Goal: Task Accomplishment & Management: Manage account settings

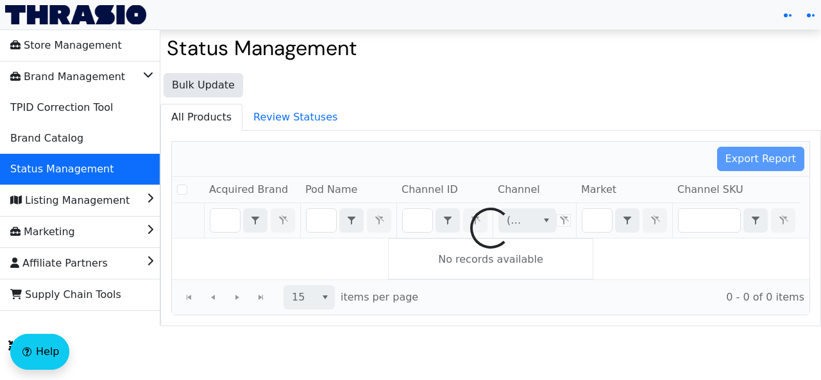
checkbox input "false"
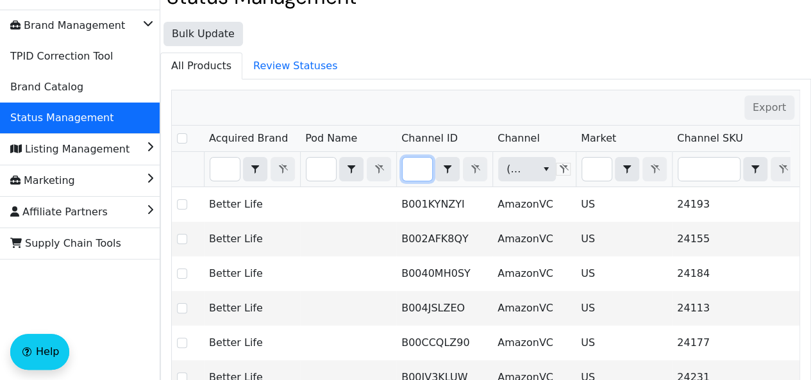
click at [417, 179] on input "Filter" at bounding box center [417, 169] width 29 height 23
type input "B006R0A98U"
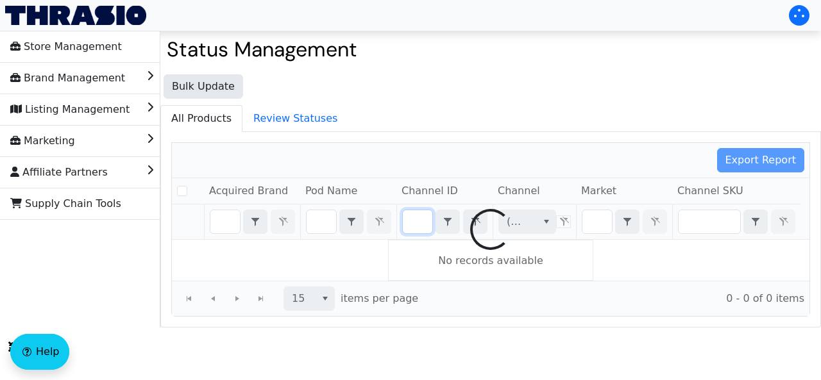
checkbox input "false"
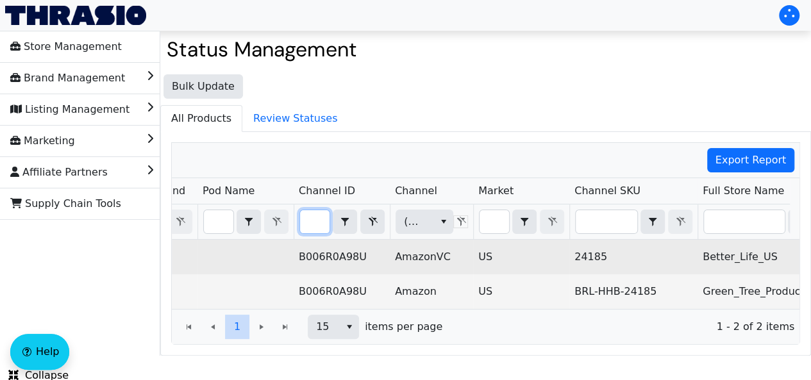
scroll to position [0, 58]
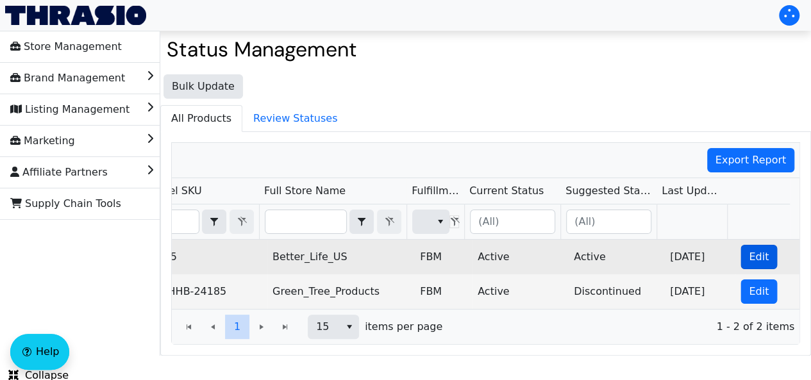
type input "B006R0A98U"
click at [755, 257] on span "Edit" at bounding box center [759, 256] width 20 height 15
checkbox input "true"
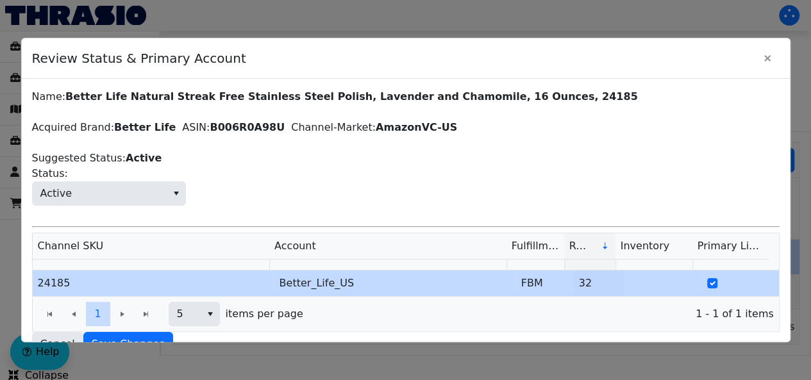
click at [160, 177] on span "Active Status:" at bounding box center [406, 186] width 748 height 40
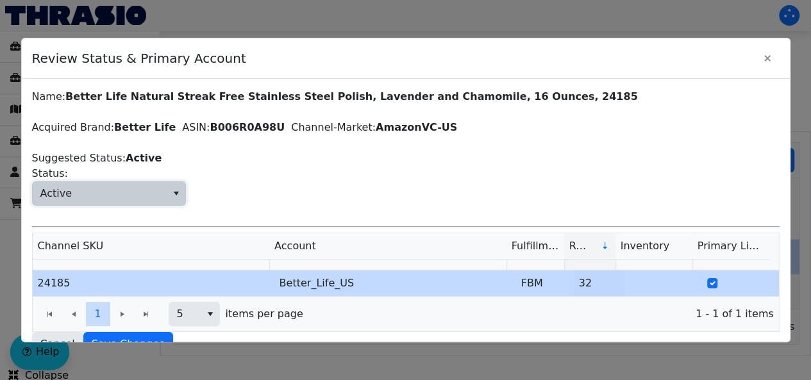
click at [144, 193] on span "Active" at bounding box center [100, 193] width 134 height 23
click at [778, 48] on button "Close" at bounding box center [767, 58] width 24 height 24
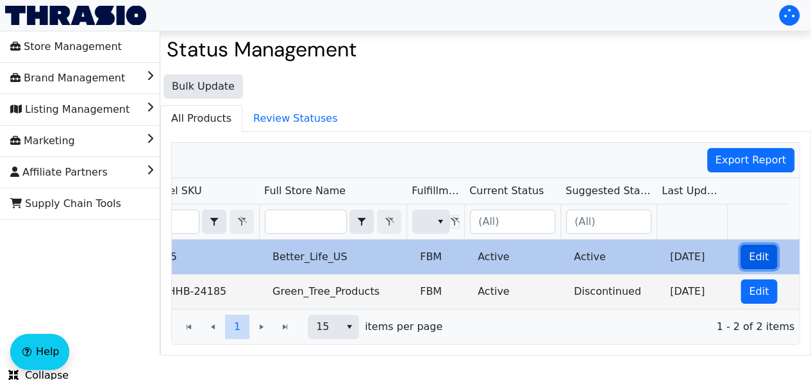
click at [753, 256] on span "Edit" at bounding box center [759, 256] width 20 height 15
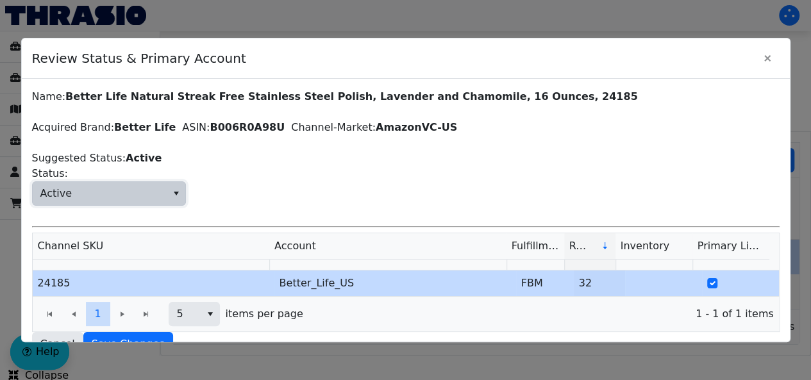
click at [145, 202] on span "Active" at bounding box center [100, 193] width 134 height 23
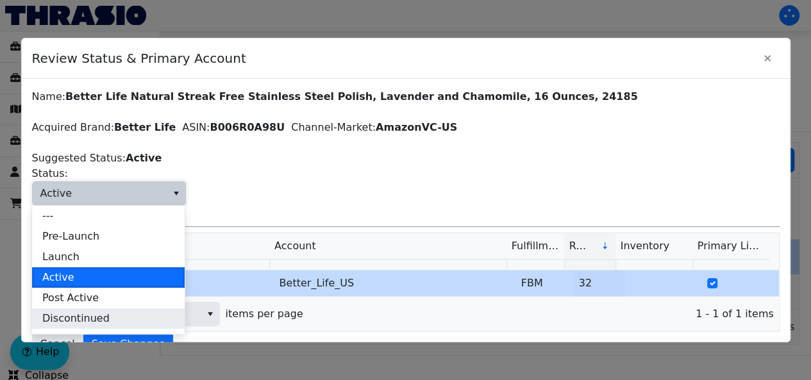
click at [93, 322] on span "Discontinued" at bounding box center [75, 318] width 67 height 15
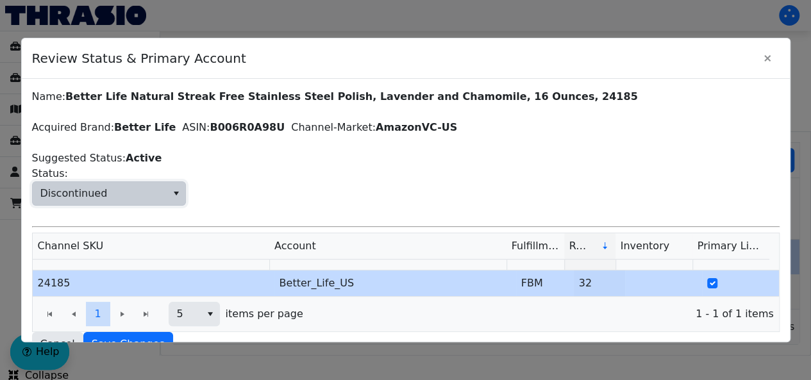
click at [118, 187] on span "Discontinued" at bounding box center [100, 193] width 134 height 23
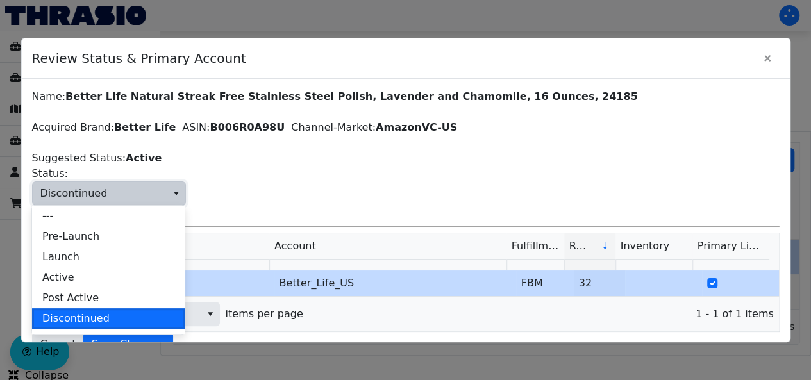
click at [396, 144] on div "Name: Better Life Natural Streak Free Stainless Steel Polish, Lavender and Cham…" at bounding box center [406, 222] width 748 height 267
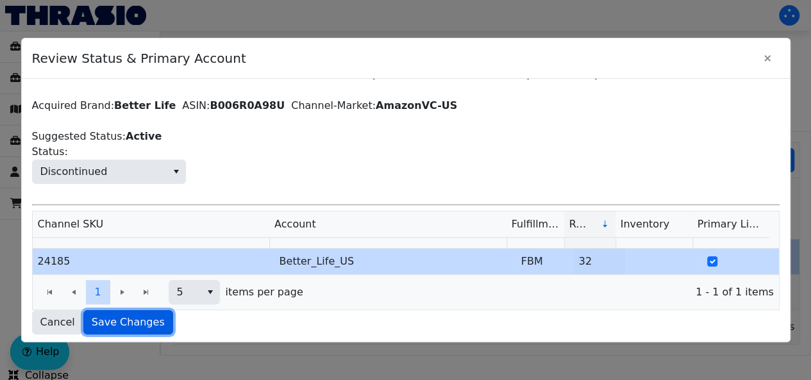
click at [124, 322] on span "Save Changes" at bounding box center [128, 322] width 73 height 15
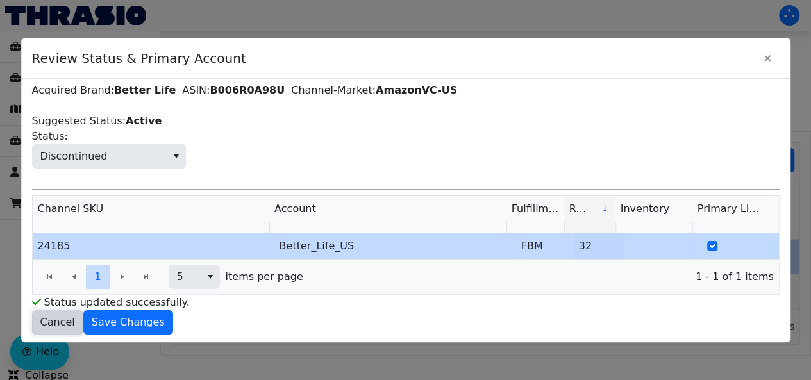
click at [56, 321] on span "Cancel" at bounding box center [57, 322] width 35 height 15
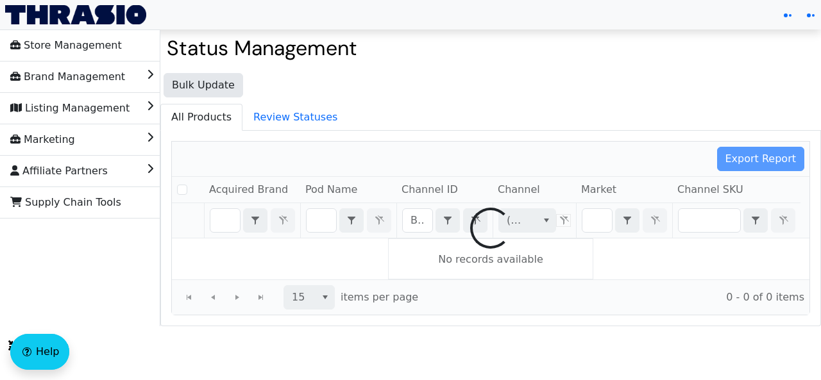
checkbox input "false"
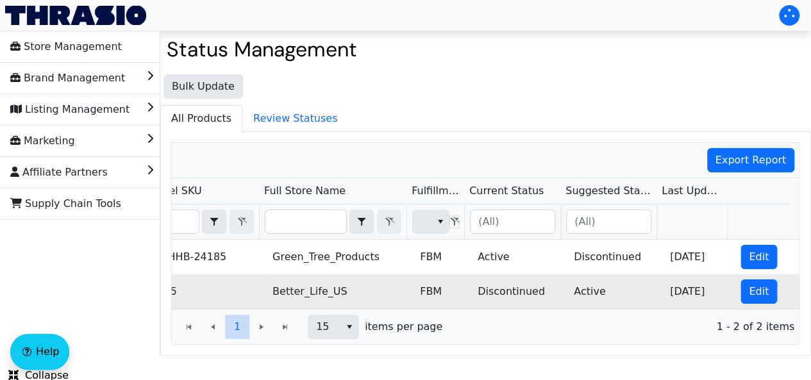
click at [515, 284] on td "Discontinued" at bounding box center [520, 291] width 96 height 35
click at [520, 287] on td "Discontinued" at bounding box center [520, 291] width 96 height 35
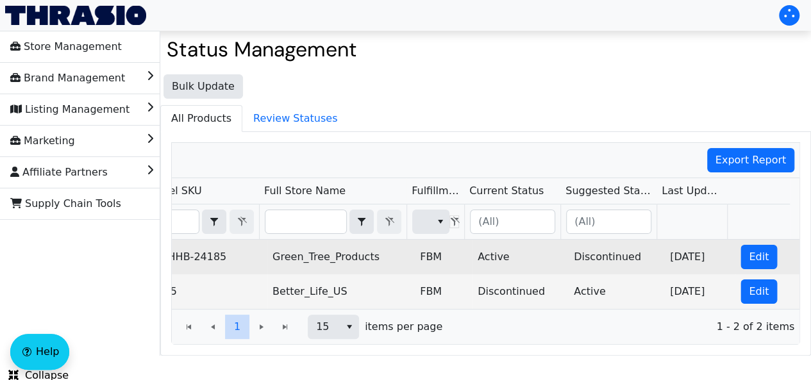
click at [496, 267] on td "Active" at bounding box center [520, 257] width 96 height 35
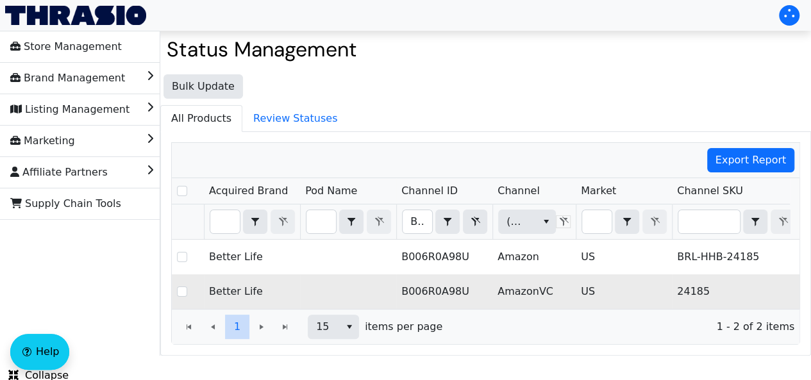
click at [508, 281] on td "AmazonVC" at bounding box center [533, 291] width 83 height 35
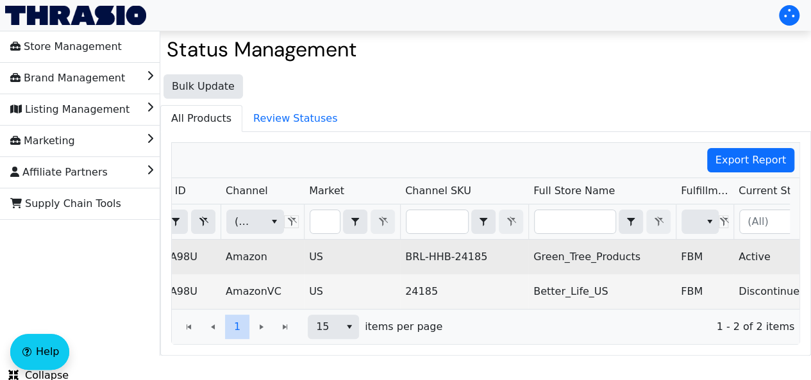
scroll to position [0, 205]
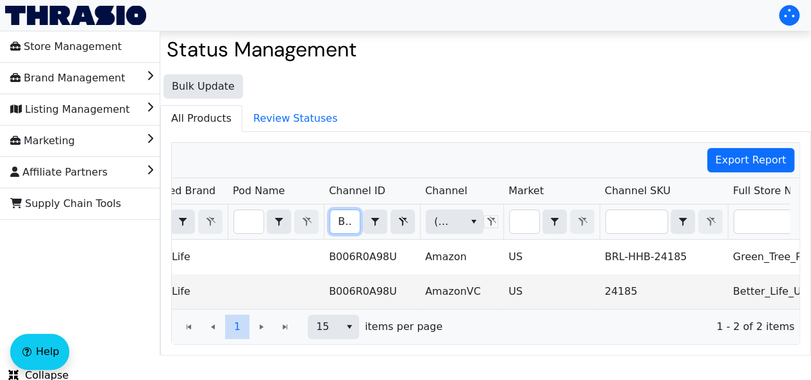
click at [338, 231] on input "B006R0A98U" at bounding box center [344, 221] width 29 height 23
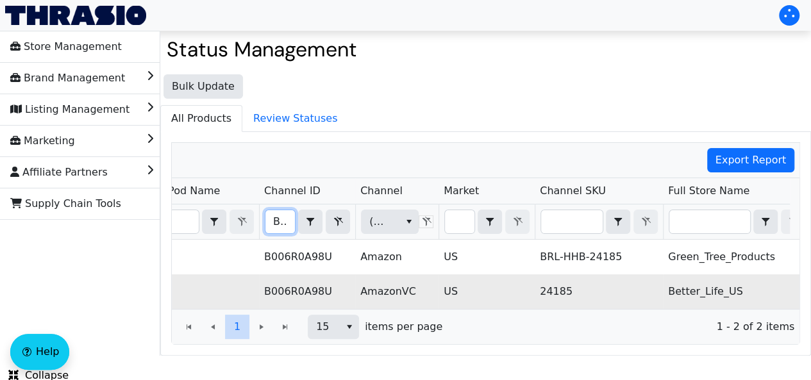
scroll to position [0, 107]
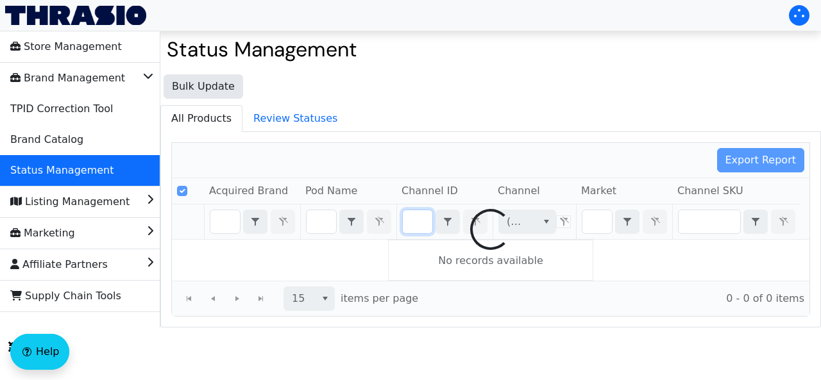
checkbox input "false"
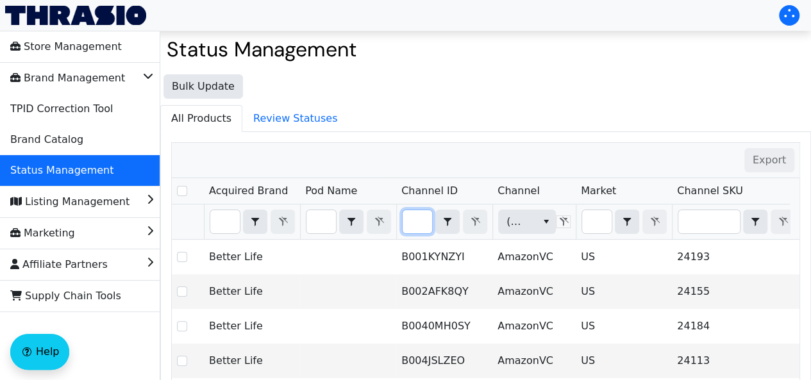
type input "B006R0A98U"
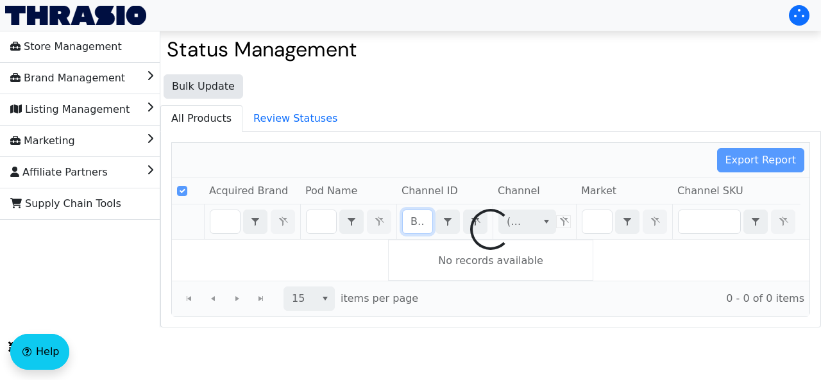
checkbox input "false"
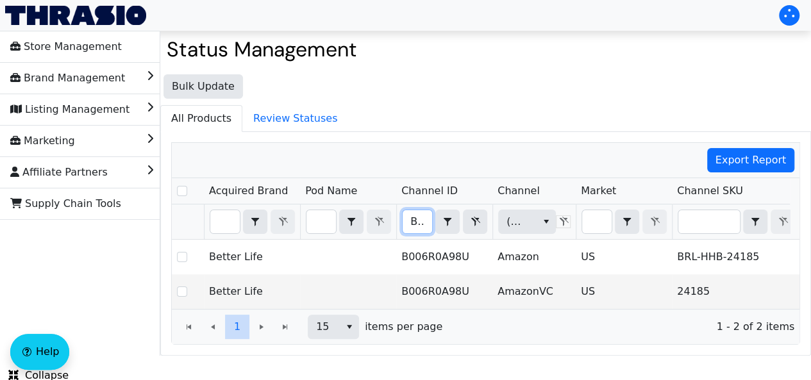
click at [419, 226] on input "B006R0A98U" at bounding box center [417, 221] width 29 height 23
type input "B009PPWP54"
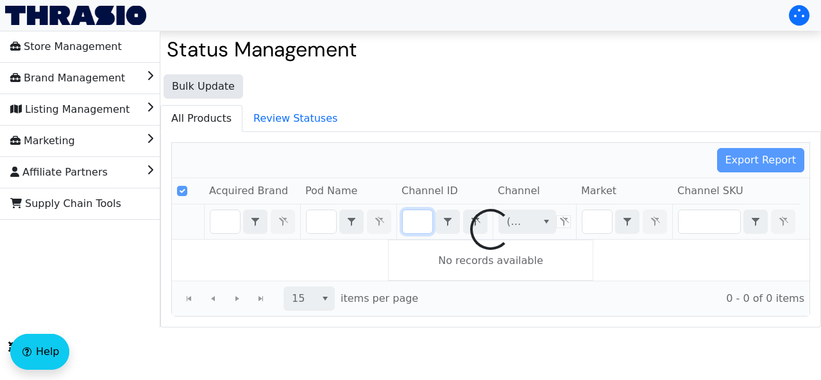
checkbox input "false"
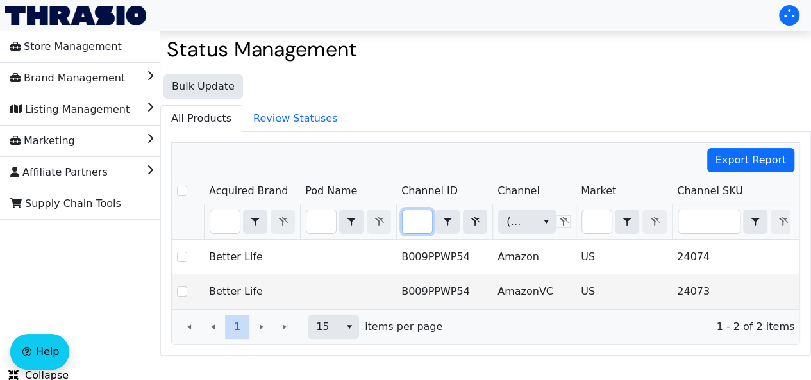
type input "B009PPWP54"
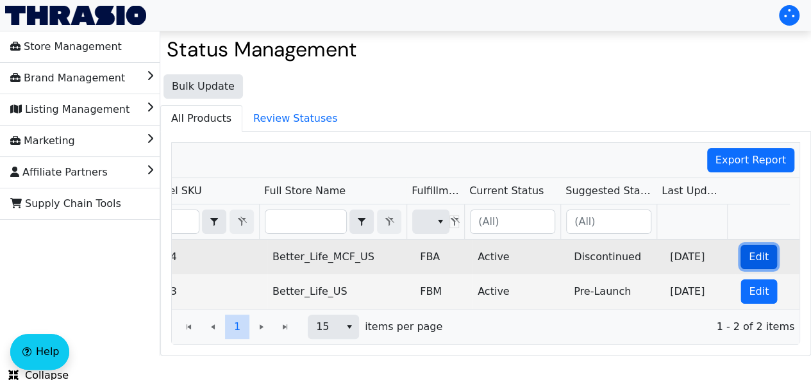
click at [740, 253] on button "Edit" at bounding box center [758, 257] width 37 height 24
checkbox input "true"
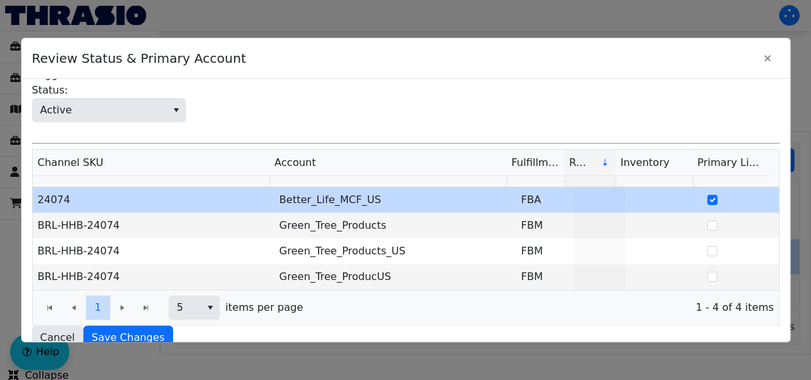
click at [654, 359] on div at bounding box center [405, 190] width 811 height 380
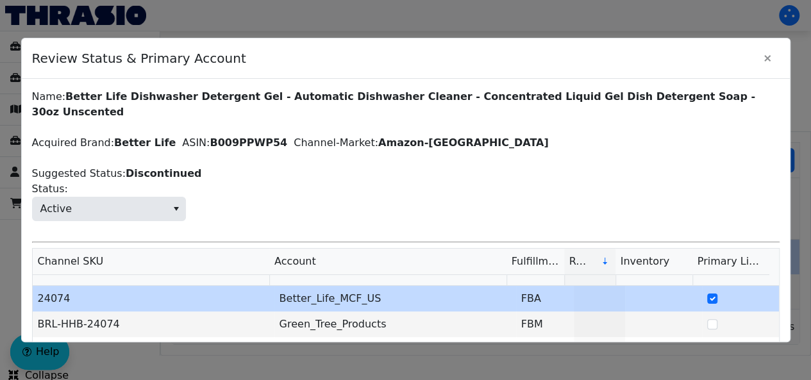
drag, startPoint x: 465, startPoint y: 90, endPoint x: 315, endPoint y: 201, distance: 186.2
click at [315, 201] on span "Active Status:" at bounding box center [406, 201] width 748 height 40
click at [190, 138] on div "Name: Better Life Dishwasher Detergent Gel - Automatic Dishwasher Cleaner - Con…" at bounding box center [406, 269] width 748 height 360
click at [110, 156] on div "Name: Better Life Dishwasher Detergent Gel - Automatic Dishwasher Cleaner - Con…" at bounding box center [406, 269] width 748 height 360
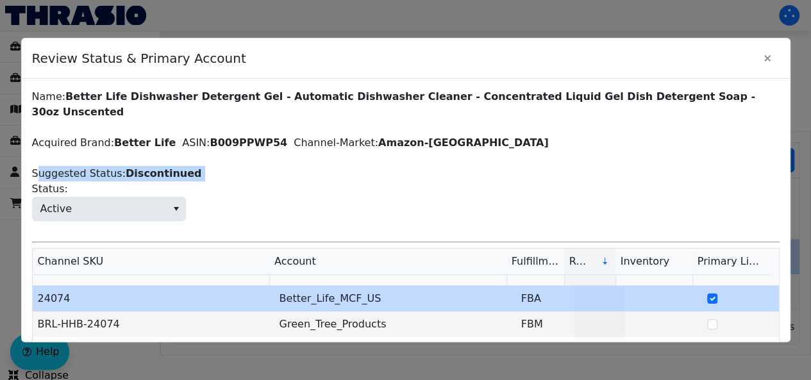
click at [110, 156] on div "Name: Better Life Dishwasher Detergent Gel - Automatic Dishwasher Cleaner - Con…" at bounding box center [406, 269] width 748 height 360
click at [281, 147] on div "Name: Better Life Dishwasher Detergent Gel - Automatic Dishwasher Cleaner - Con…" at bounding box center [406, 269] width 748 height 360
click at [146, 167] on label "Discontinued" at bounding box center [164, 173] width 76 height 12
click at [98, 205] on div "Name: Better Life Dishwasher Detergent Gel - Automatic Dishwasher Cleaner - Con…" at bounding box center [406, 269] width 748 height 360
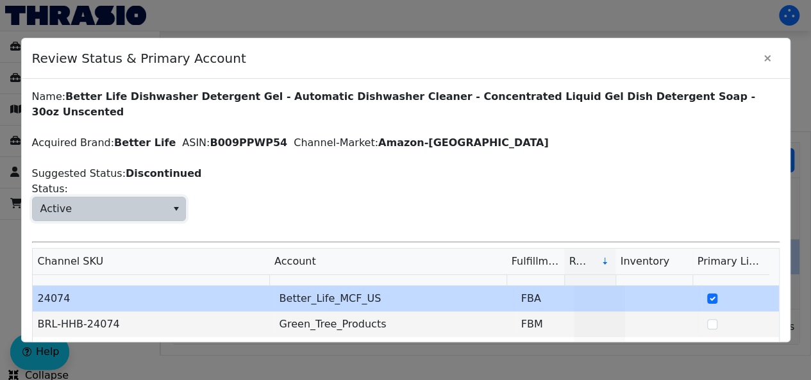
click at [63, 197] on span "Active" at bounding box center [100, 208] width 134 height 23
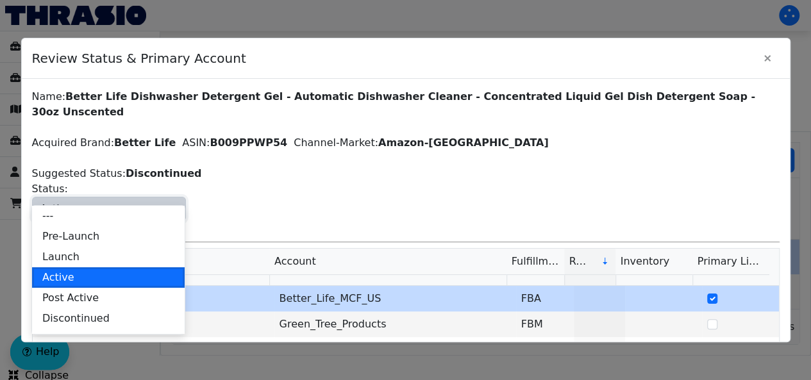
drag, startPoint x: 105, startPoint y: 318, endPoint x: 483, endPoint y: 111, distance: 431.2
click at [483, 111] on div "Name: Better Life Dishwasher Detergent Gel - Automatic Dishwasher Cleaner - Con…" at bounding box center [406, 269] width 748 height 360
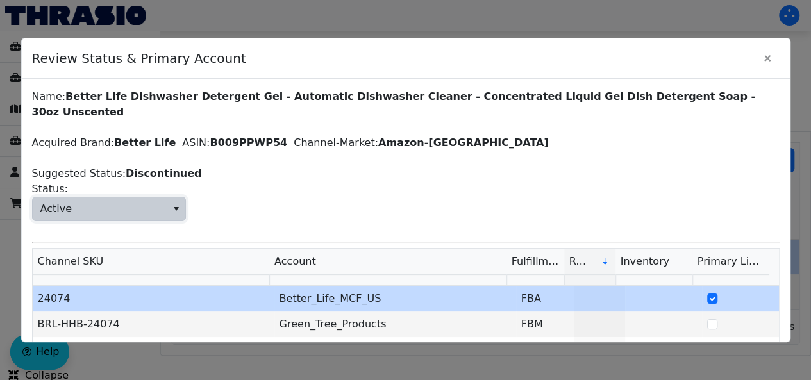
click at [71, 197] on span "Active" at bounding box center [100, 208] width 134 height 23
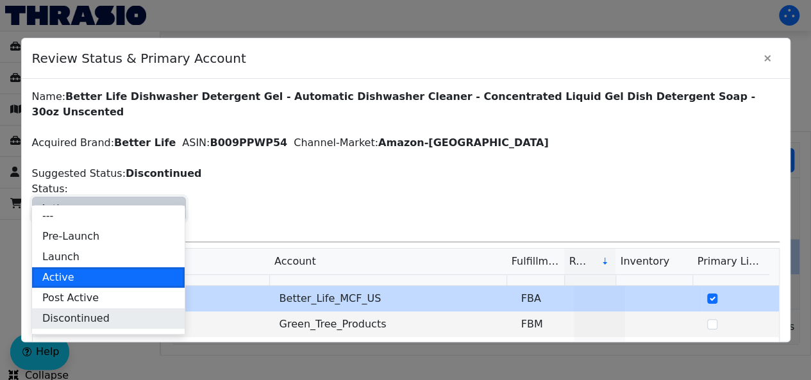
click at [73, 317] on span "Discontinued" at bounding box center [75, 318] width 67 height 15
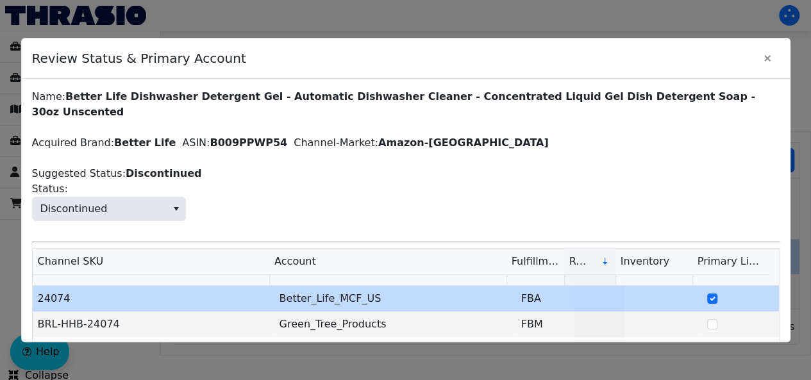
click at [360, 156] on div "Name: Better Life Dishwasher Detergent Gel - Automatic Dishwasher Cleaner - Con…" at bounding box center [406, 269] width 748 height 360
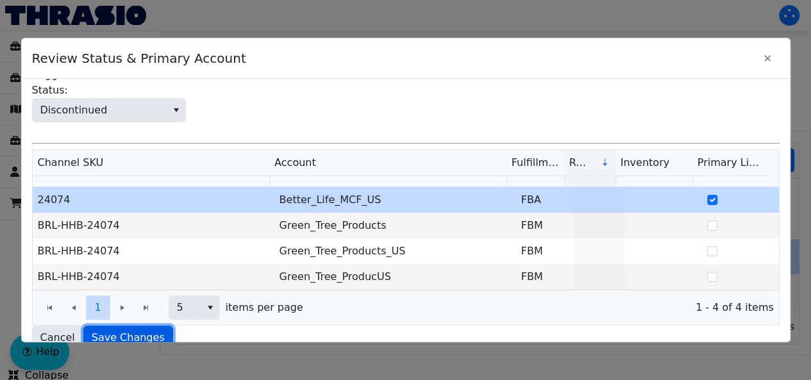
click at [140, 330] on span "Save Changes" at bounding box center [128, 337] width 73 height 15
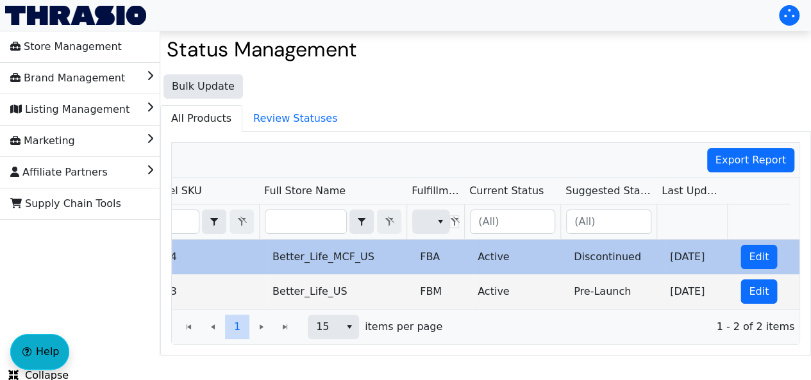
click at [38, 334] on button "Help" at bounding box center [39, 352] width 59 height 36
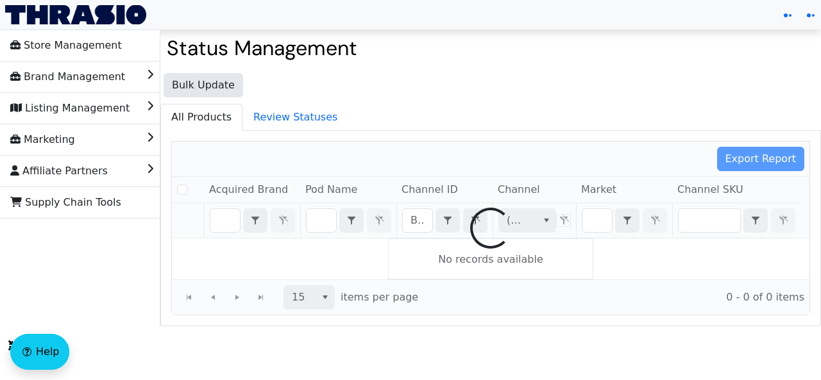
checkbox input "false"
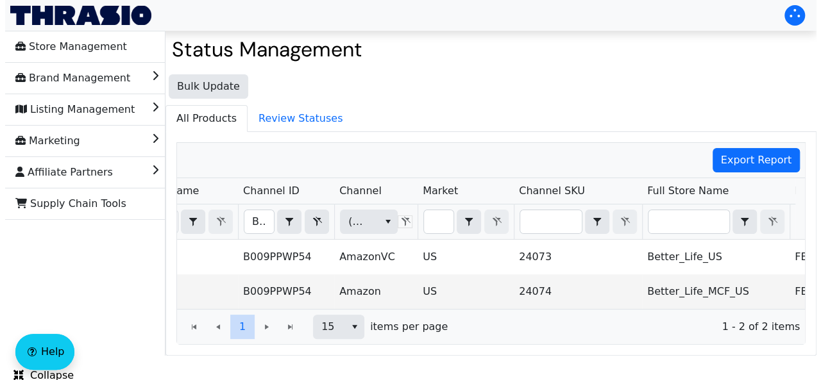
scroll to position [0, 157]
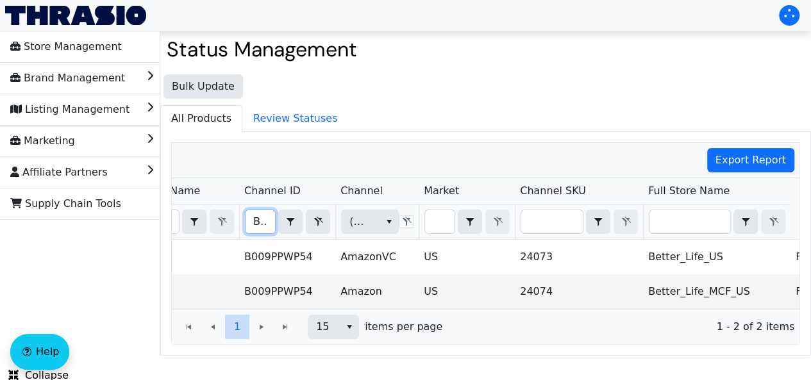
click at [252, 221] on input "B009PPWP54" at bounding box center [260, 221] width 29 height 23
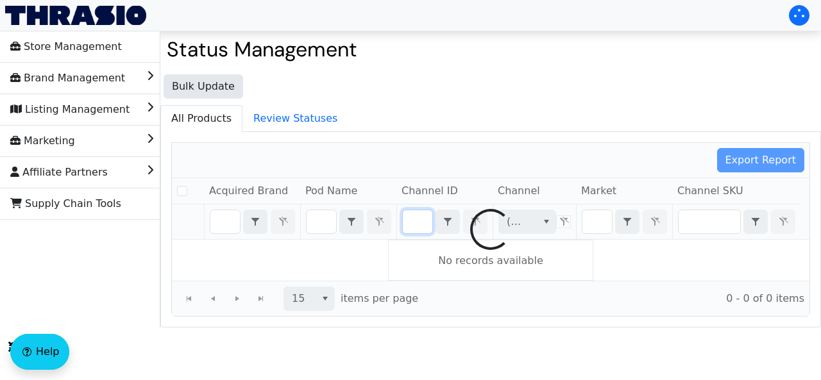
checkbox input "false"
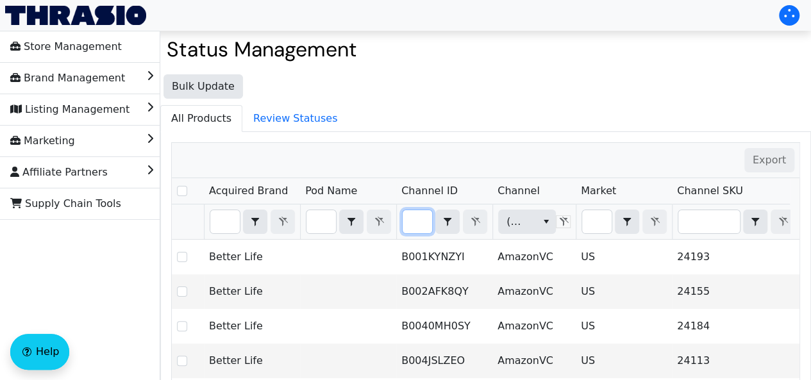
click at [422, 224] on input "Filter" at bounding box center [417, 221] width 29 height 23
type input "B009PPWP54"
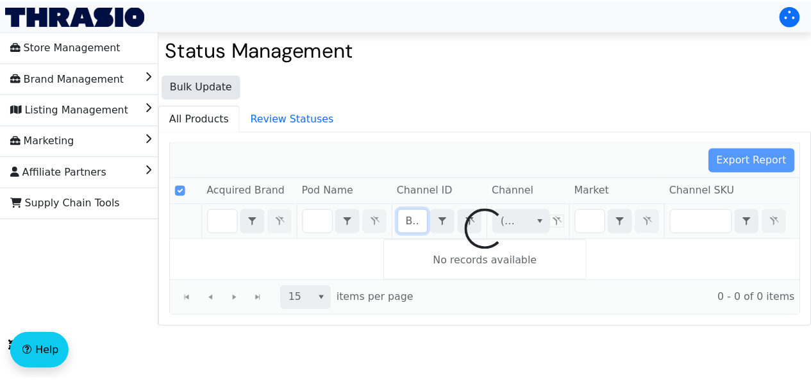
scroll to position [0, 44]
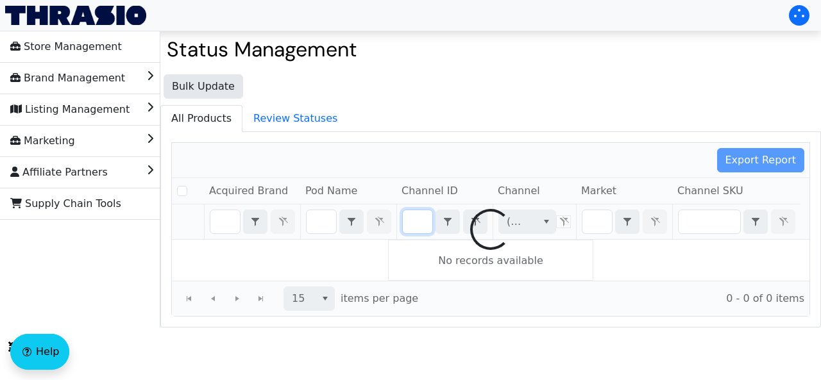
checkbox input "false"
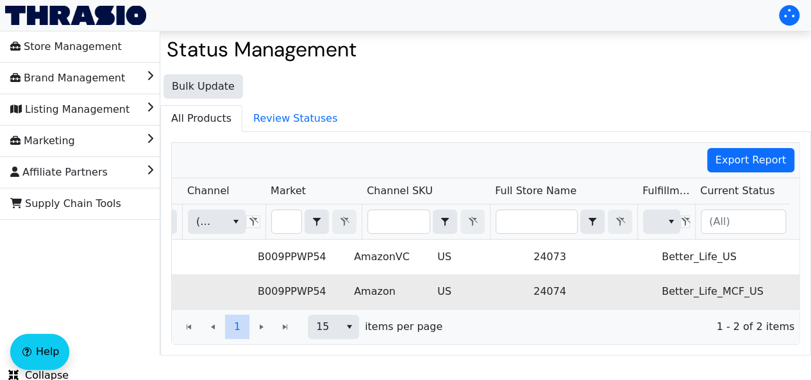
scroll to position [0, 0]
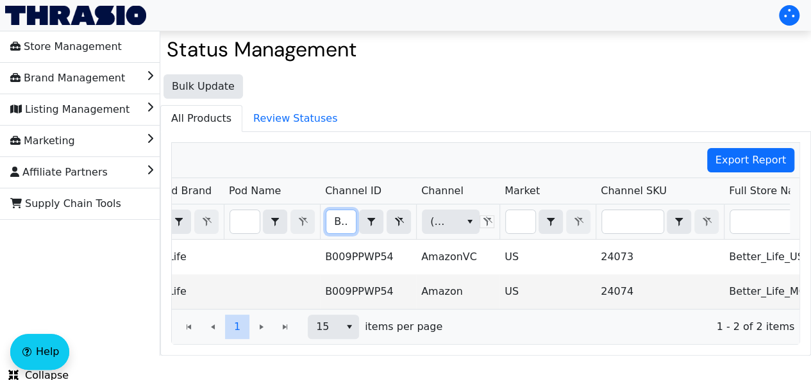
click at [341, 220] on input "B009PPWP54" at bounding box center [340, 221] width 29 height 23
type input "B00CCQLZ90"
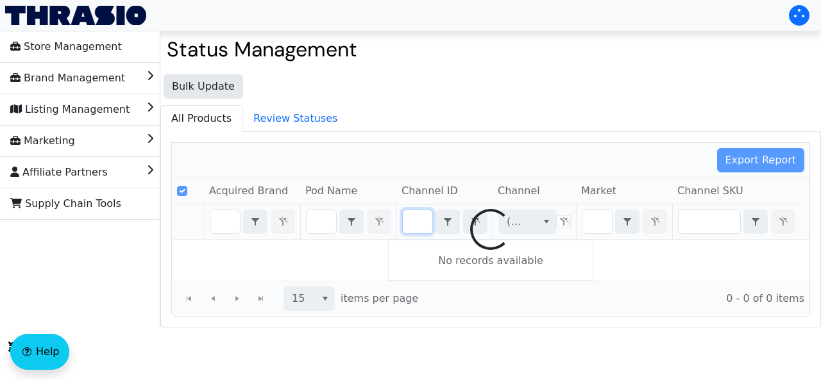
checkbox input "false"
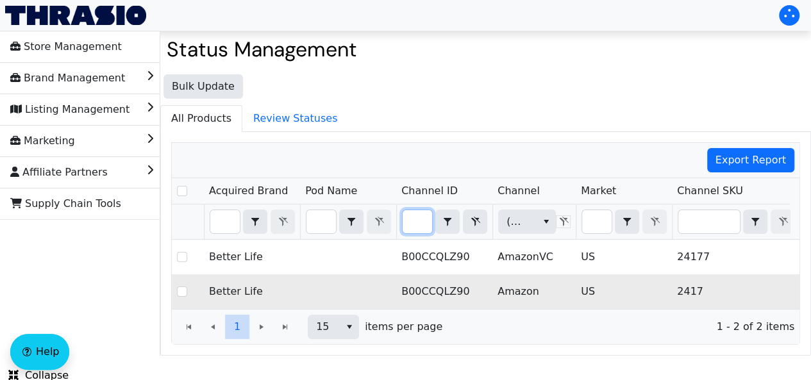
type input "B00CCQLZ90"
click at [602, 283] on td "US" at bounding box center [624, 291] width 96 height 35
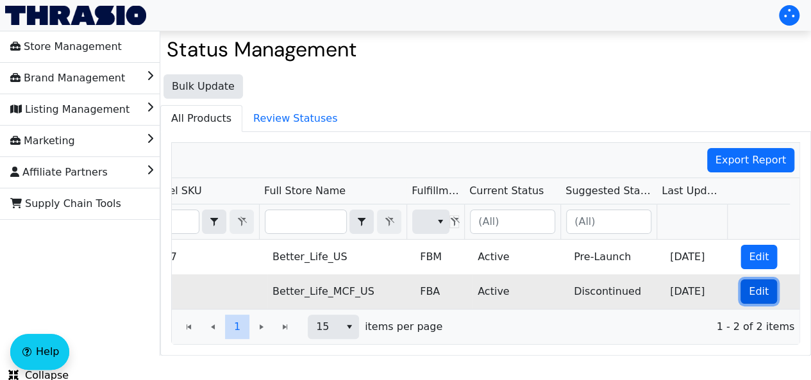
click at [749, 284] on span "Edit" at bounding box center [759, 291] width 20 height 15
checkbox input "true"
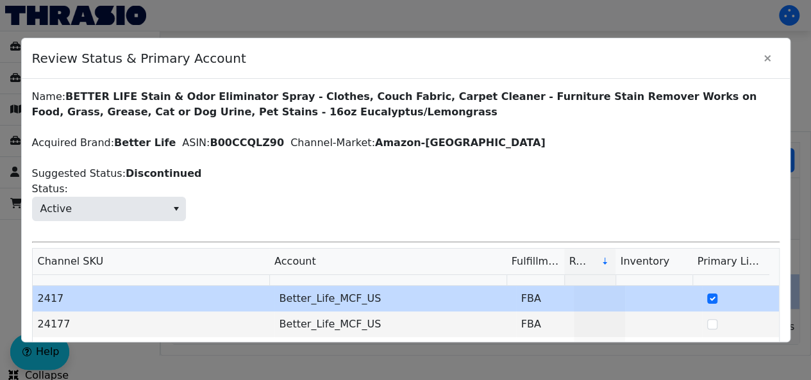
click at [126, 221] on div "Name: BETTER LIFE Stain & Odor Eliminator Spray - Clothes, Couch Fabric, Carpet…" at bounding box center [406, 281] width 748 height 385
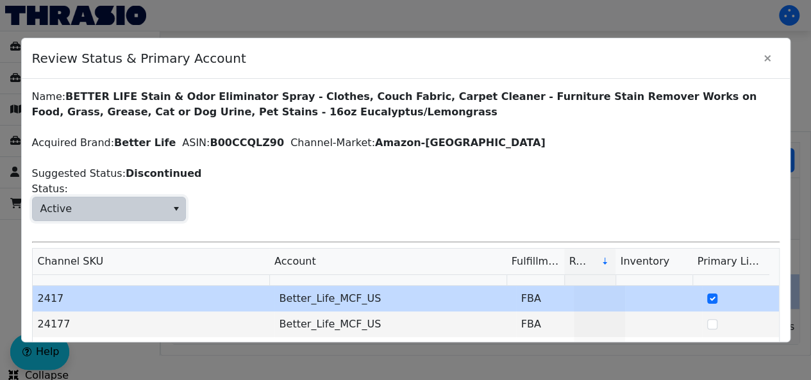
click at [99, 203] on span "Active" at bounding box center [100, 208] width 134 height 23
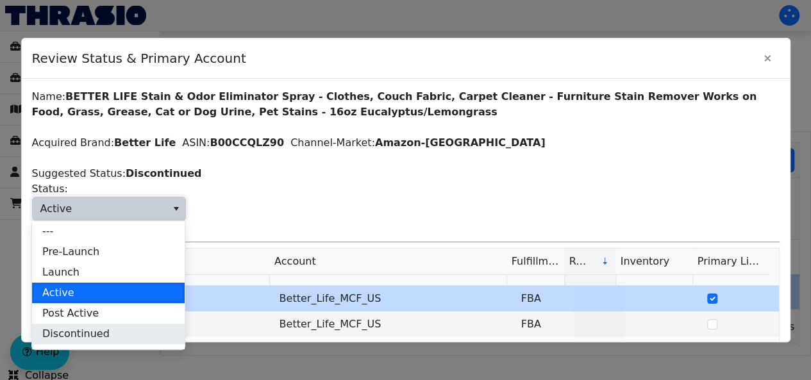
click at [79, 333] on span "Discontinued" at bounding box center [75, 333] width 67 height 15
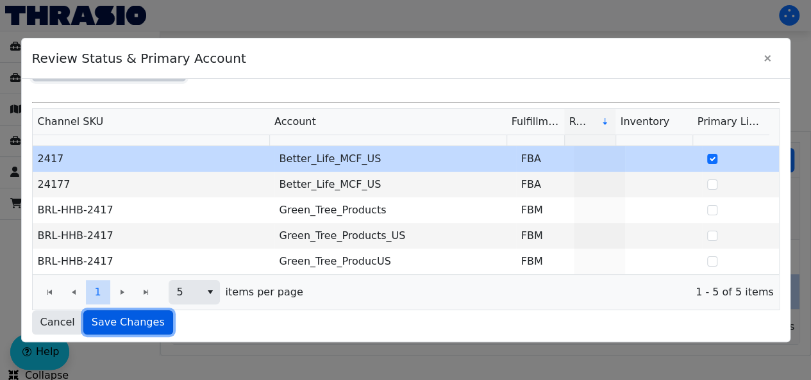
click at [103, 319] on span "Save Changes" at bounding box center [128, 322] width 73 height 15
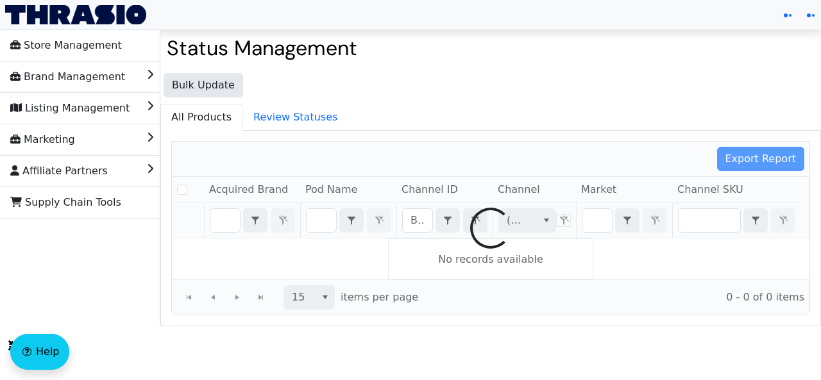
checkbox input "false"
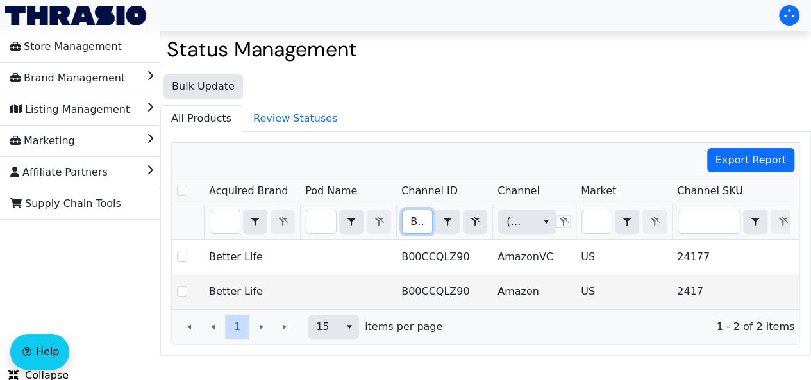
click at [417, 221] on input "B00CCQLZ90" at bounding box center [417, 221] width 29 height 23
type input "B014SW7YNG"
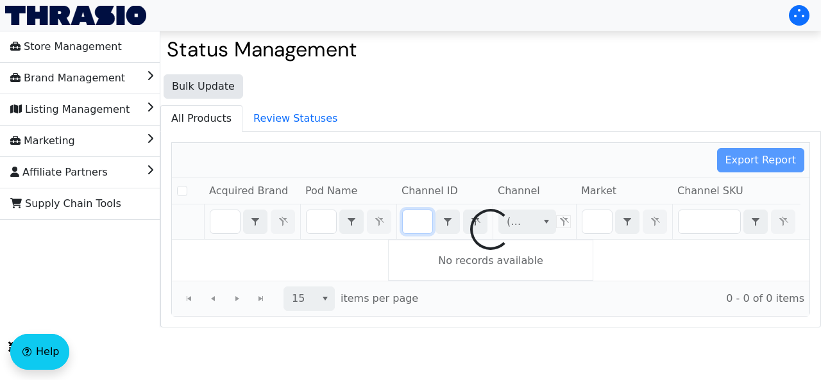
checkbox input "false"
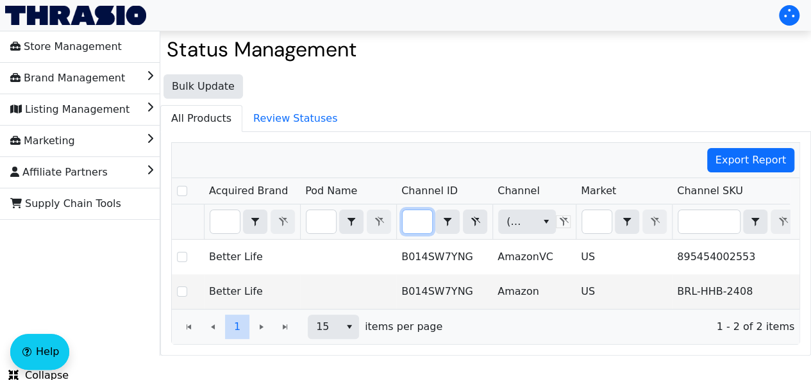
type input "B014SW7YNG"
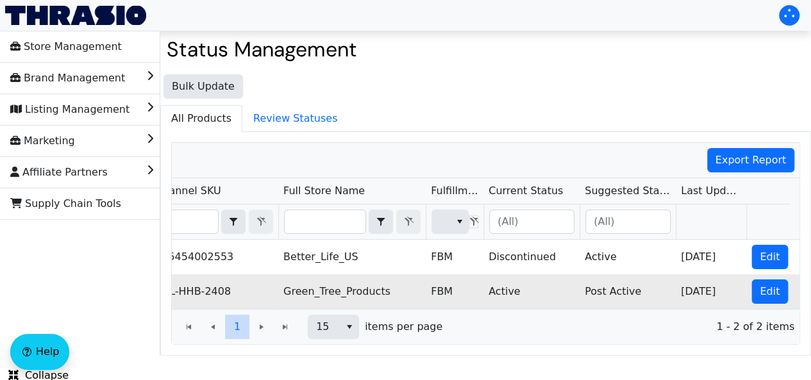
scroll to position [0, 541]
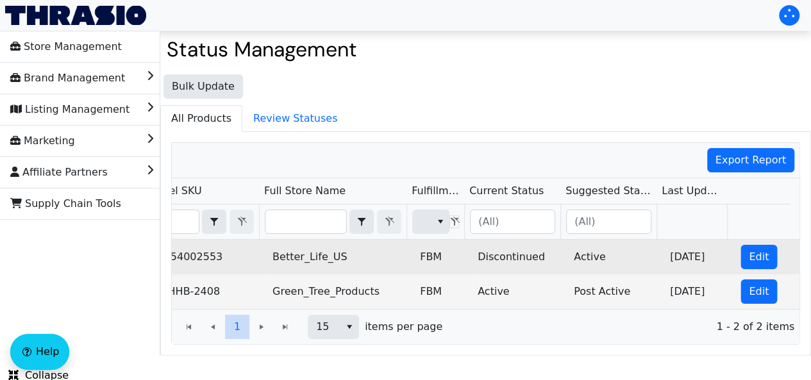
click at [502, 262] on td "Discontinued" at bounding box center [520, 257] width 96 height 35
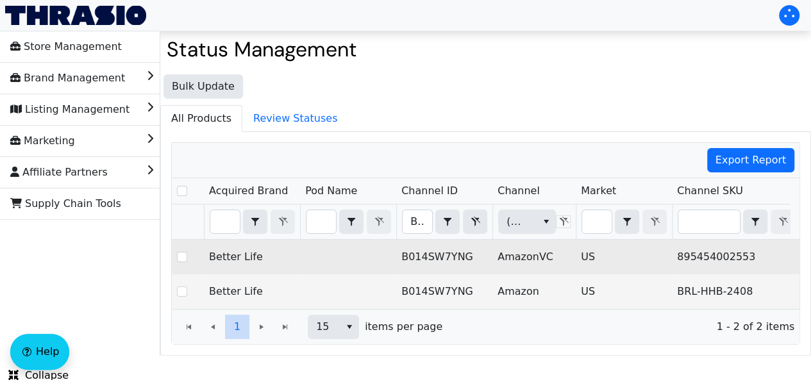
click at [689, 257] on td "895454002553" at bounding box center [736, 257] width 128 height 35
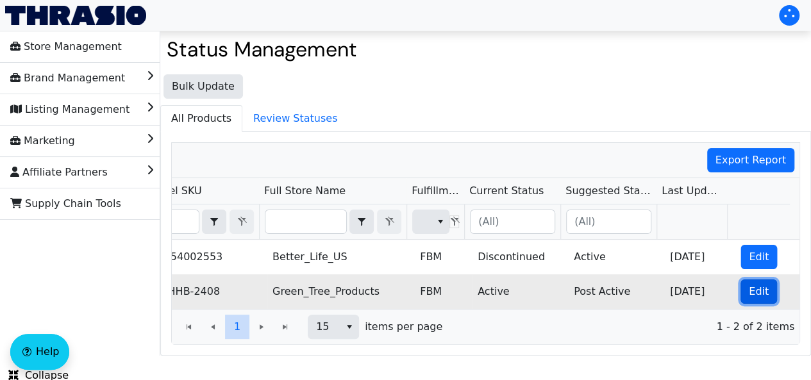
click at [749, 290] on span "Edit" at bounding box center [759, 291] width 20 height 15
checkbox input "true"
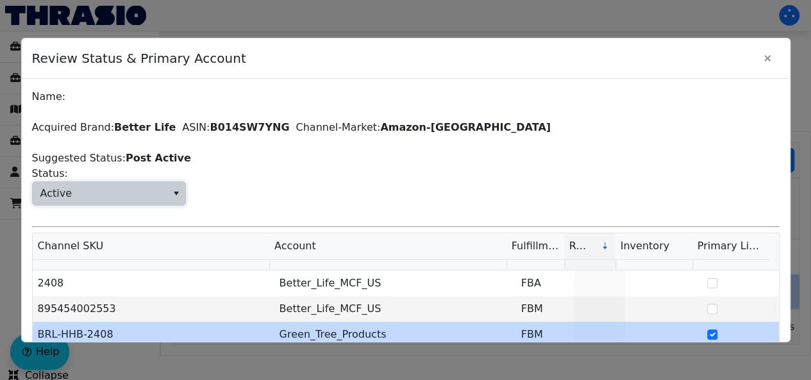
click at [114, 185] on span "Active" at bounding box center [100, 193] width 134 height 23
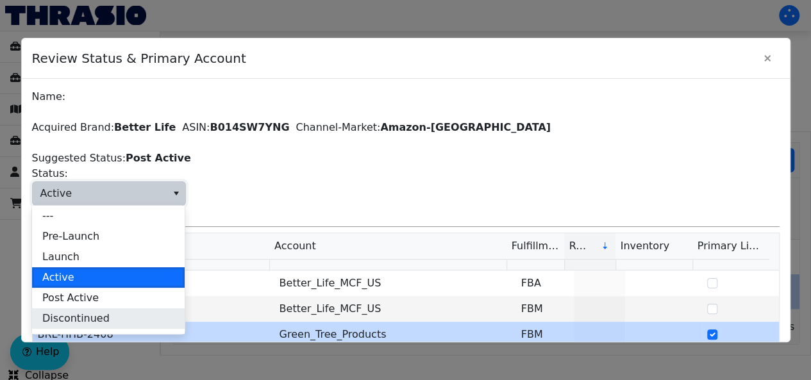
click at [81, 319] on span "Discontinued" at bounding box center [75, 318] width 67 height 15
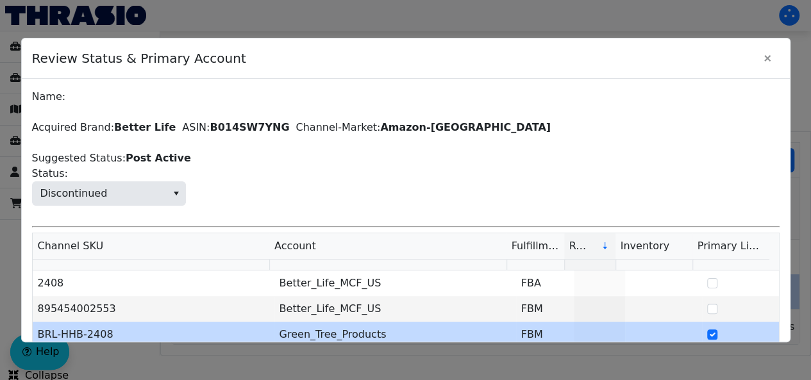
click at [392, 187] on span "Discontinued Status:" at bounding box center [406, 186] width 748 height 40
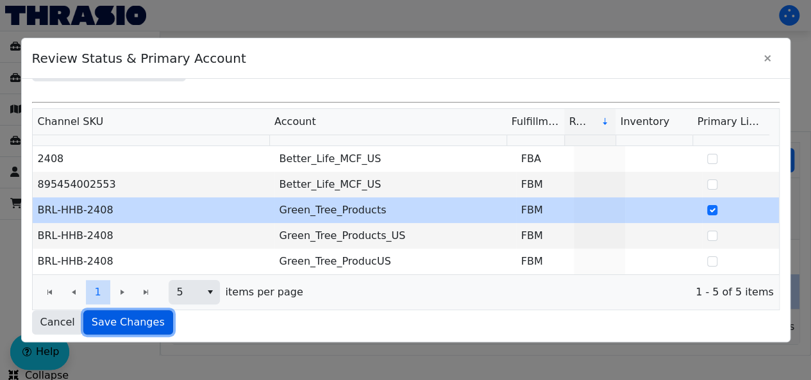
click at [92, 319] on span "Save Changes" at bounding box center [128, 322] width 73 height 15
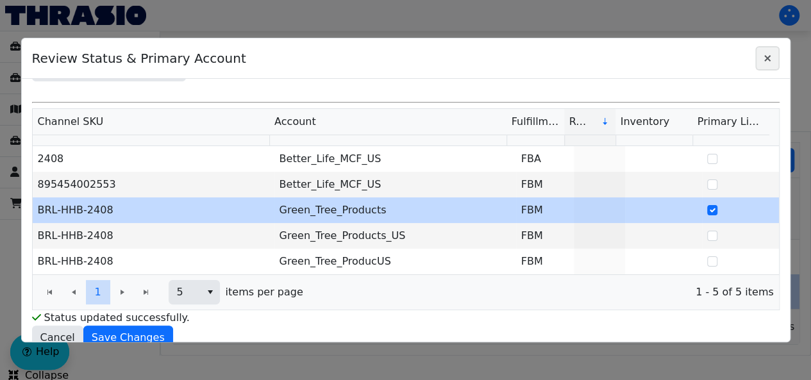
click at [773, 60] on icon "Close" at bounding box center [767, 58] width 15 height 10
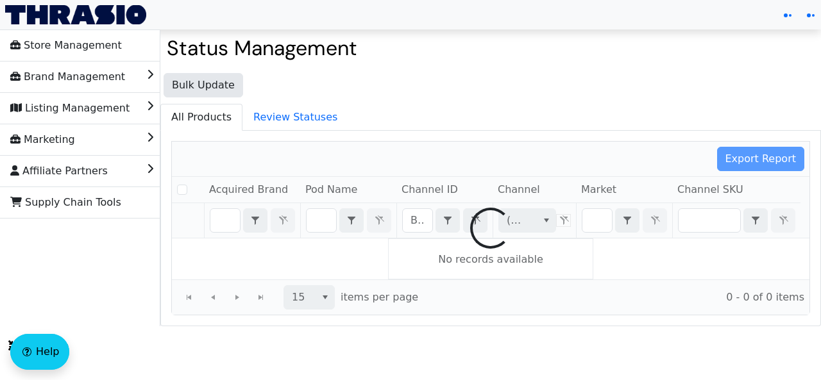
checkbox input "false"
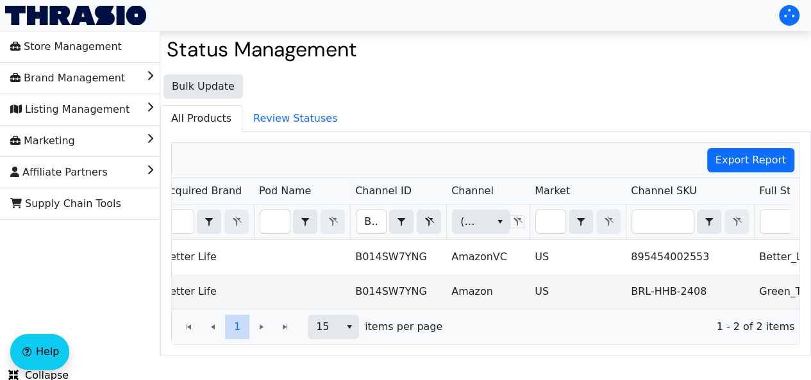
scroll to position [0, 46]
click at [358, 228] on input "B014SW7YNG" at bounding box center [371, 221] width 29 height 23
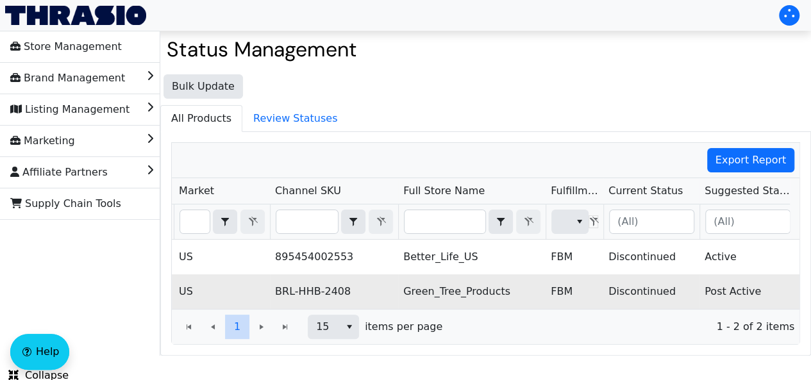
scroll to position [0, 0]
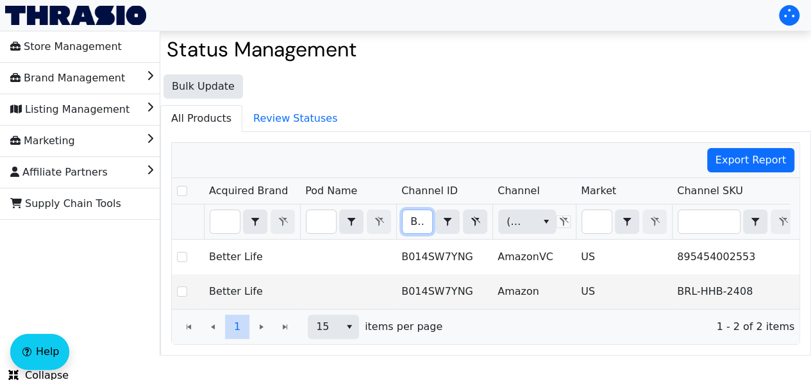
click at [415, 220] on input "B014SW7YNG" at bounding box center [417, 221] width 29 height 23
type input "B017P2ZIAW"
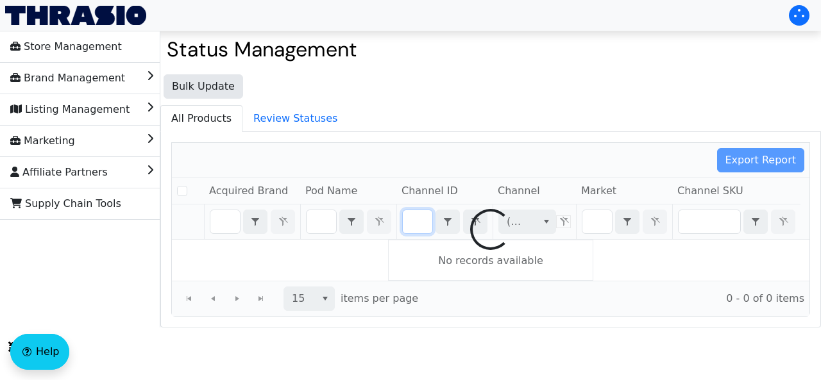
checkbox input "false"
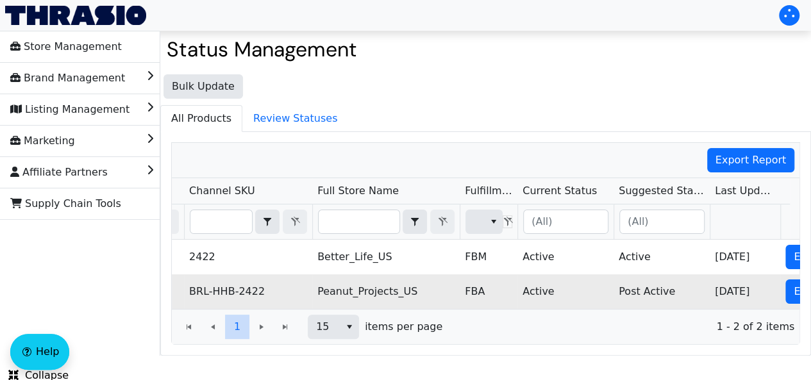
scroll to position [0, 0]
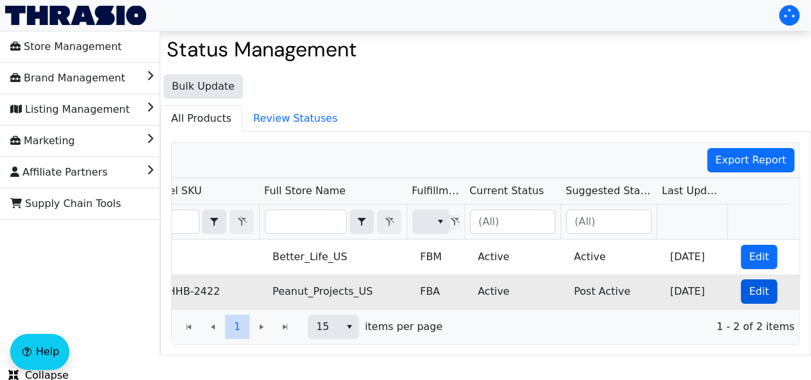
type input "B017P2ZIAW"
click at [749, 291] on span "Edit" at bounding box center [759, 291] width 20 height 15
checkbox input "true"
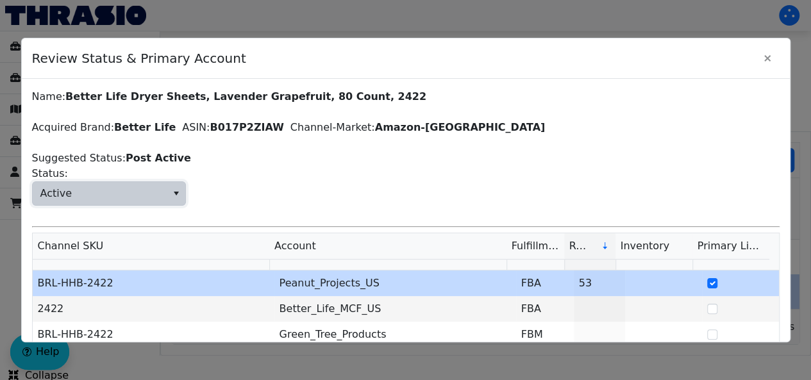
click at [138, 203] on span "Active" at bounding box center [100, 193] width 134 height 23
click at [138, 189] on span "Active" at bounding box center [100, 193] width 134 height 23
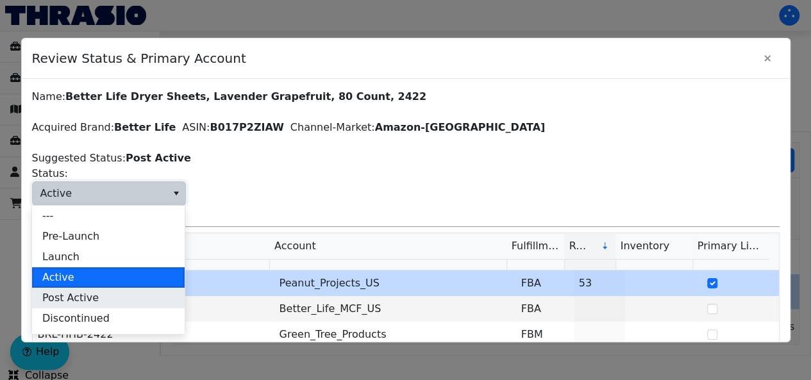
click at [104, 299] on li "Post Active" at bounding box center [108, 298] width 153 height 21
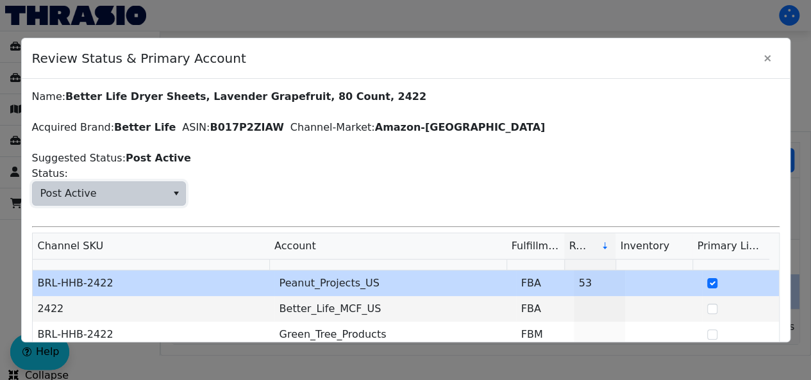
click at [582, 190] on span "Post Active Status:" at bounding box center [406, 186] width 748 height 40
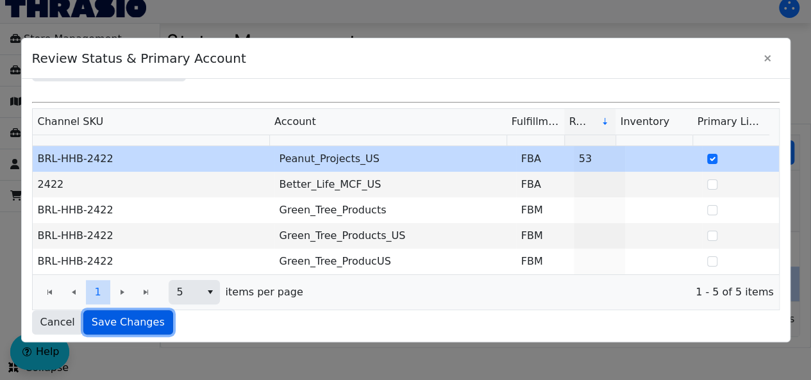
click at [125, 330] on button "Save Changes" at bounding box center [128, 322] width 90 height 24
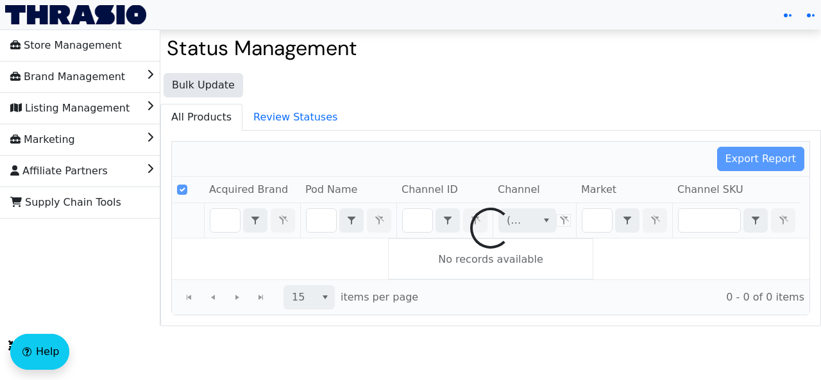
type input "B017P2ZIAW"
checkbox input "false"
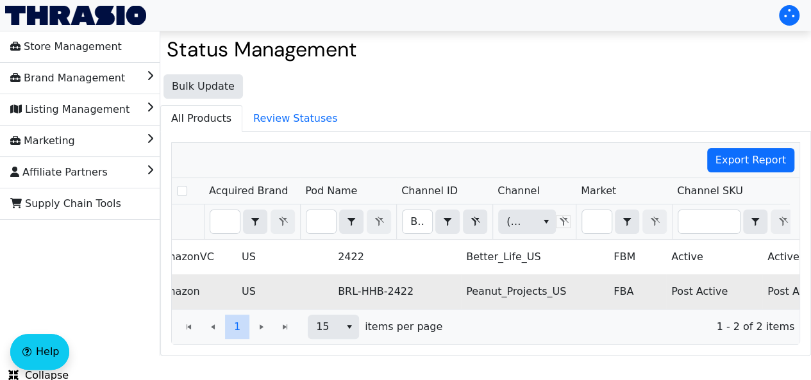
scroll to position [0, 541]
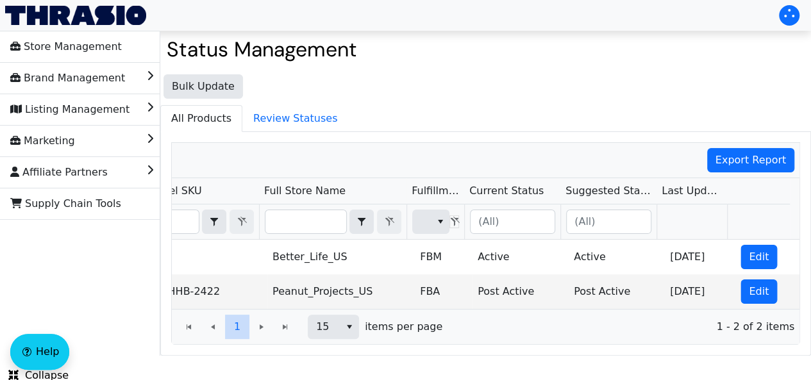
click at [495, 324] on div "1 1 15 items per page 1 - 2 of 2 items" at bounding box center [486, 326] width 628 height 35
click at [497, 72] on div "Bulk Update All Products Review Statuses Export Report Acquired Brand Pod Name …" at bounding box center [485, 212] width 651 height 288
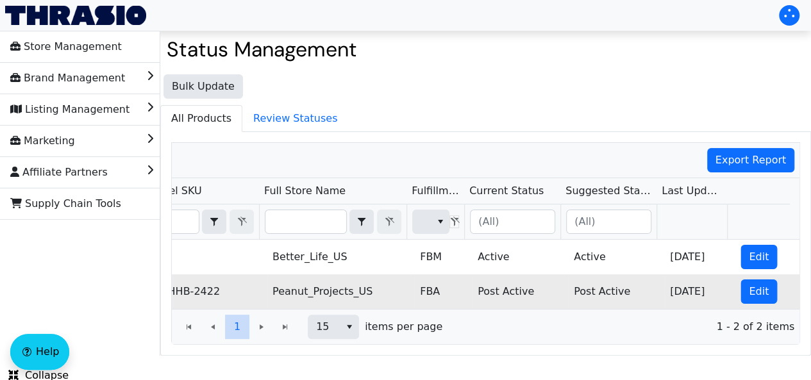
click at [647, 283] on td "Post Active" at bounding box center [617, 291] width 96 height 35
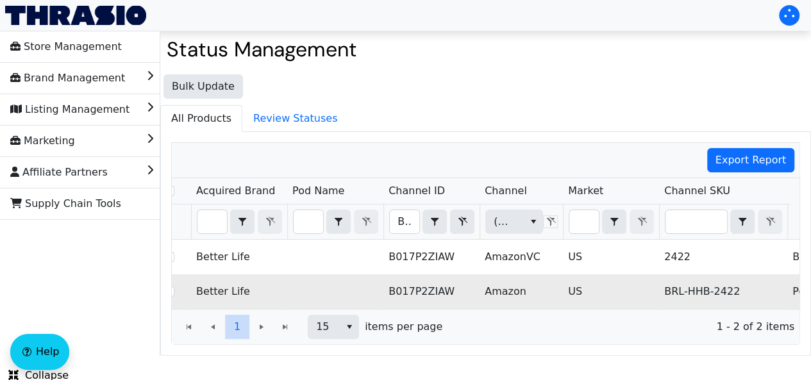
scroll to position [0, 0]
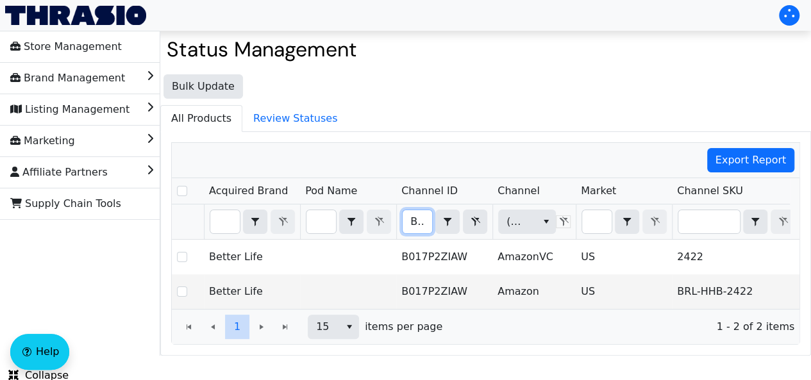
click at [424, 210] on input "B017P2ZIAW" at bounding box center [417, 221] width 29 height 23
type input "B017P2ZIMU"
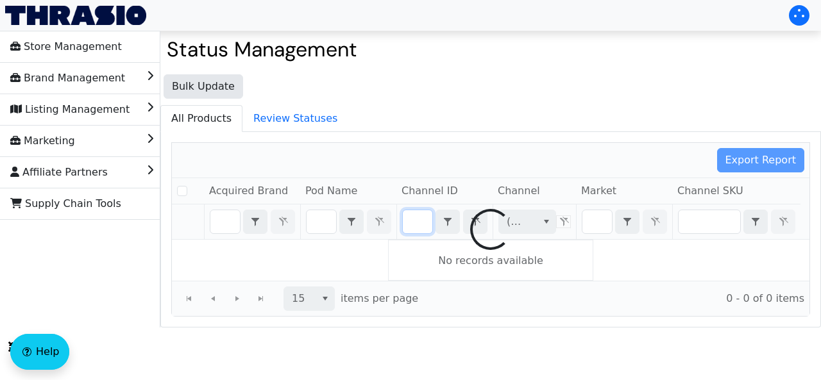
checkbox input "false"
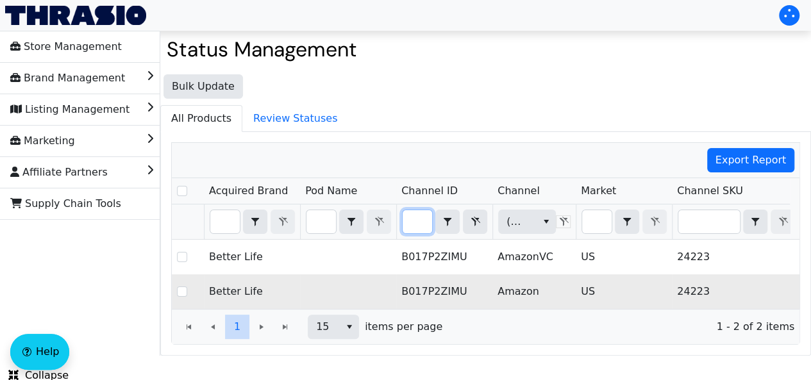
type input "B017P2ZIMU"
click at [467, 278] on td "B017P2ZIMU" at bounding box center [444, 291] width 96 height 35
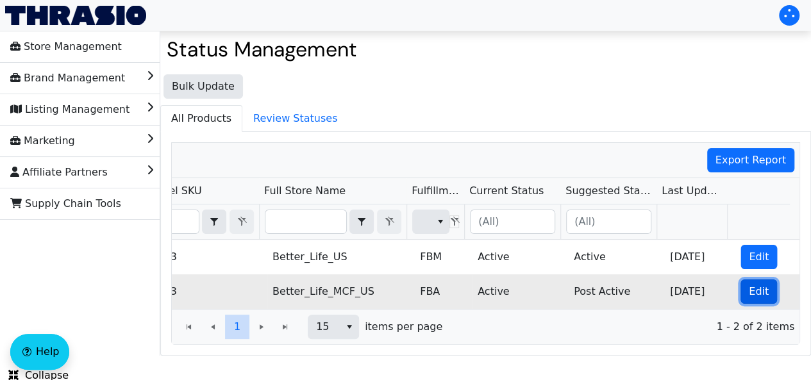
click at [759, 288] on button "Edit" at bounding box center [758, 292] width 37 height 24
checkbox input "true"
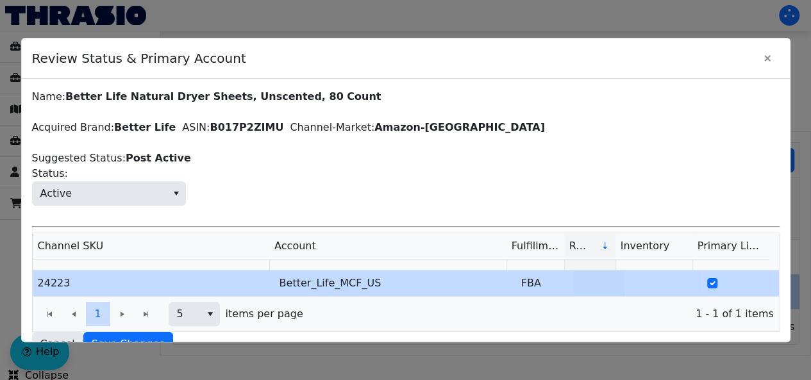
drag, startPoint x: 154, startPoint y: 195, endPoint x: 195, endPoint y: 181, distance: 43.2
click at [195, 181] on span "Active Status:" at bounding box center [406, 186] width 748 height 40
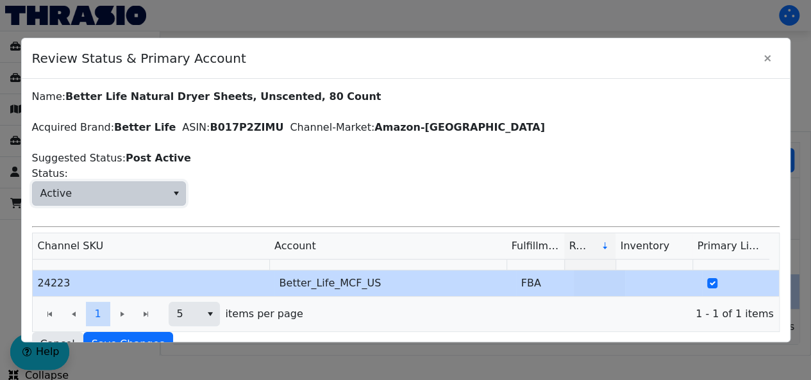
click at [138, 197] on span "Active" at bounding box center [100, 193] width 134 height 23
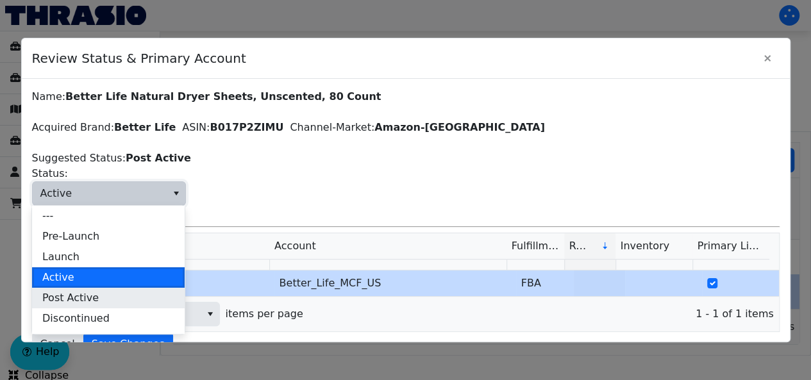
click at [103, 301] on li "Post Active" at bounding box center [108, 298] width 153 height 21
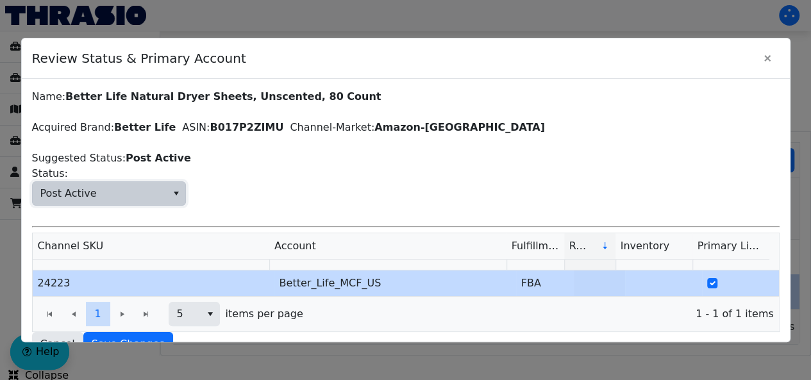
scroll to position [22, 0]
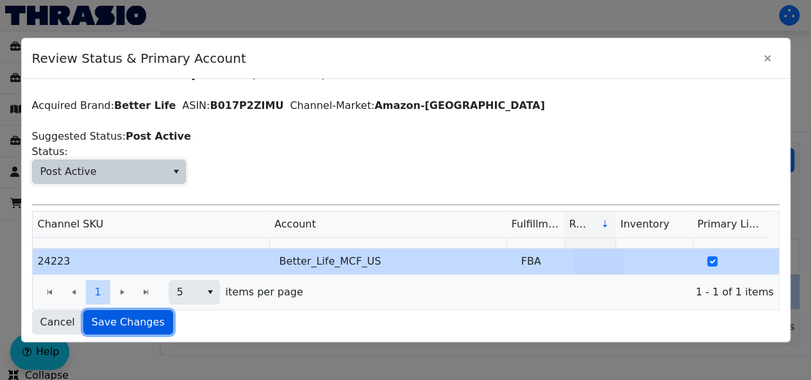
click at [124, 321] on span "Save Changes" at bounding box center [128, 322] width 73 height 15
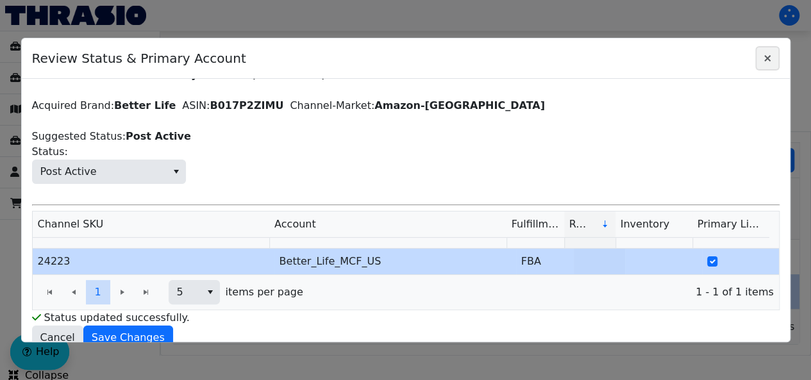
click at [773, 56] on icon "Close" at bounding box center [767, 58] width 15 height 10
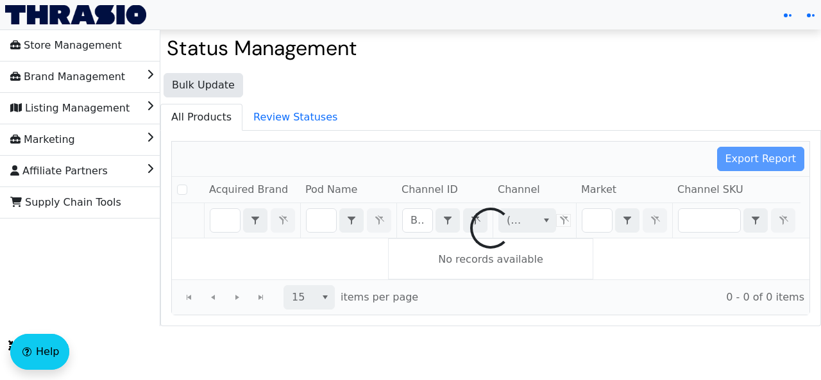
checkbox input "false"
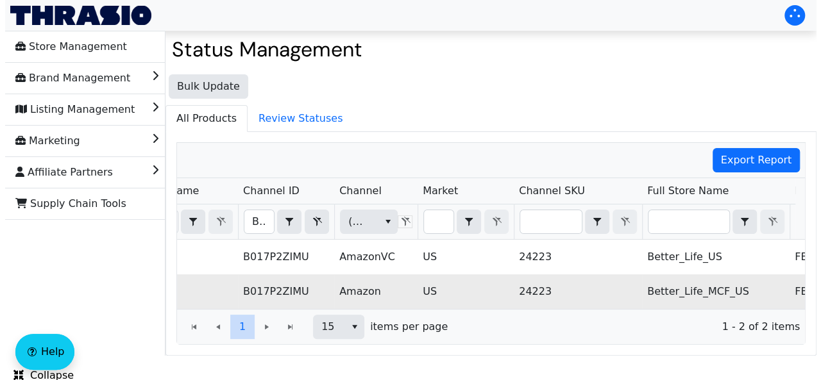
scroll to position [0, 74]
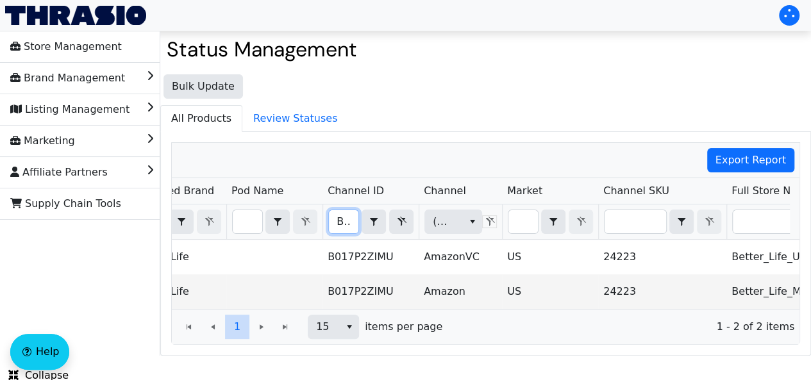
click at [342, 223] on input "B017P2ZIMU" at bounding box center [343, 221] width 29 height 23
type input "B06ZXX2MBD"
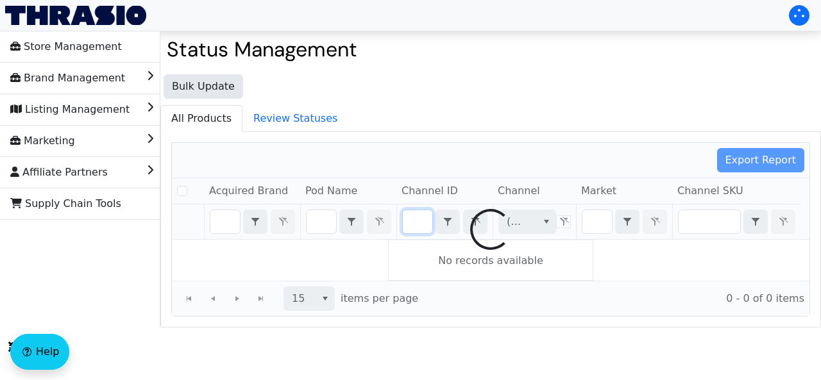
checkbox input "false"
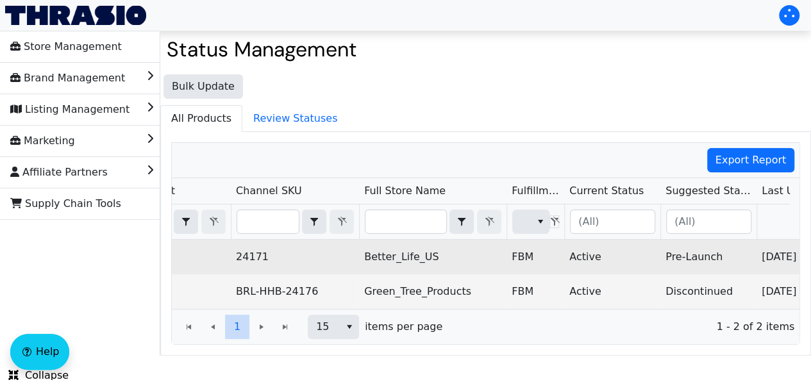
scroll to position [0, 541]
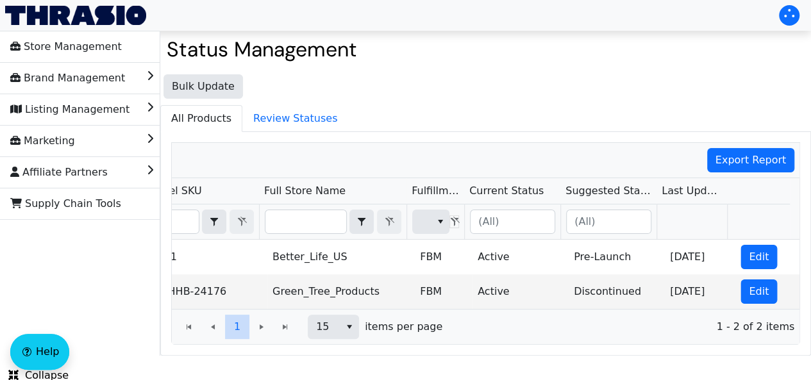
type input "B06ZXX2MBD"
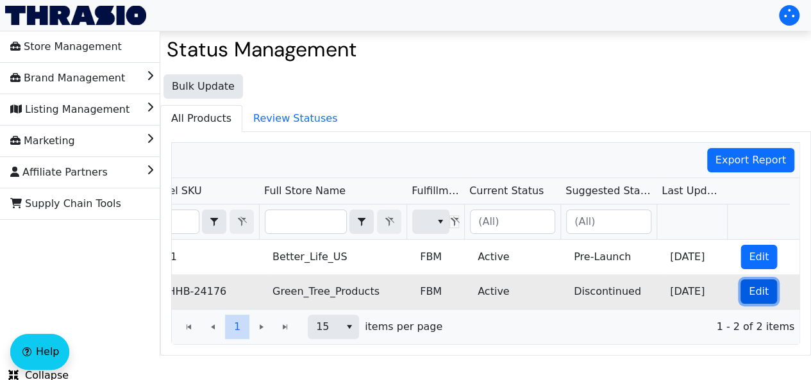
click at [749, 284] on span "Edit" at bounding box center [759, 291] width 20 height 15
checkbox input "true"
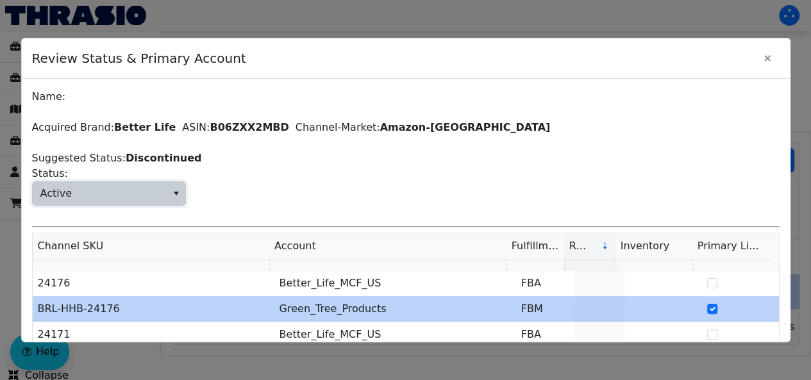
click at [145, 189] on span "Active" at bounding box center [100, 193] width 134 height 23
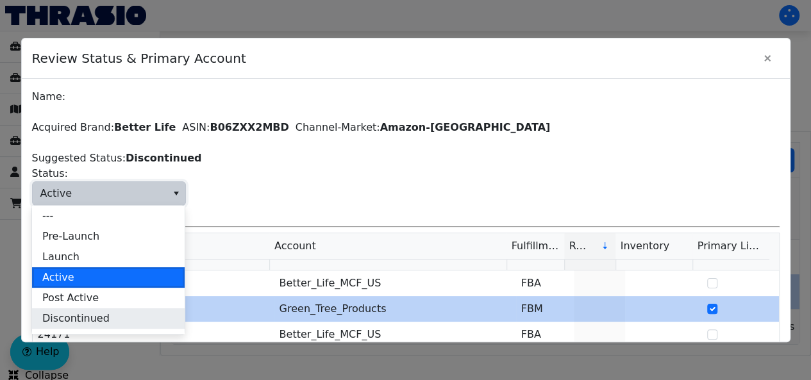
click at [117, 324] on li "Discontinued" at bounding box center [108, 318] width 153 height 21
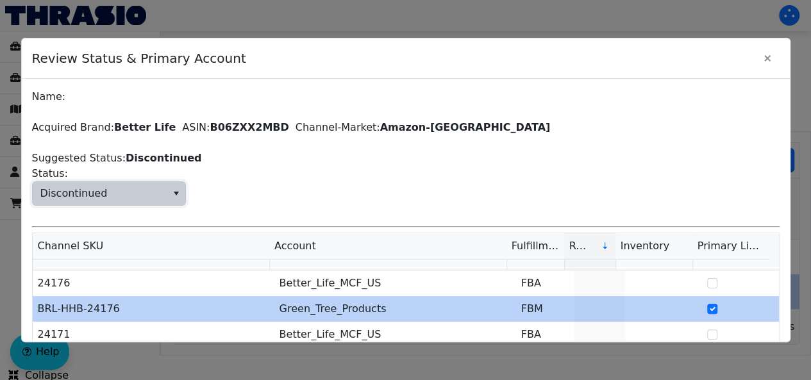
scroll to position [124, 0]
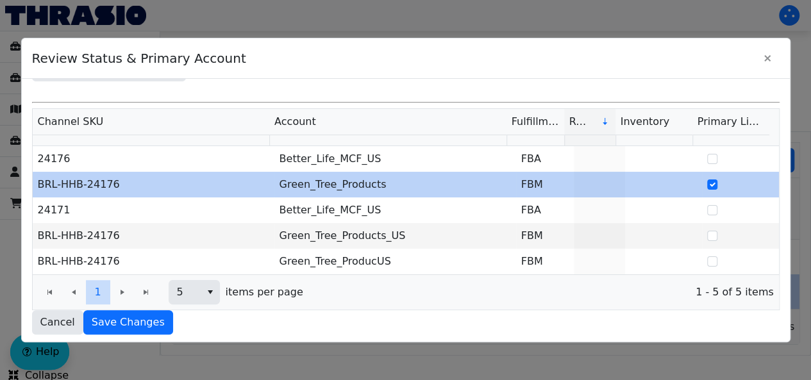
click at [137, 335] on div "Name: Acquired Brand: Better Life ASIN: B06ZXX2MBD Channel-Market: Amazon-US Su…" at bounding box center [406, 210] width 768 height 262
click at [110, 319] on span "Save Changes" at bounding box center [128, 322] width 73 height 15
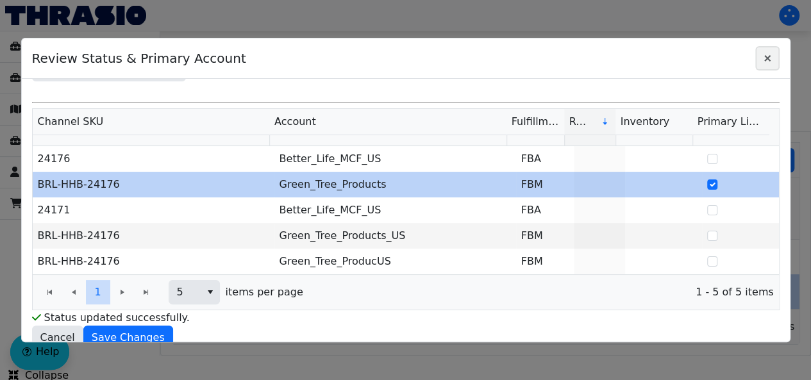
click at [763, 62] on icon "Close" at bounding box center [767, 58] width 15 height 10
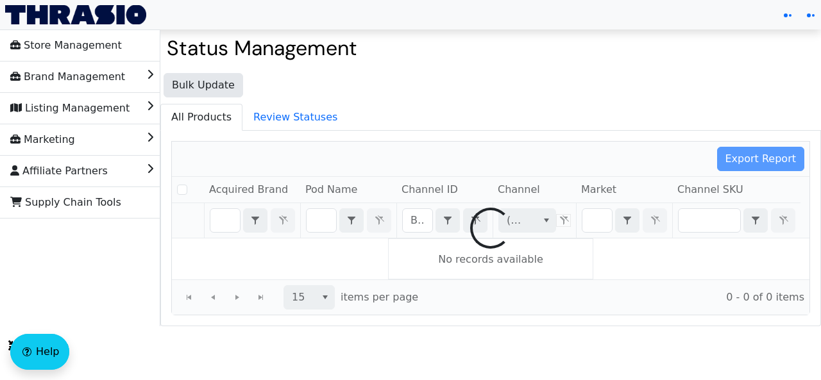
checkbox input "false"
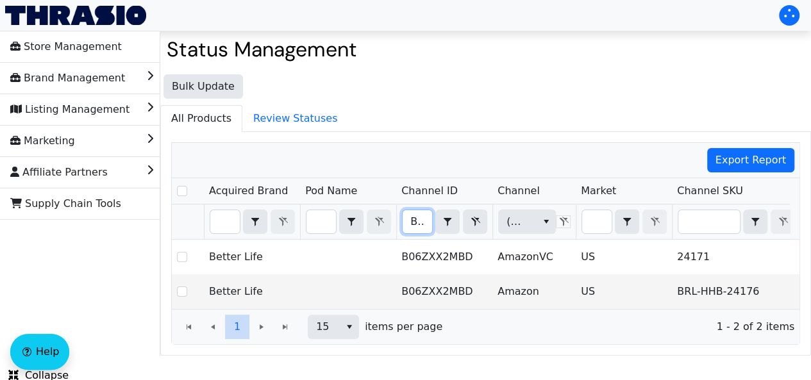
click at [420, 210] on input "B06ZXX2MBD" at bounding box center [417, 221] width 29 height 23
type input "B06ZYRL9CW"
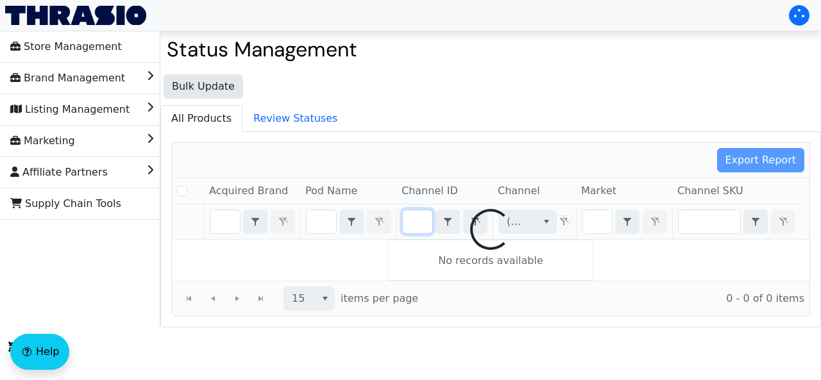
checkbox input "false"
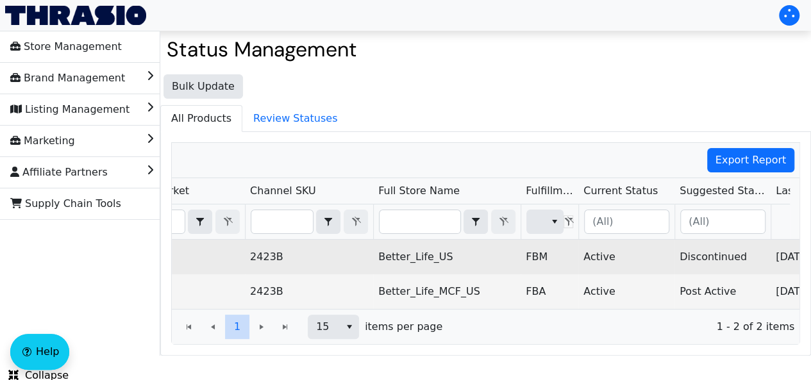
scroll to position [0, 541]
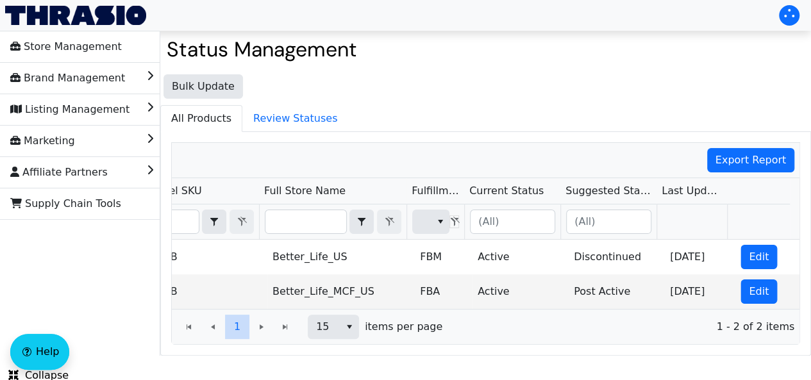
type input "B06ZYRL9CW"
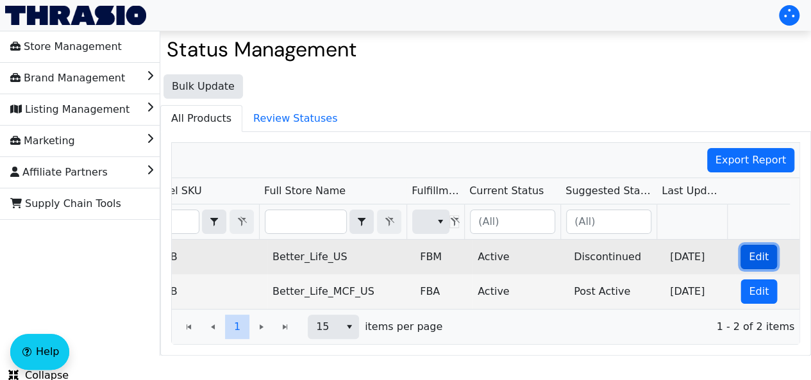
click at [749, 251] on span "Edit" at bounding box center [759, 256] width 20 height 15
checkbox input "true"
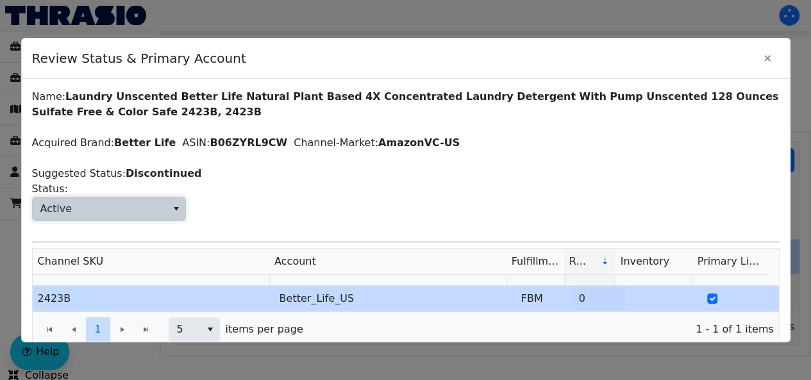
click at [145, 203] on span "Active" at bounding box center [100, 208] width 134 height 23
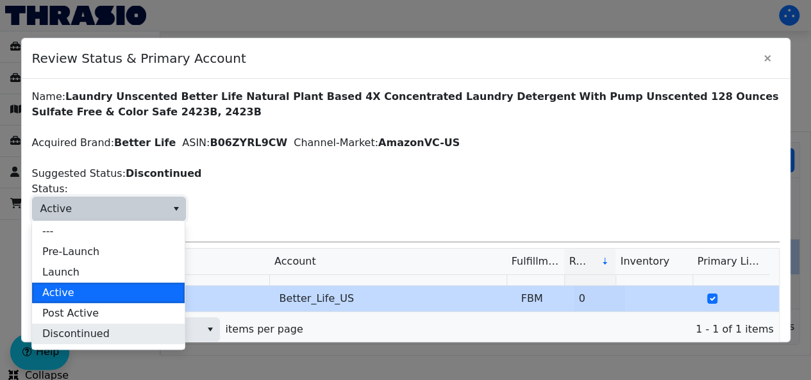
drag, startPoint x: 99, startPoint y: 346, endPoint x: 79, endPoint y: 335, distance: 22.4
click at [79, 335] on ul "--- Pre-Launch Launch Active Post Active Discontinued Unsellable Divested" at bounding box center [108, 303] width 153 height 164
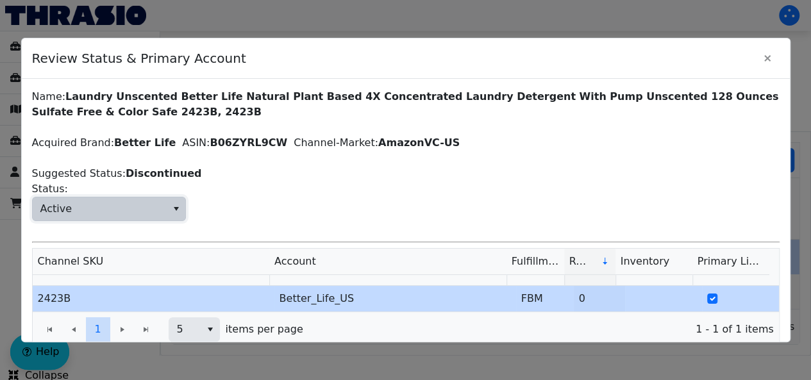
click at [326, 188] on span "Active Status:" at bounding box center [406, 201] width 748 height 40
click at [133, 199] on span "Active" at bounding box center [100, 208] width 134 height 23
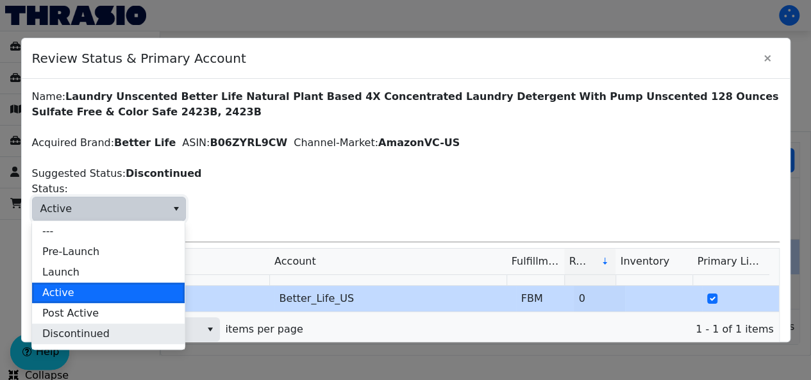
click at [94, 333] on span "Discontinued" at bounding box center [75, 333] width 67 height 15
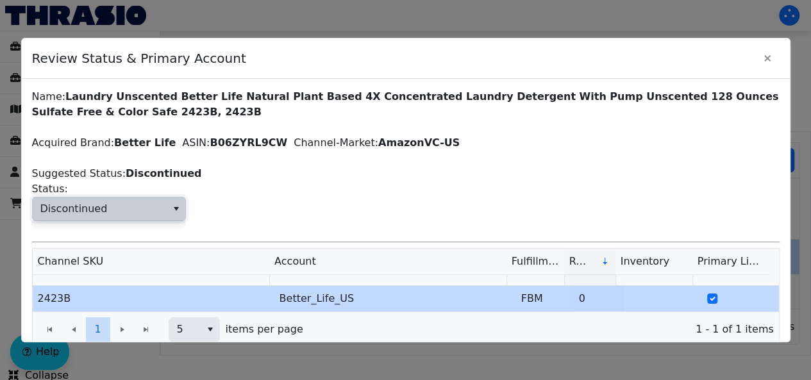
click at [306, 207] on span "Discontinued Status:" at bounding box center [406, 201] width 748 height 40
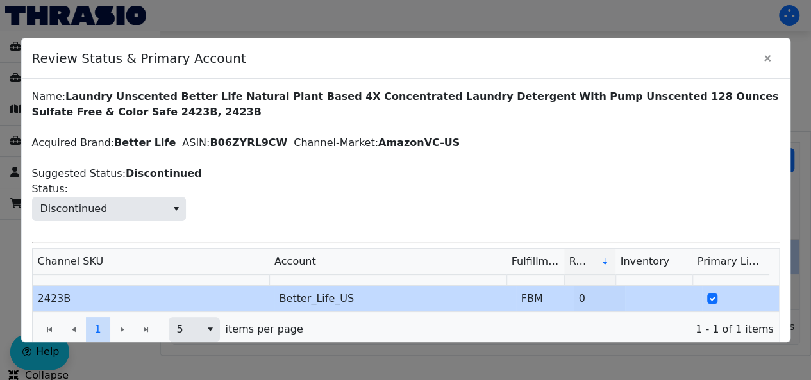
scroll to position [37, 0]
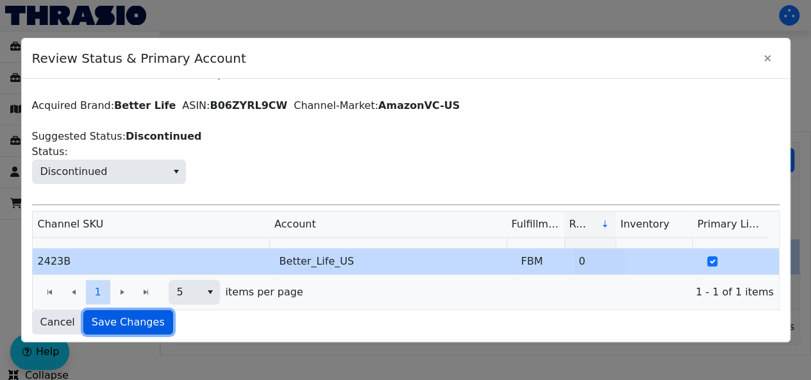
click at [127, 320] on span "Save Changes" at bounding box center [128, 322] width 73 height 15
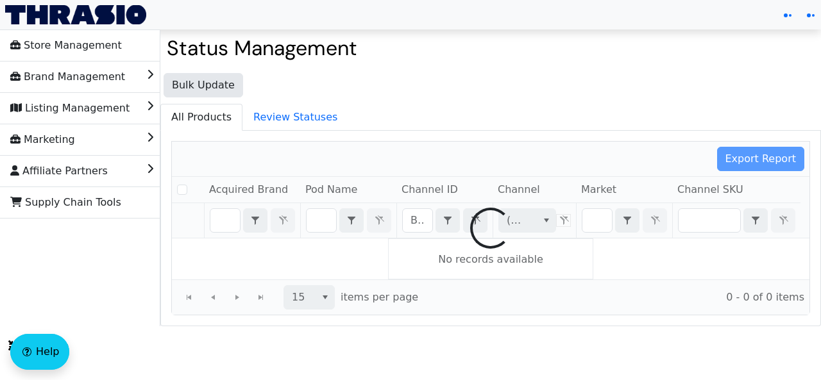
checkbox input "false"
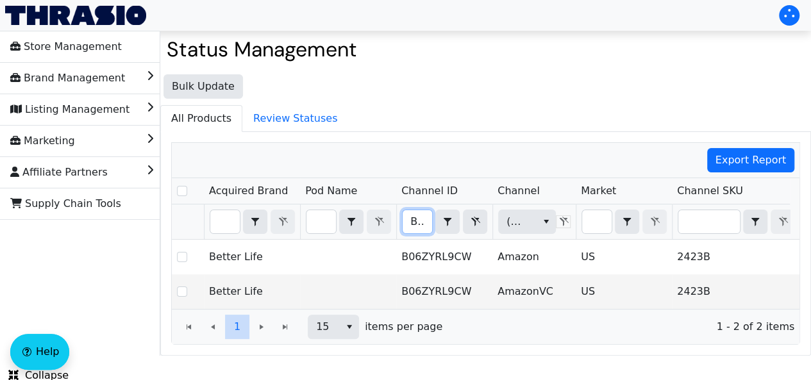
click at [421, 220] on input "B06ZYRL9CW" at bounding box center [417, 221] width 29 height 23
type input "B06ZZMKHS3"
checkbox input "true"
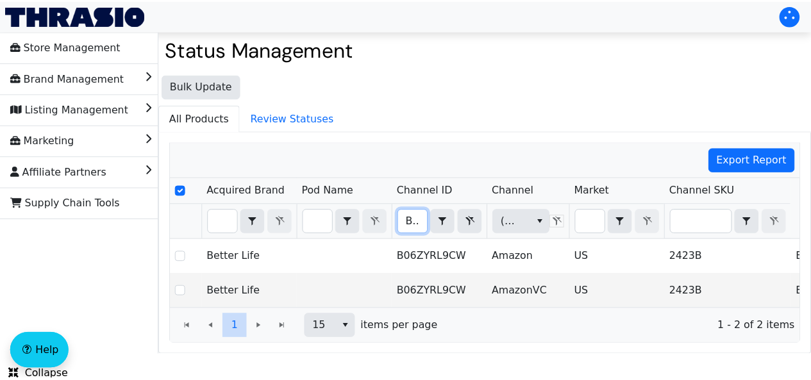
scroll to position [0, 46]
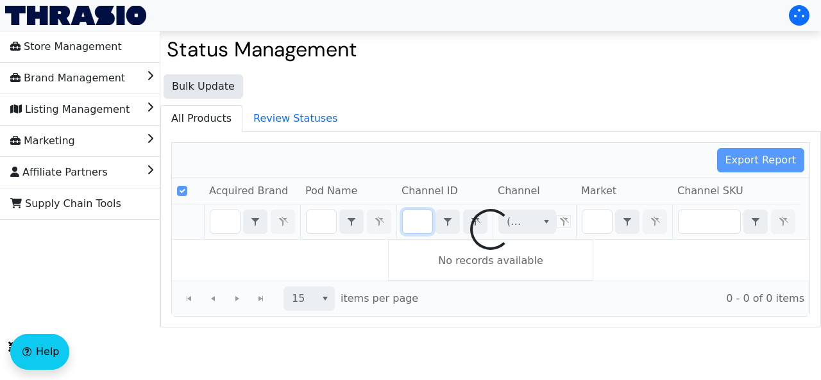
type input "B06ZZMKHS3"
checkbox input "false"
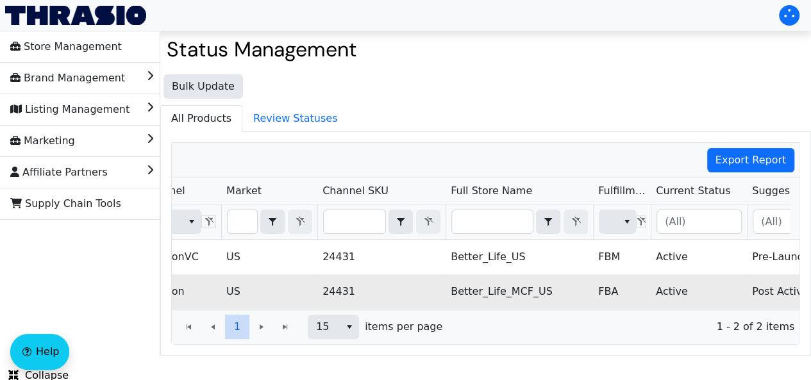
scroll to position [0, 541]
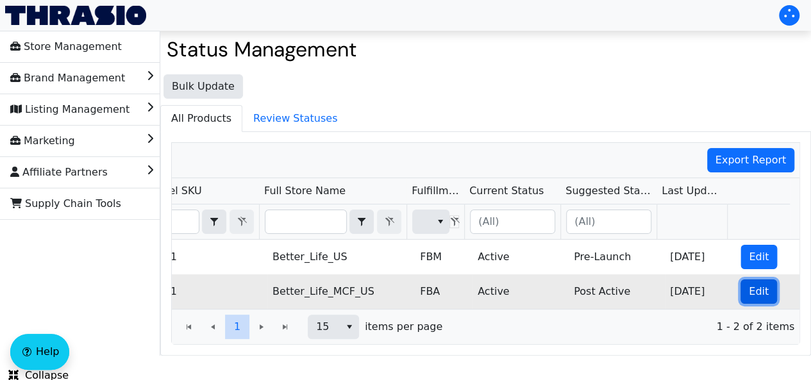
click at [749, 288] on span "Edit" at bounding box center [759, 291] width 20 height 15
checkbox input "true"
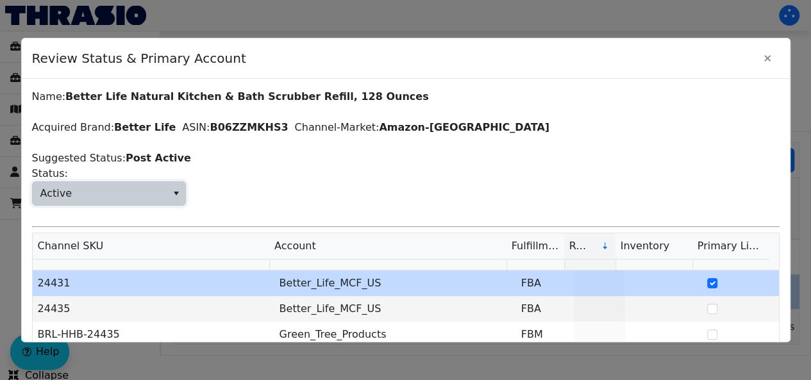
click at [153, 190] on span "Active" at bounding box center [100, 193] width 134 height 23
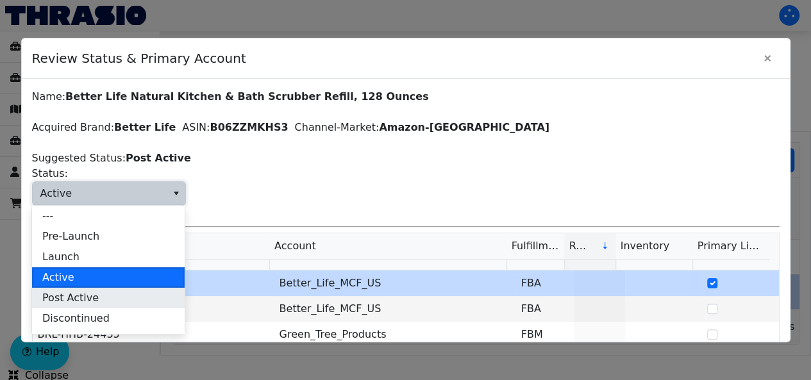
click at [101, 300] on li "Post Active" at bounding box center [108, 298] width 153 height 21
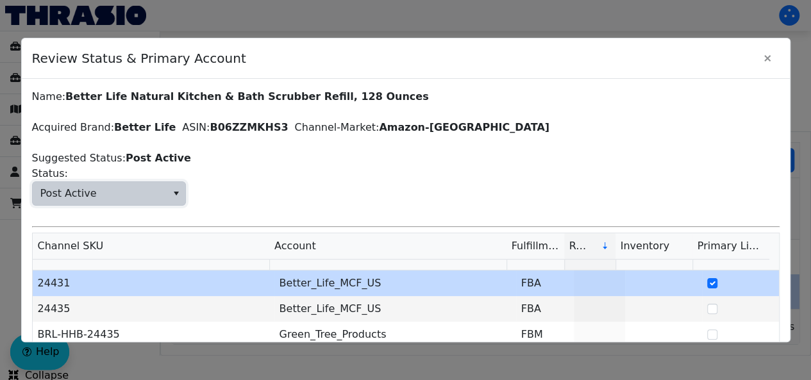
scroll to position [73, 0]
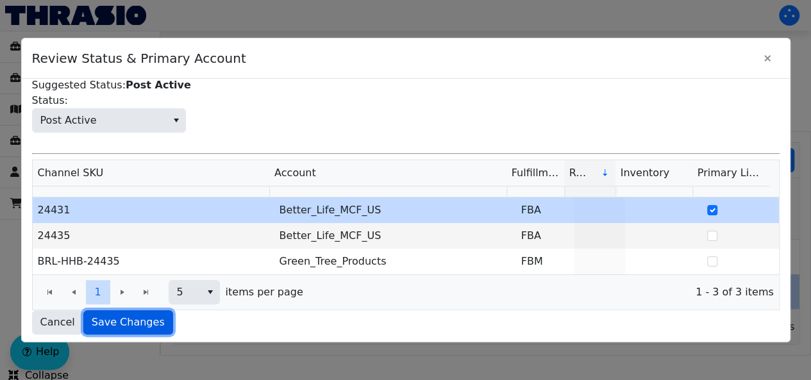
click at [113, 324] on span "Save Changes" at bounding box center [128, 322] width 73 height 15
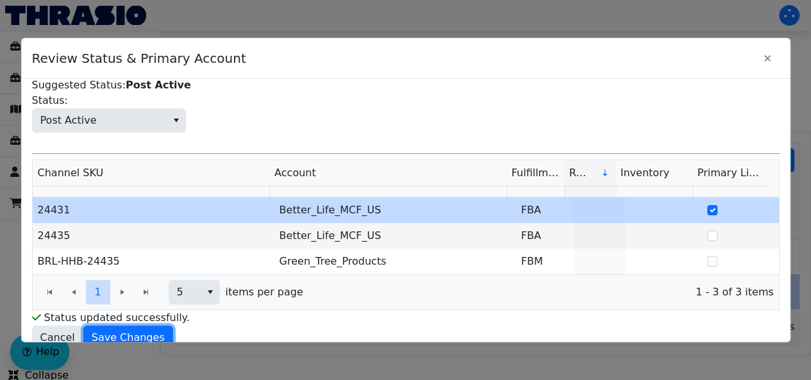
scroll to position [0, 0]
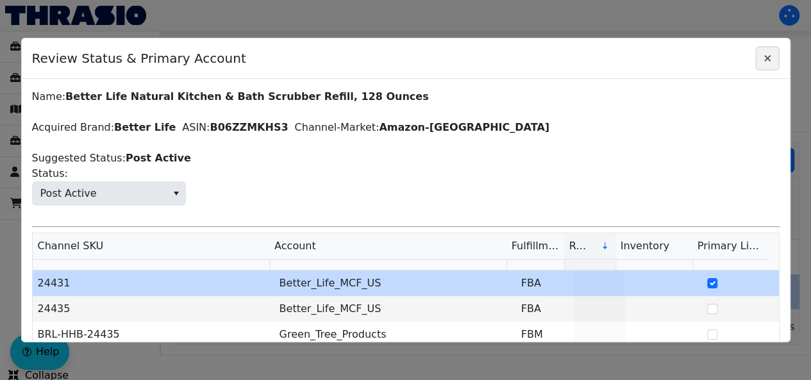
click at [767, 47] on button "Close" at bounding box center [767, 58] width 24 height 24
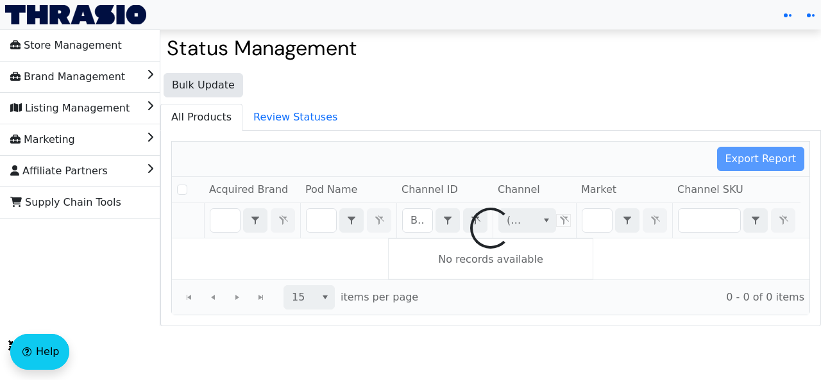
checkbox input "false"
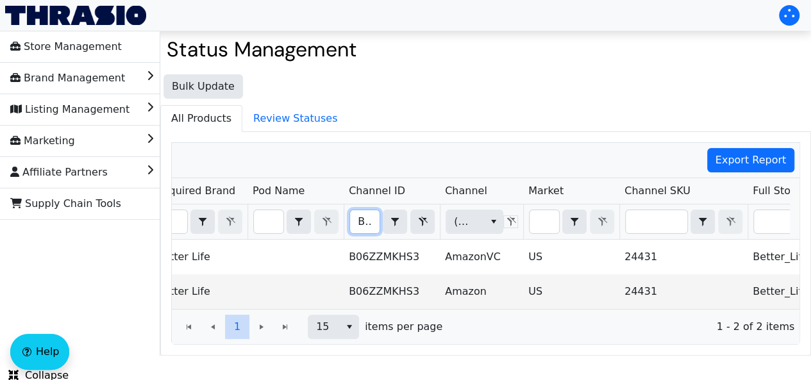
click at [372, 219] on input "B06ZZMKHS3" at bounding box center [364, 221] width 29 height 23
type input "B071CKMR62"
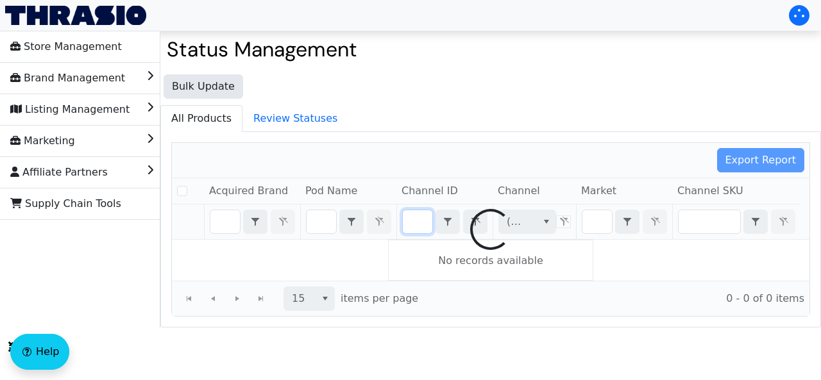
checkbox input "false"
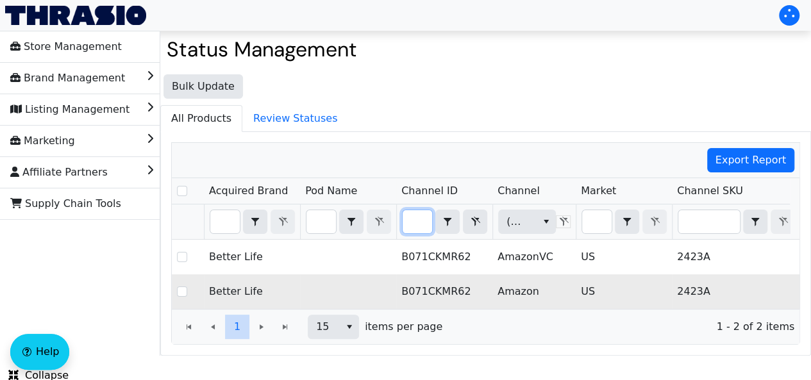
scroll to position [0, 367]
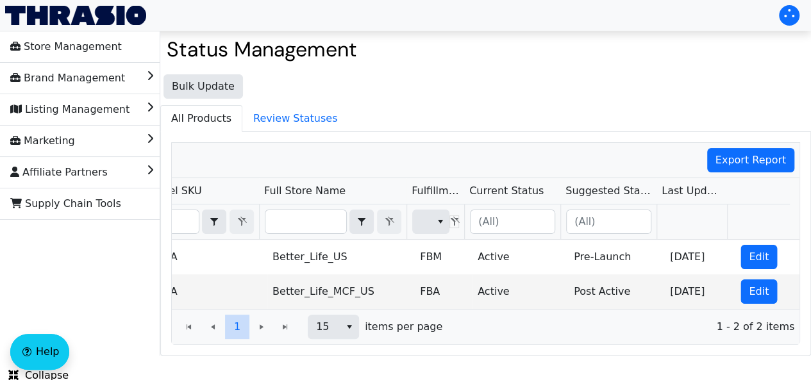
type input "B071CKMR62"
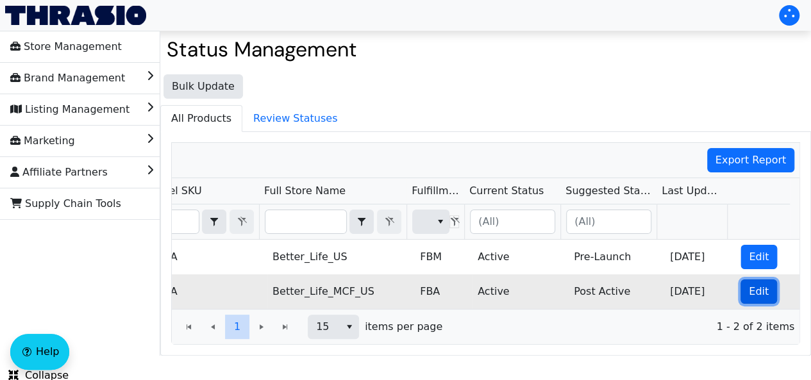
click at [740, 293] on button "Edit" at bounding box center [758, 292] width 37 height 24
checkbox input "true"
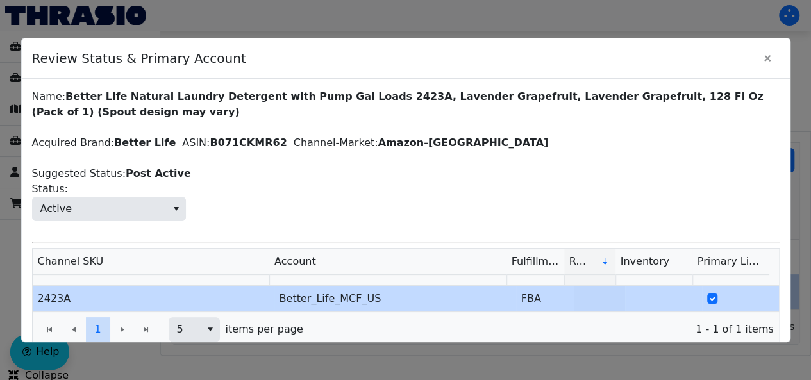
click at [138, 224] on div "Name: Better Life Natural Laundry Detergent with Pump Gal Loads 2423A, Lavender…" at bounding box center [406, 230] width 748 height 283
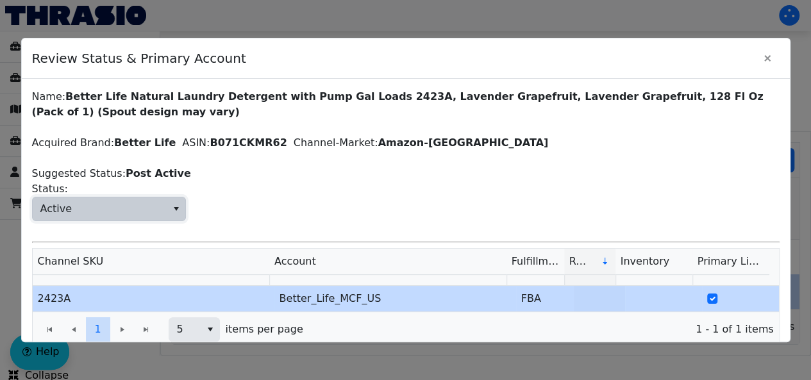
click at [84, 203] on span "Active" at bounding box center [100, 208] width 134 height 23
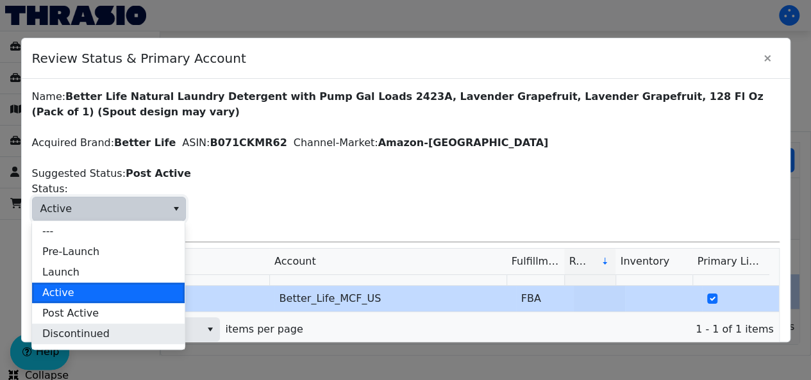
click at [87, 342] on li "Discontinued" at bounding box center [108, 334] width 153 height 21
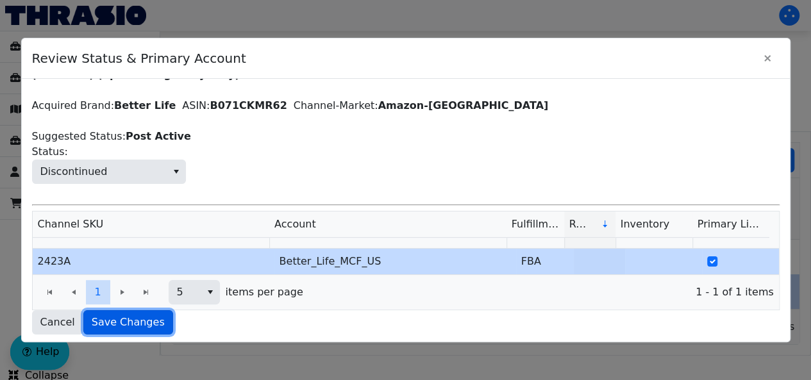
click at [108, 327] on button "Save Changes" at bounding box center [128, 322] width 90 height 24
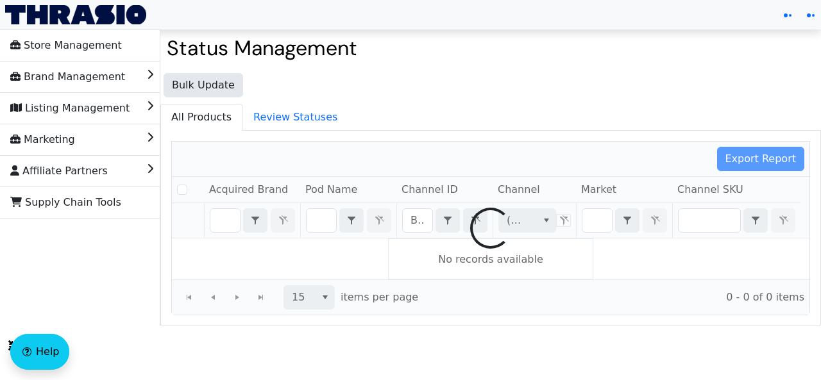
checkbox input "false"
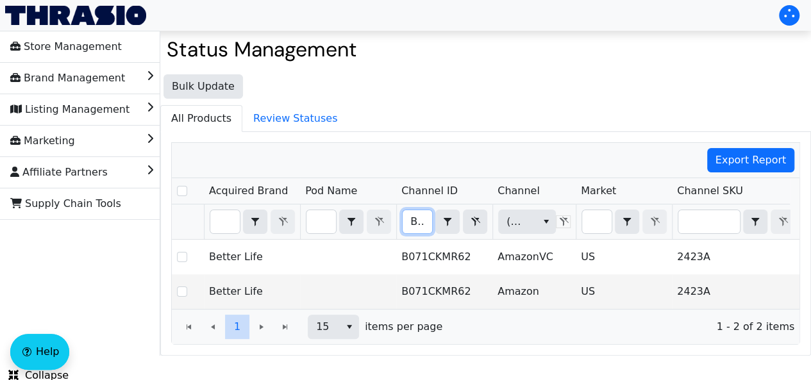
click at [426, 226] on input "B071CKMR62" at bounding box center [417, 221] width 29 height 23
type input "B071RCB2CC"
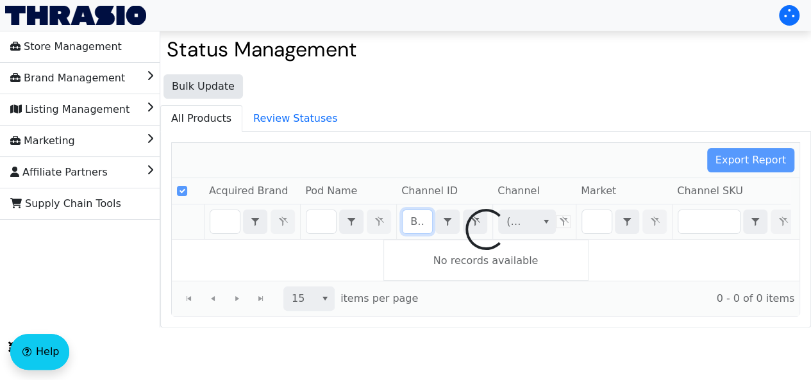
scroll to position [0, 42]
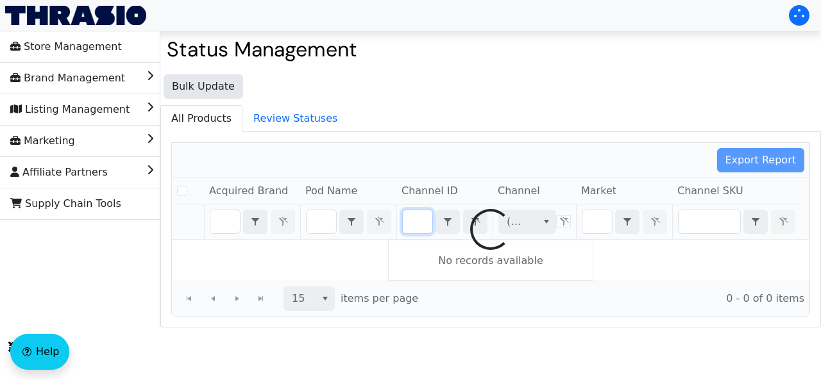
checkbox input "false"
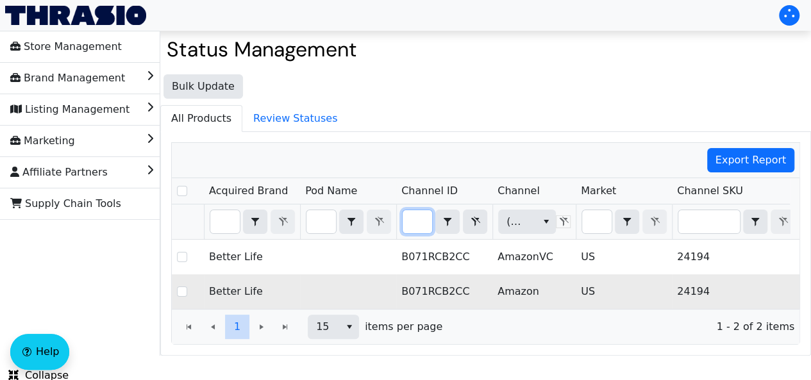
scroll to position [0, 541]
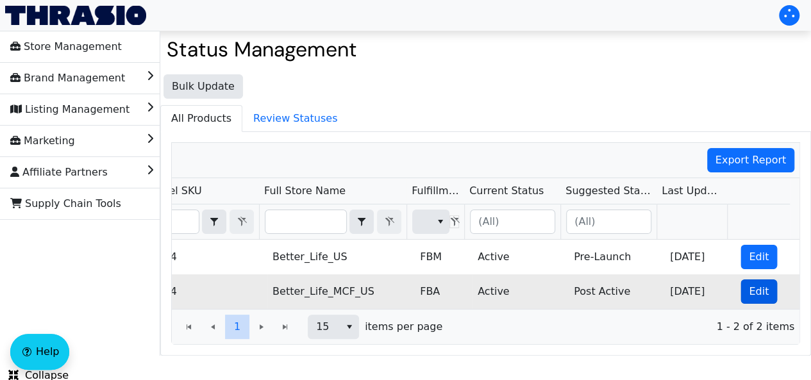
type input "B071RCB2CC"
click at [749, 293] on span "Edit" at bounding box center [759, 291] width 20 height 15
checkbox input "true"
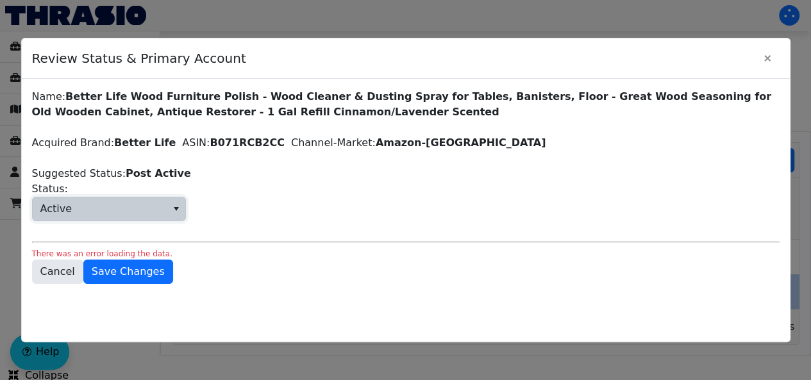
click at [72, 212] on span "Active" at bounding box center [100, 208] width 134 height 23
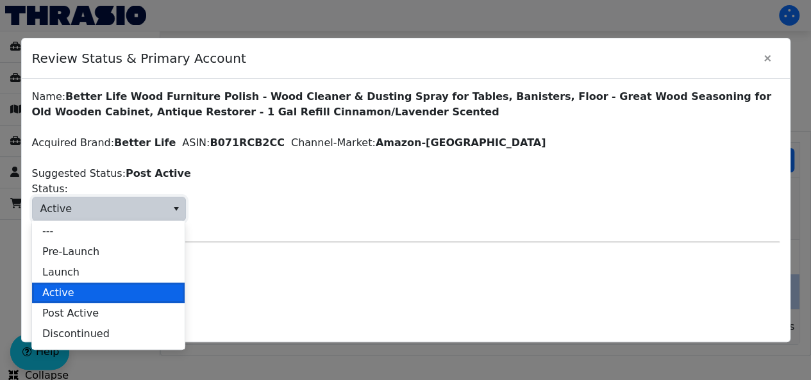
scroll to position [36, 0]
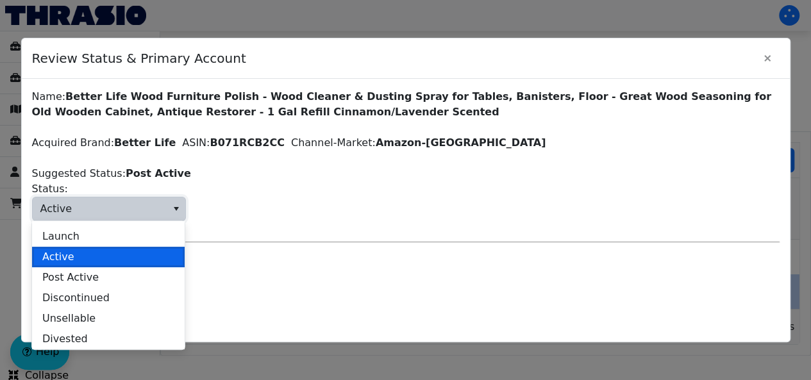
click at [72, 297] on span "Discontinued" at bounding box center [75, 297] width 67 height 15
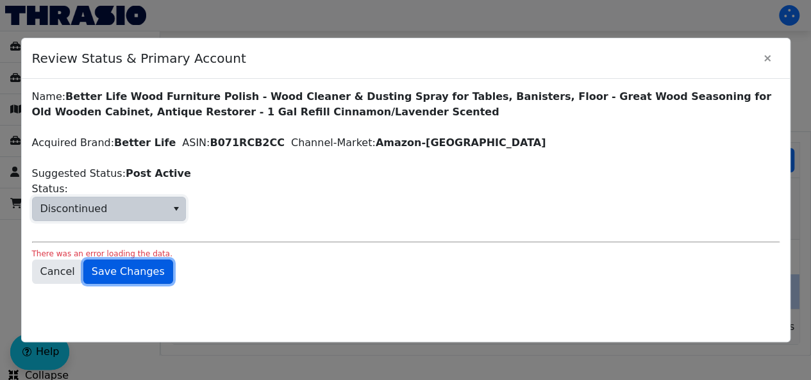
click at [118, 273] on span "Save Changes" at bounding box center [128, 271] width 73 height 15
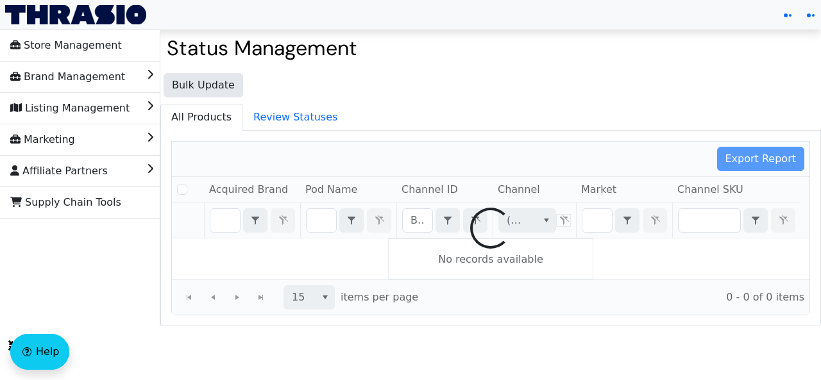
checkbox input "false"
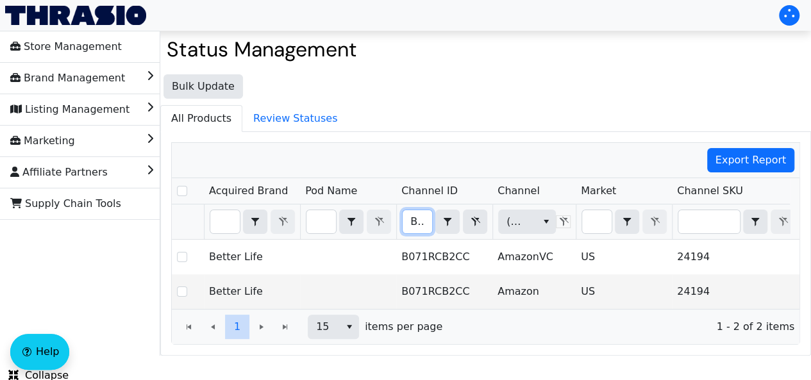
click at [412, 225] on input "B071RCB2CC" at bounding box center [417, 221] width 29 height 23
type input "B071YDB6DH"
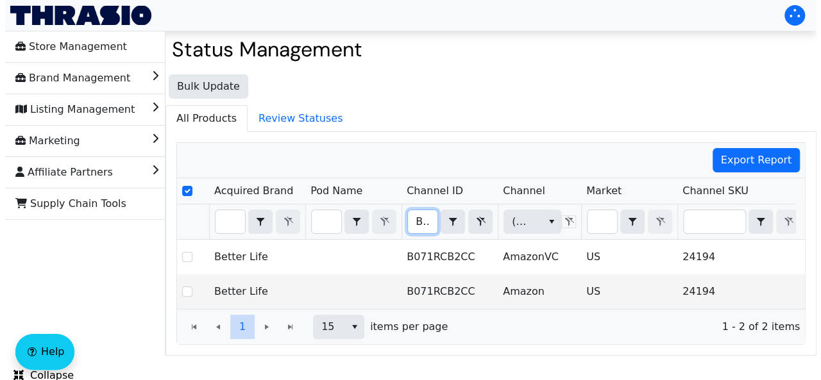
scroll to position [0, 45]
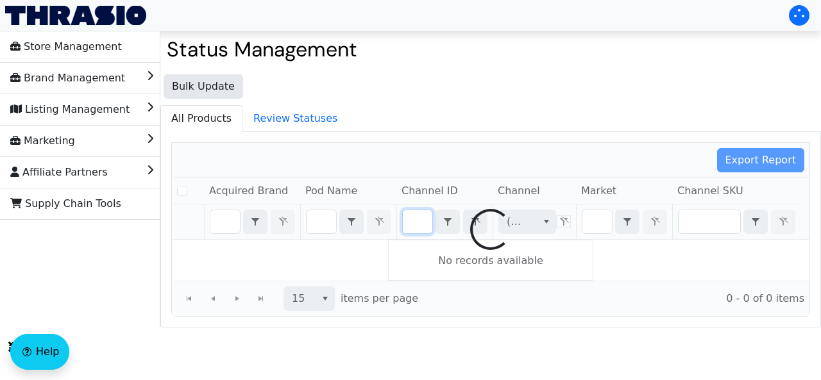
checkbox input "false"
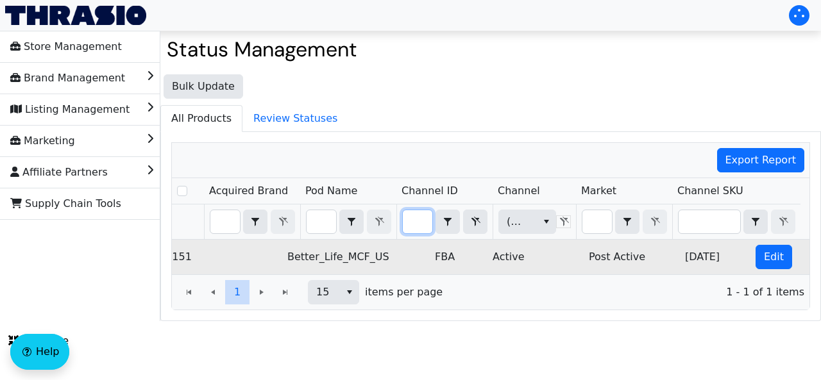
scroll to position [0, 531]
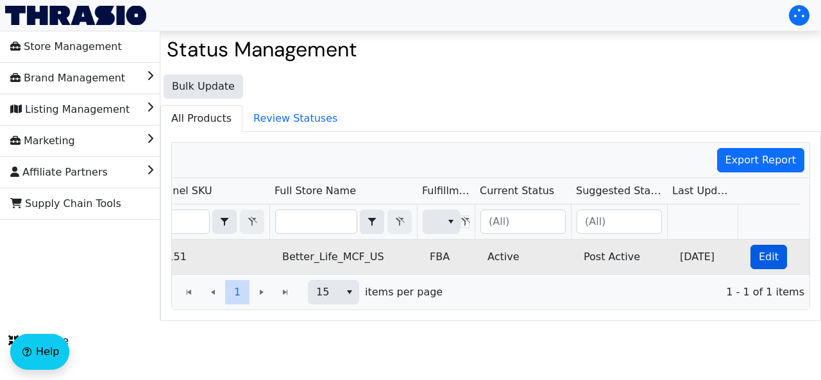
type input "B071YDB6DH"
click at [759, 249] on span "Edit" at bounding box center [768, 256] width 20 height 15
checkbox input "true"
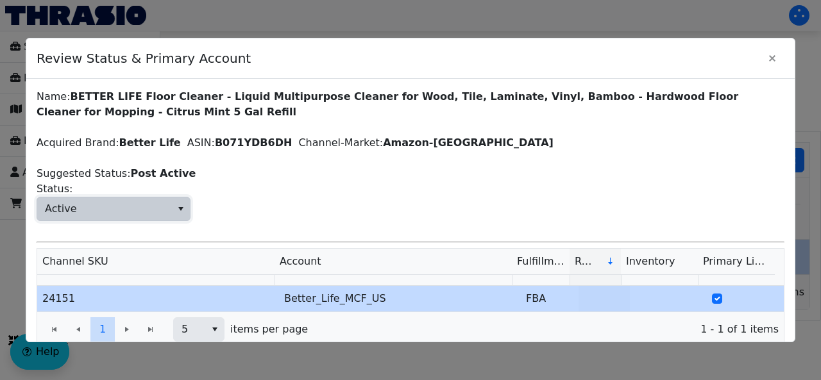
click at [79, 214] on span "Active" at bounding box center [104, 208] width 134 height 23
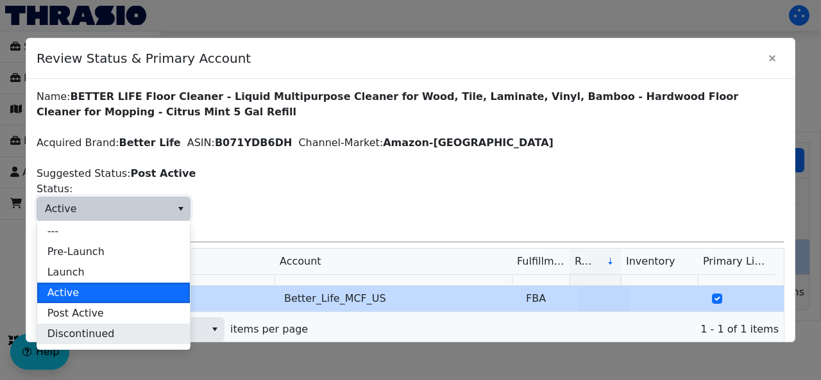
click at [84, 330] on span "Discontinued" at bounding box center [80, 333] width 67 height 15
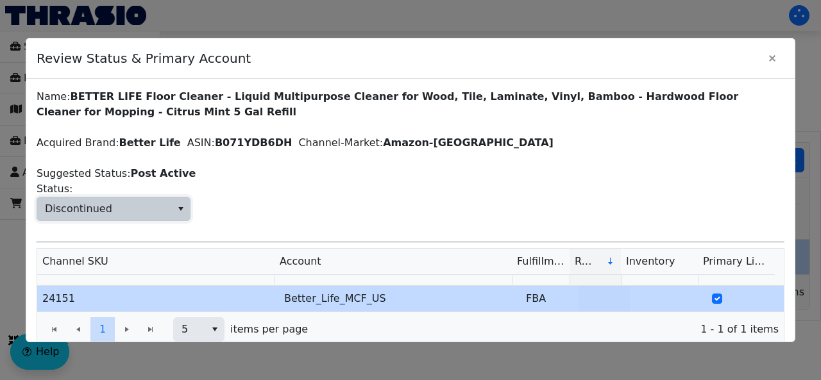
scroll to position [37, 0]
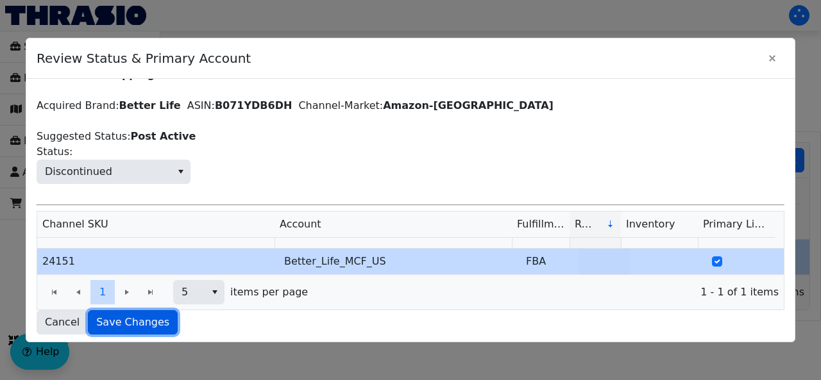
click at [128, 318] on span "Save Changes" at bounding box center [132, 322] width 73 height 15
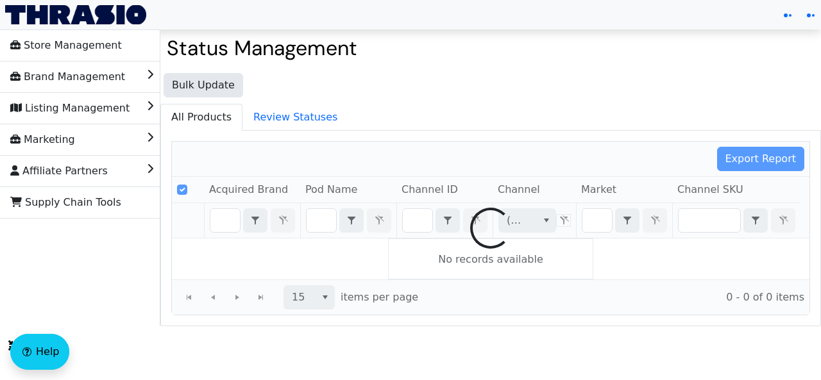
type input "B071YDB6DH"
checkbox input "false"
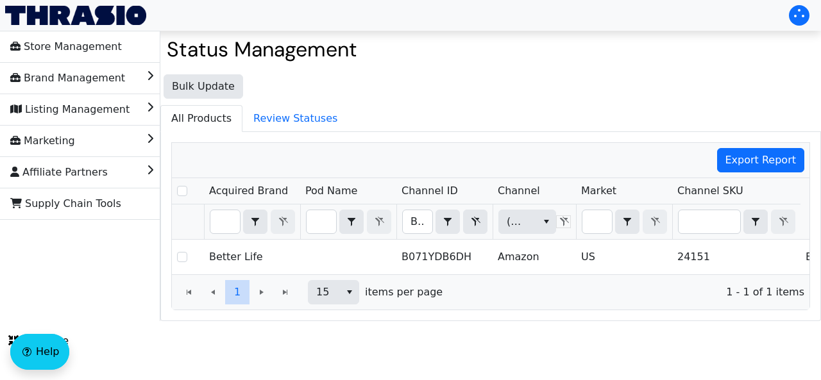
click at [435, 216] on div "B071YDB6DH Contains" at bounding box center [444, 222] width 85 height 24
click at [421, 219] on input "B071YDB6DH" at bounding box center [417, 221] width 29 height 23
type input "B07228DK84"
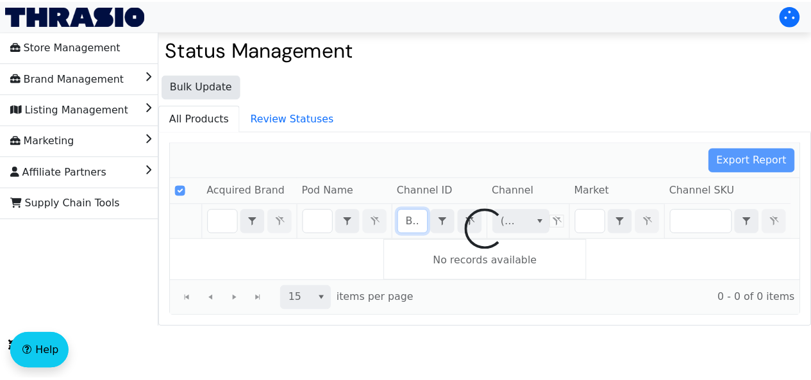
scroll to position [0, 42]
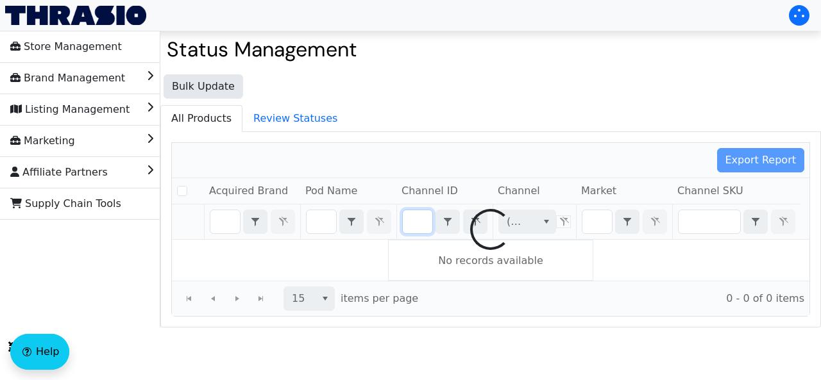
checkbox input "false"
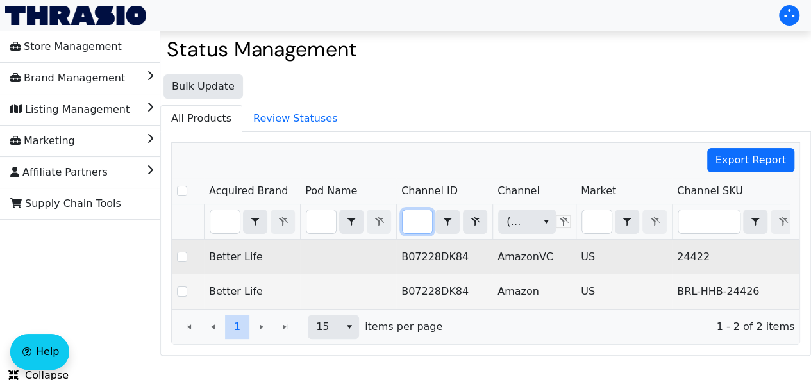
scroll to position [0, 541]
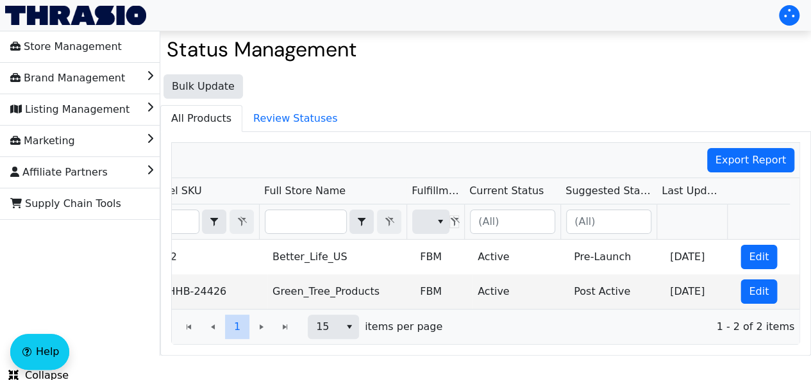
type input "B07228DK84"
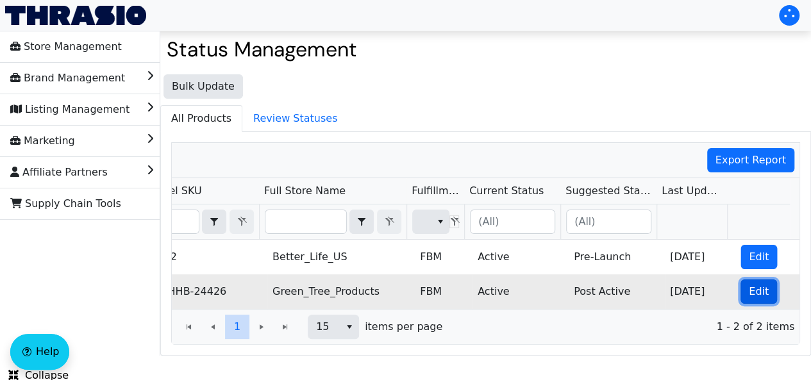
click at [749, 292] on span "Edit" at bounding box center [759, 291] width 20 height 15
checkbox input "true"
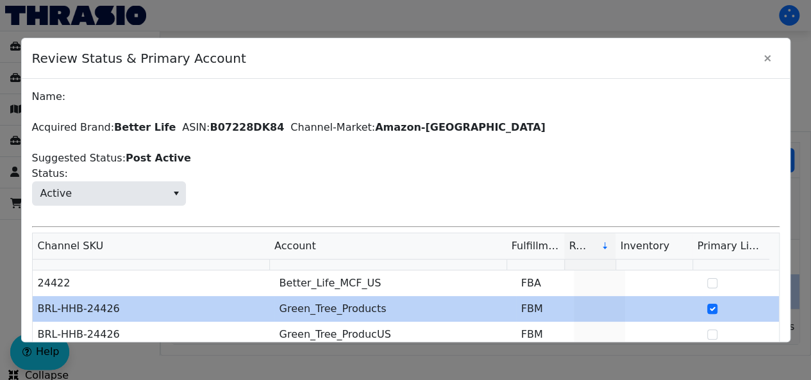
click at [47, 205] on div "Name: Acquired Brand: Better Life ASIN: B07228DK84 Channel-Market: Amazon-US Su…" at bounding box center [406, 248] width 748 height 319
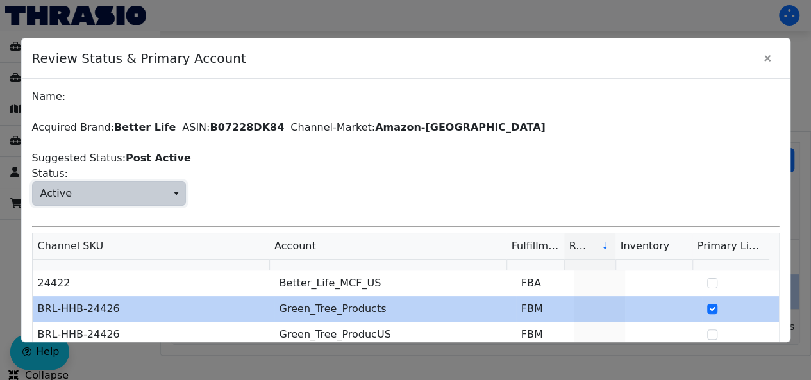
click at [68, 190] on span "Active" at bounding box center [100, 193] width 134 height 23
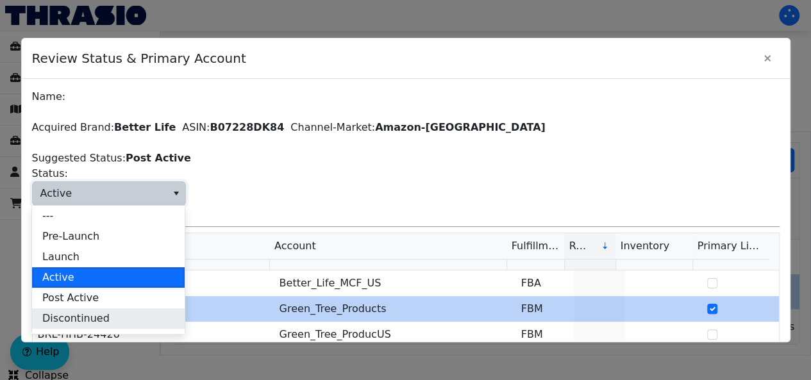
click at [94, 312] on span "Discontinued" at bounding box center [75, 318] width 67 height 15
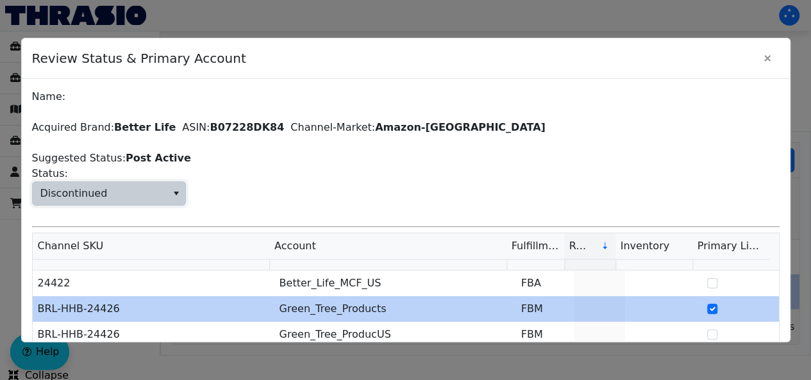
scroll to position [73, 0]
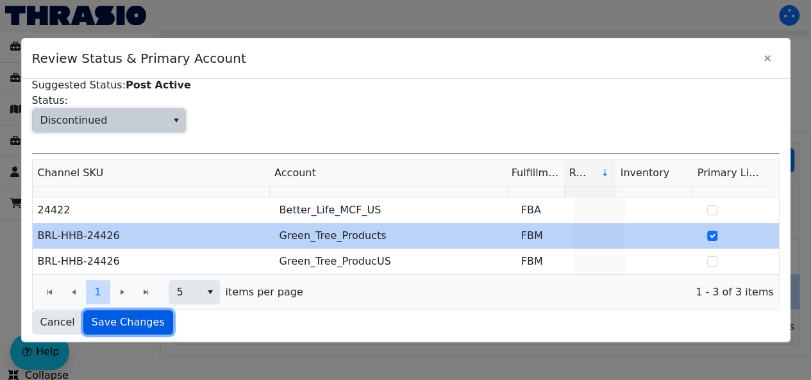
click at [126, 321] on span "Save Changes" at bounding box center [128, 322] width 73 height 15
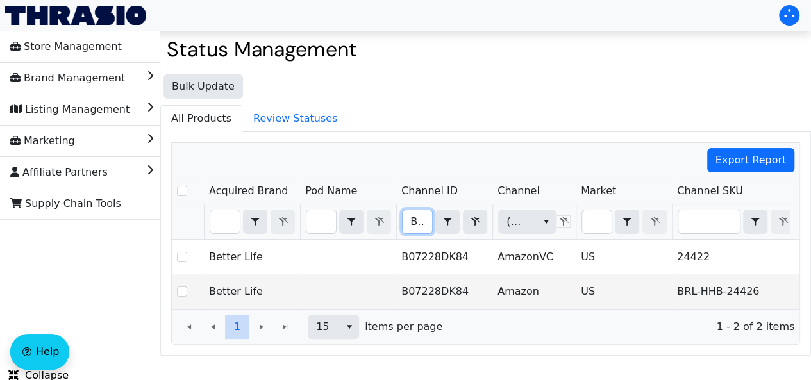
click at [431, 225] on input "B07228DK84" at bounding box center [417, 221] width 29 height 23
type input "B07FXVK8CK"
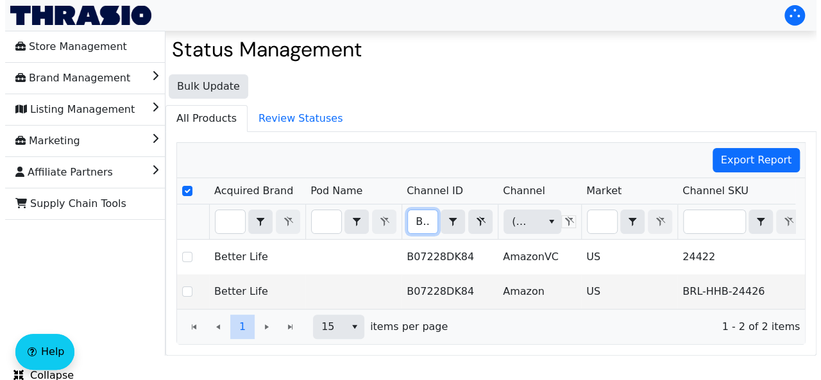
scroll to position [0, 42]
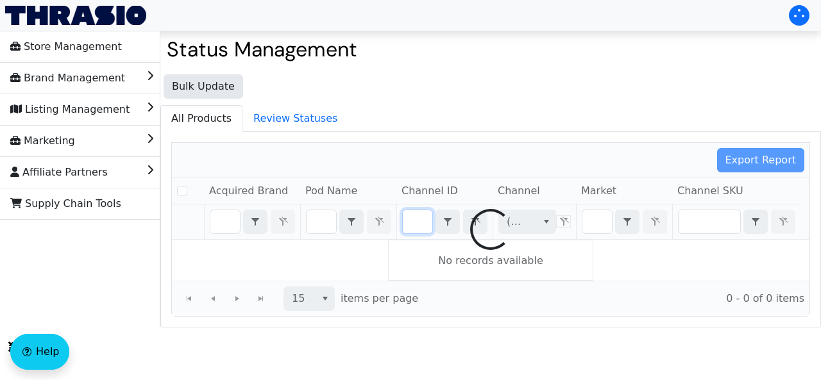
checkbox input "false"
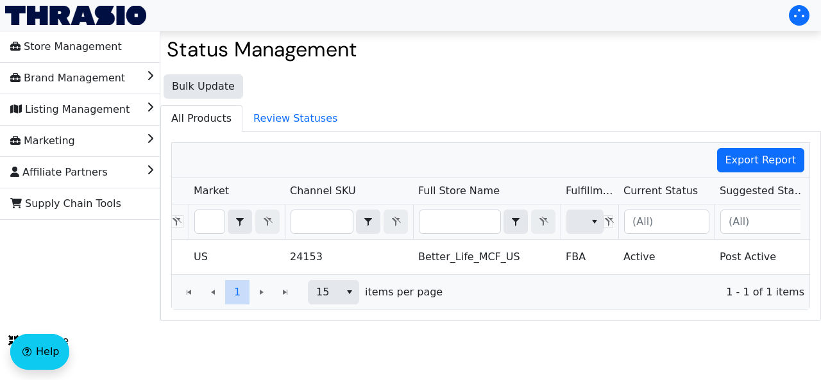
scroll to position [0, 531]
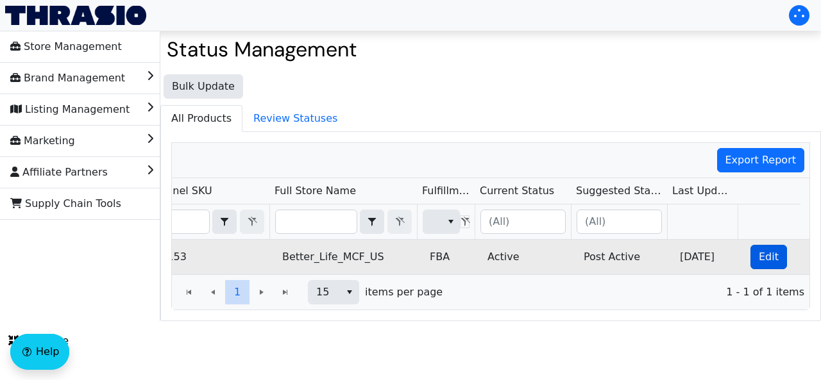
type input "B07FXVK8CK"
click at [762, 252] on span "Edit" at bounding box center [768, 256] width 20 height 15
checkbox input "true"
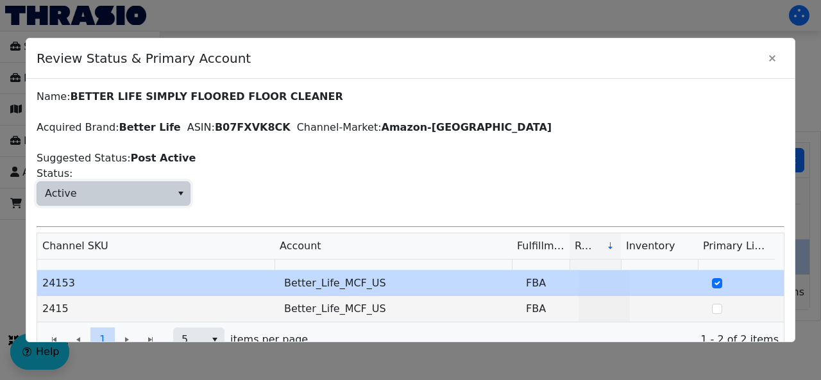
click at [87, 201] on span "Active" at bounding box center [104, 193] width 134 height 23
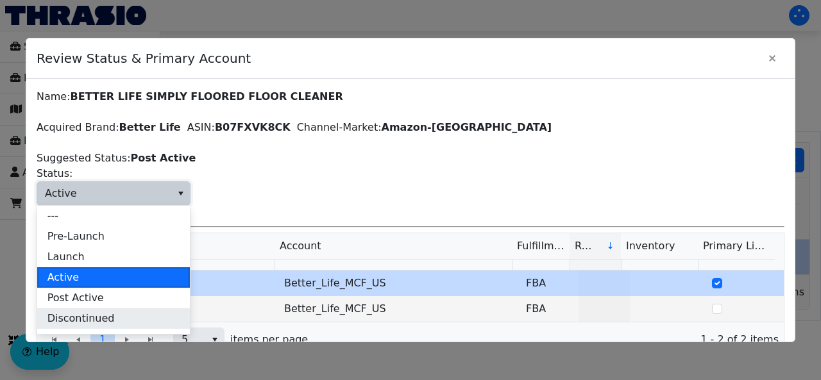
click at [100, 312] on span "Discontinued" at bounding box center [80, 318] width 67 height 15
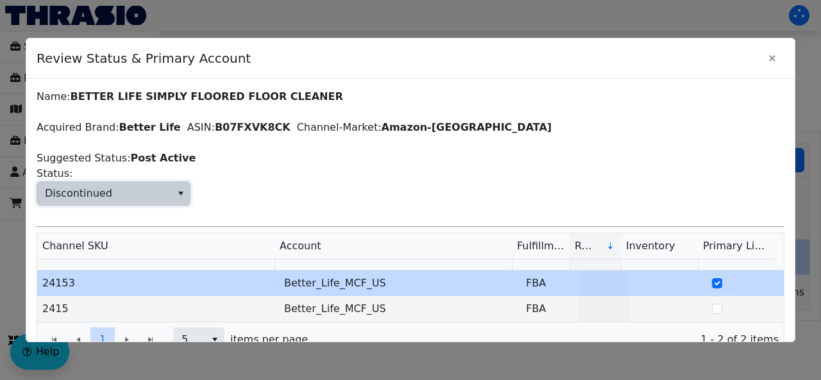
scroll to position [47, 0]
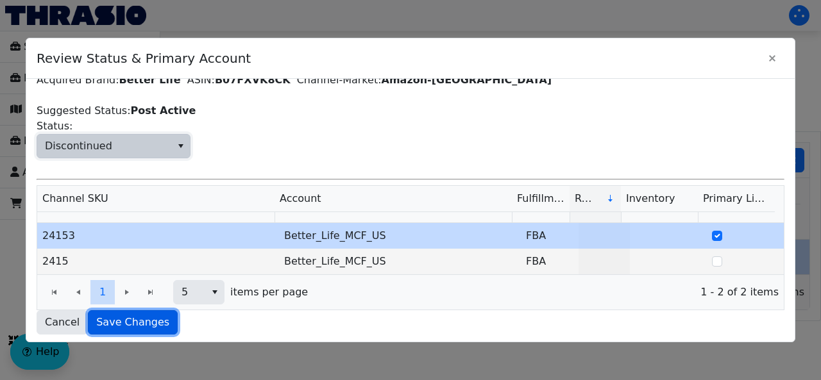
click at [117, 326] on span "Save Changes" at bounding box center [132, 322] width 73 height 15
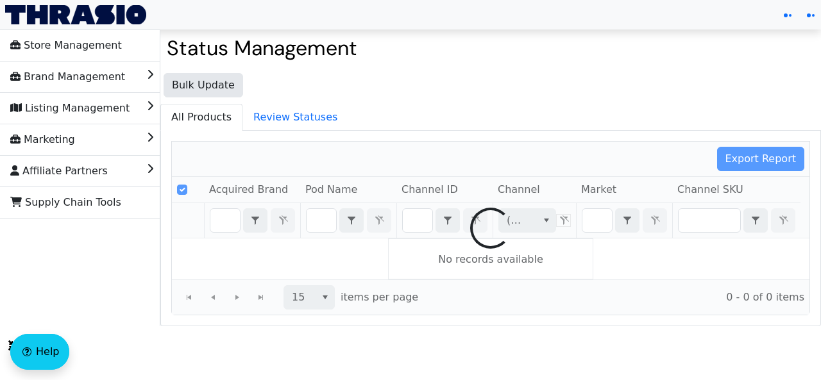
type input "B07FXVK8CK"
checkbox input "false"
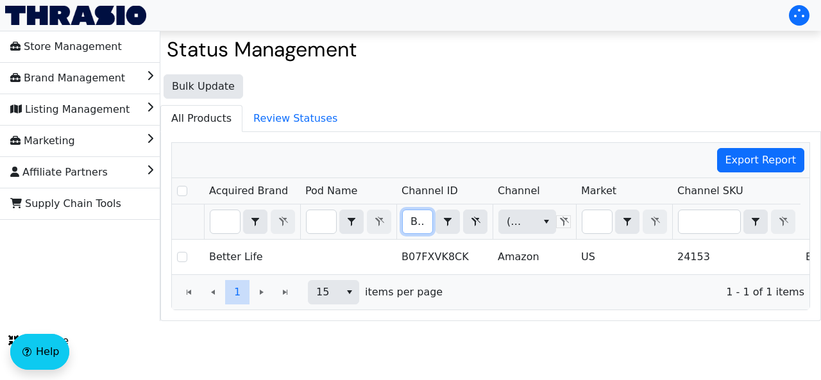
click at [430, 217] on input "B07FXVK8CK" at bounding box center [417, 221] width 29 height 23
type input "B07HJP9V58"
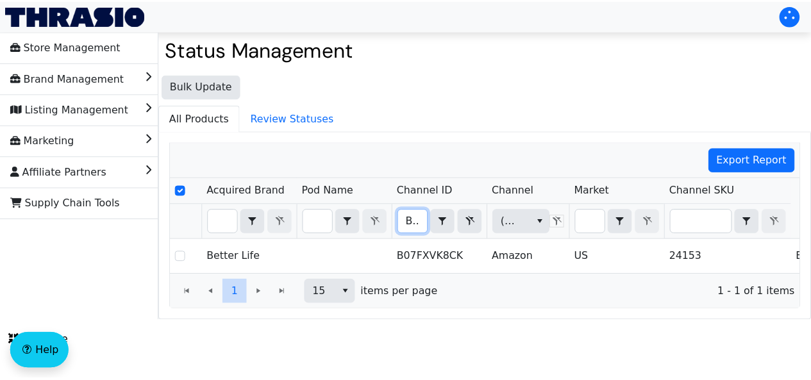
scroll to position [0, 40]
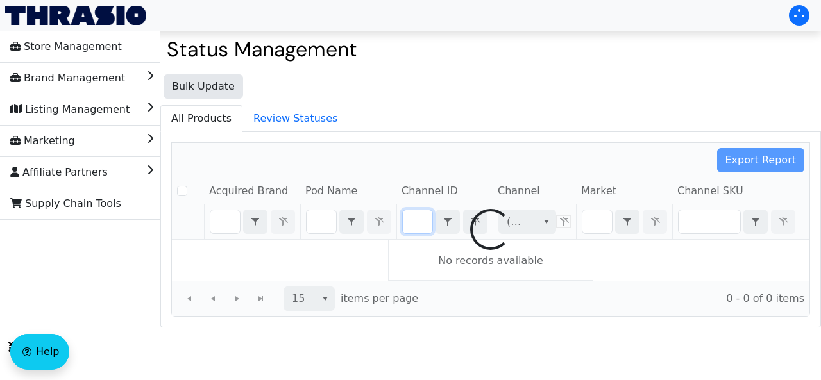
checkbox input "false"
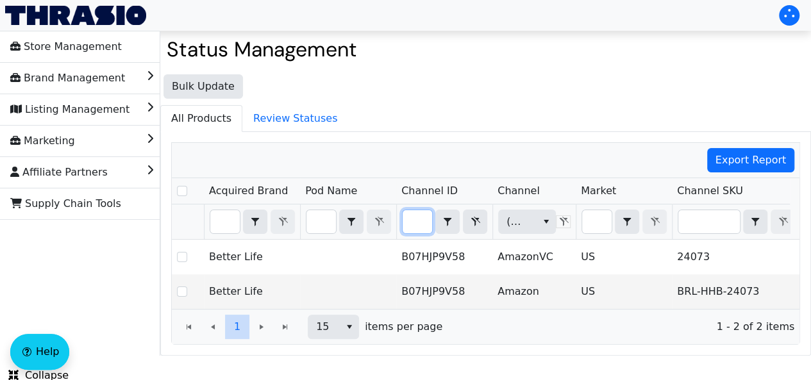
type input "B07HJP9V58"
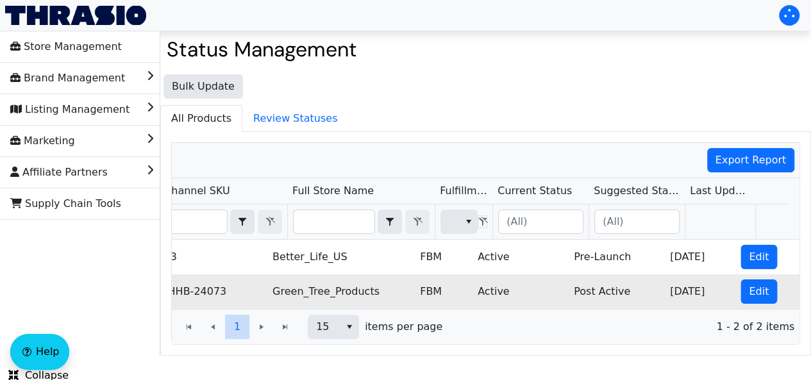
scroll to position [0, 541]
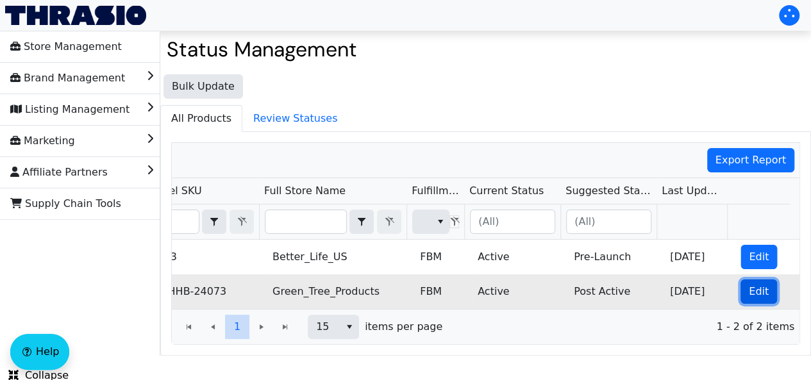
click at [745, 298] on button "Edit" at bounding box center [758, 292] width 37 height 24
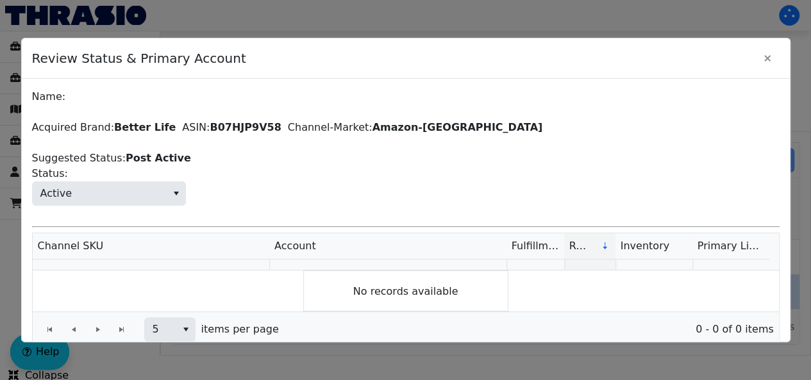
checkbox input "true"
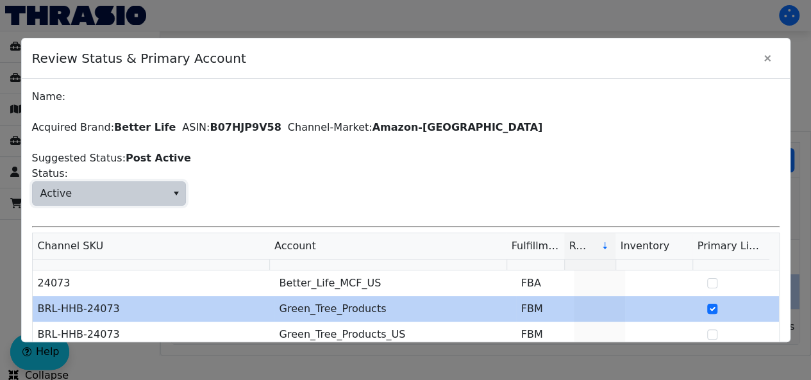
click at [131, 190] on span "Active" at bounding box center [100, 193] width 134 height 23
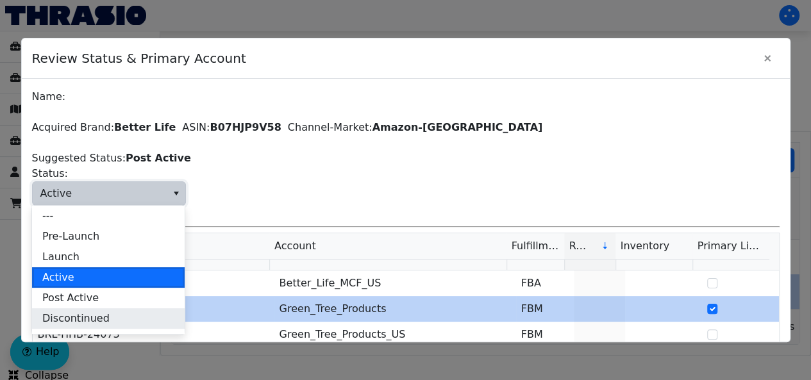
click at [90, 324] on span "Discontinued" at bounding box center [75, 318] width 67 height 15
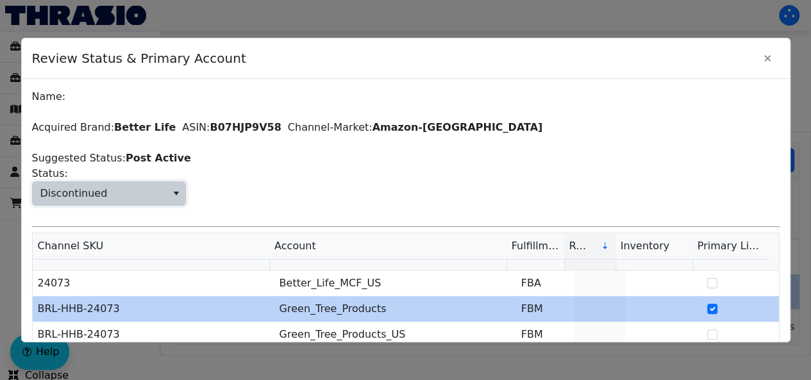
click at [319, 157] on div "Name: Acquired Brand: Better Life ASIN: B07HJP9V58 Channel-Market: Amazon-US Su…" at bounding box center [406, 261] width 748 height 344
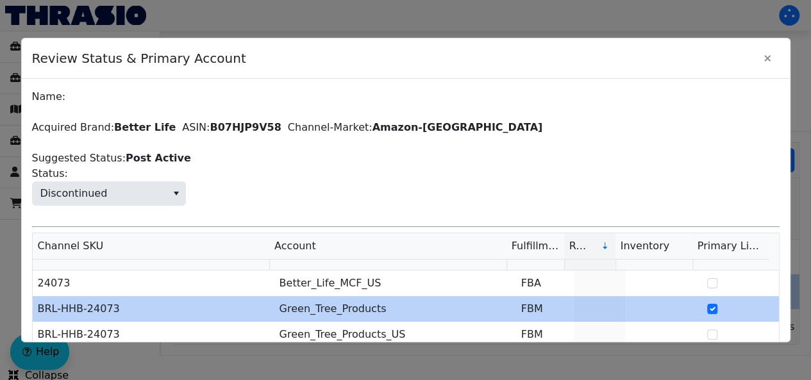
scroll to position [99, 0]
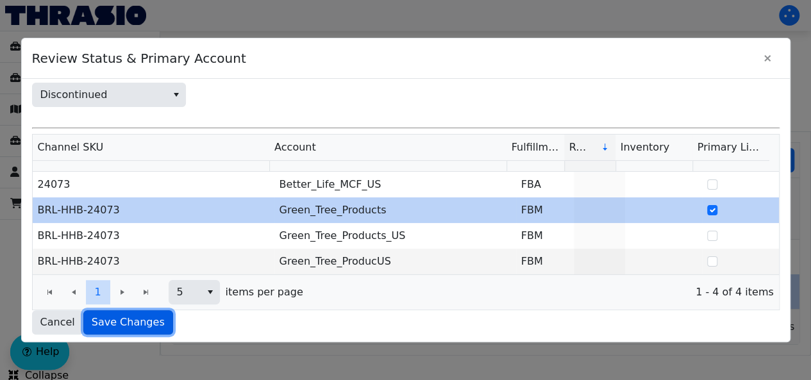
click at [144, 321] on span "Save Changes" at bounding box center [128, 322] width 73 height 15
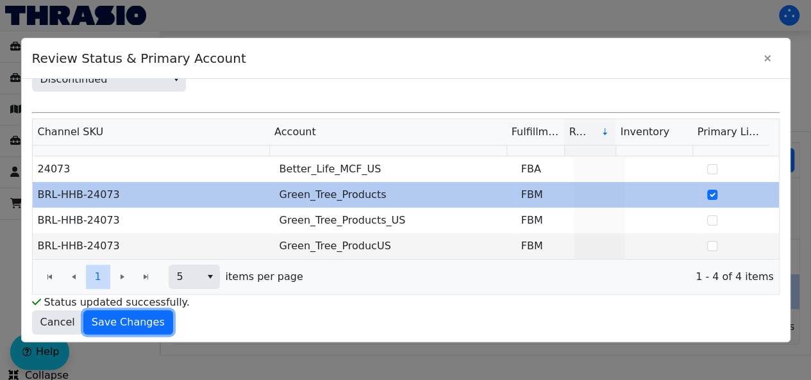
scroll to position [0, 0]
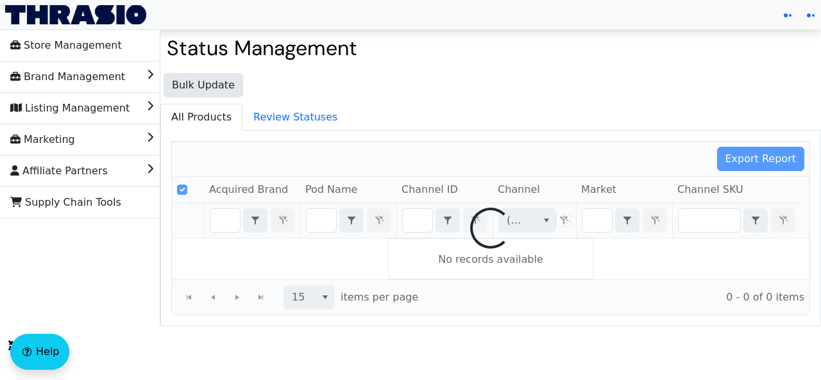
type input "B07HJP9V58"
checkbox input "false"
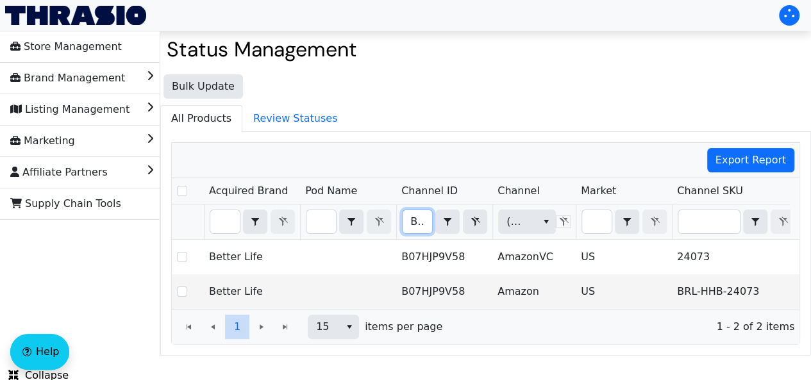
click at [422, 219] on input "B07HJP9V58" at bounding box center [417, 221] width 29 height 23
type input "B07L4JC7YP"
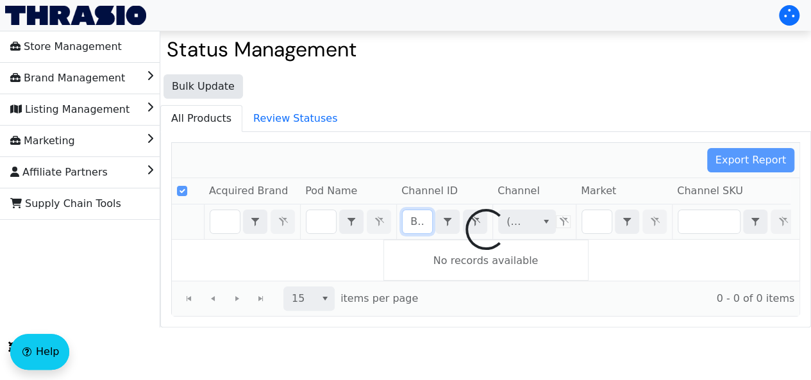
scroll to position [0, 38]
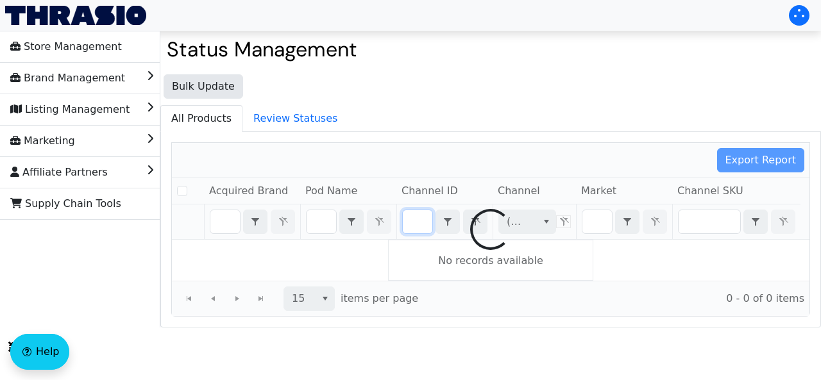
checkbox input "false"
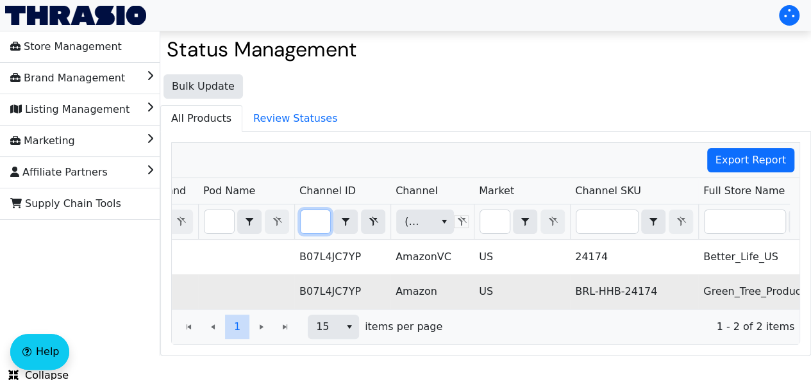
scroll to position [0, 541]
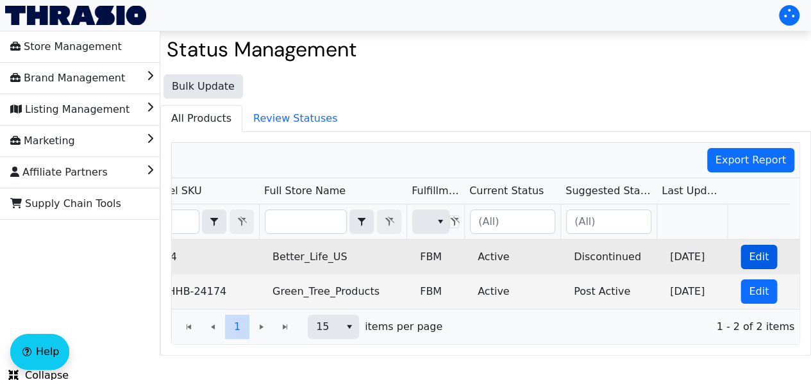
type input "B07L4JC7YP"
click at [749, 252] on span "Edit" at bounding box center [759, 256] width 20 height 15
checkbox input "true"
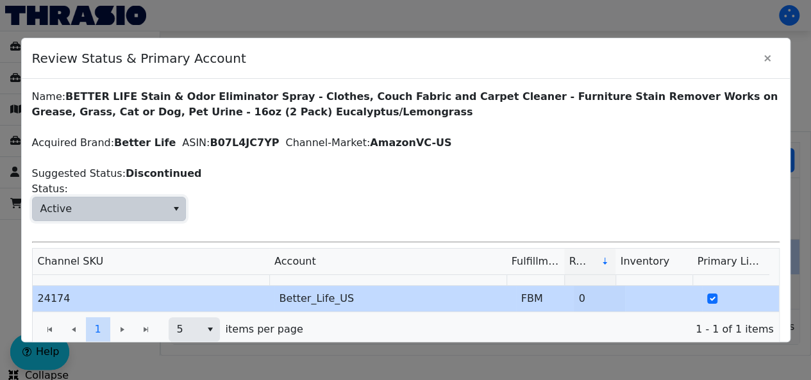
click at [128, 214] on span "Active" at bounding box center [100, 208] width 134 height 23
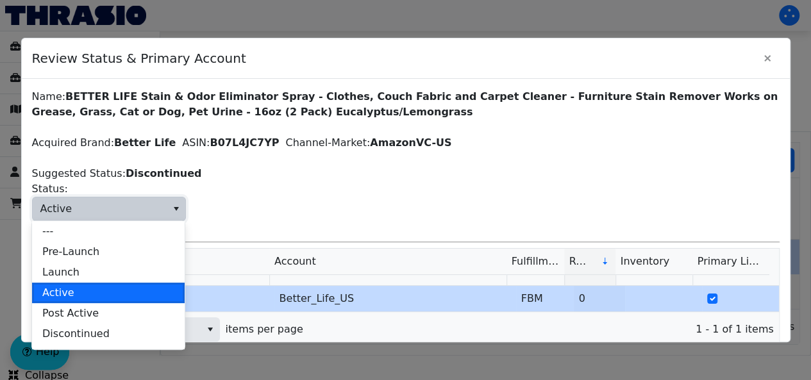
drag, startPoint x: 101, startPoint y: 338, endPoint x: 397, endPoint y: 189, distance: 332.0
click at [397, 189] on span "Active Status:" at bounding box center [406, 201] width 748 height 40
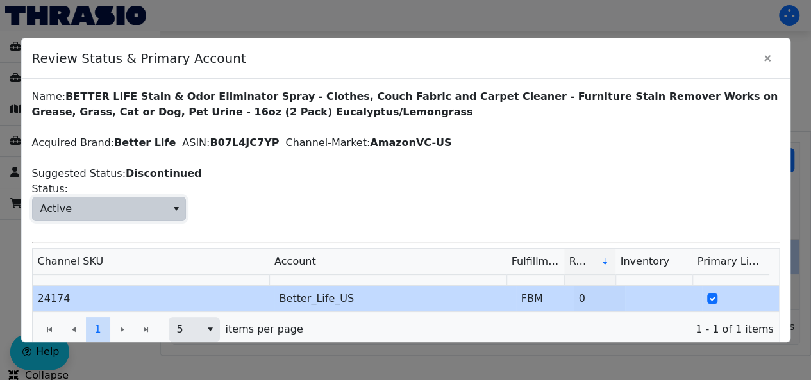
click at [159, 203] on span "Active" at bounding box center [100, 208] width 134 height 23
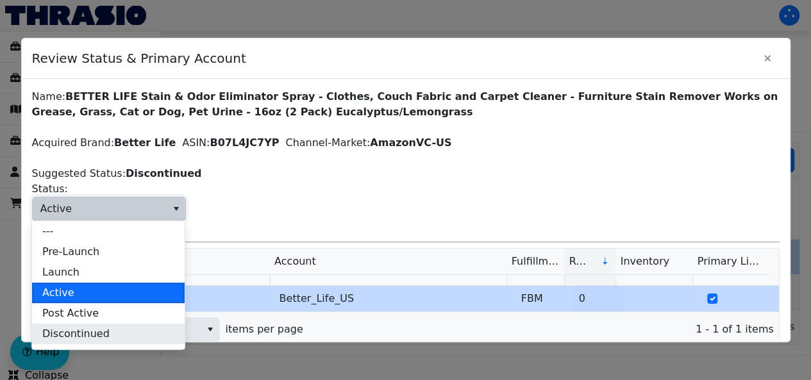
click at [106, 332] on li "Discontinued" at bounding box center [108, 334] width 153 height 21
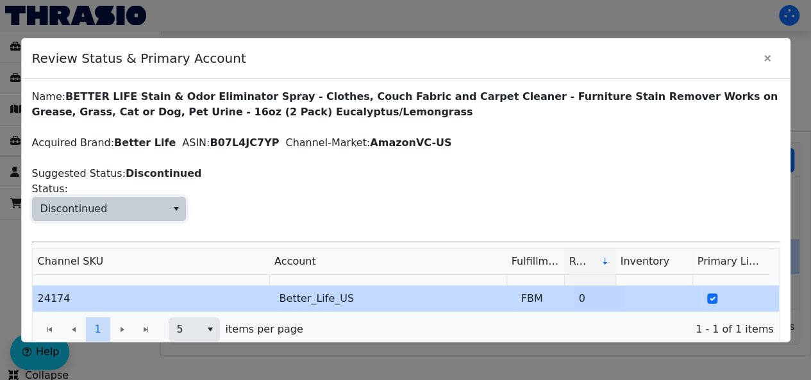
scroll to position [37, 0]
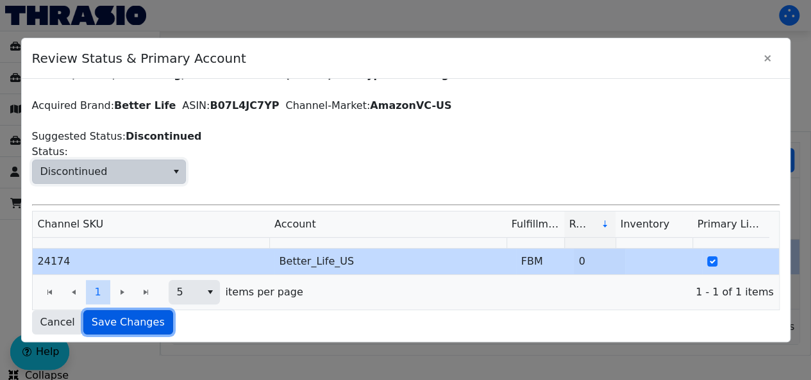
click at [117, 322] on span "Save Changes" at bounding box center [128, 322] width 73 height 15
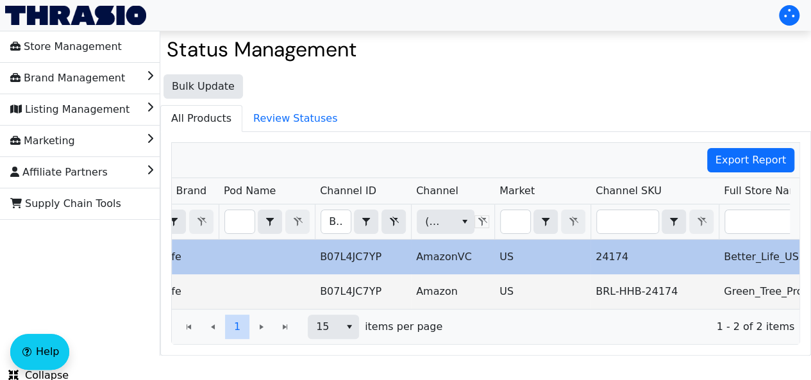
scroll to position [0, 47]
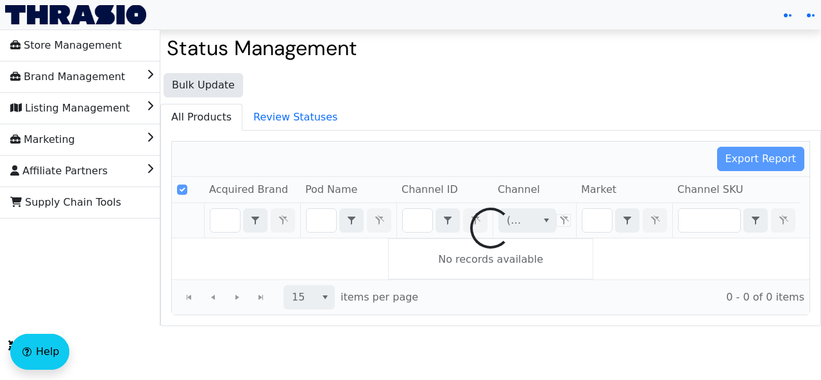
type input "B07L4JC7YP"
checkbox input "false"
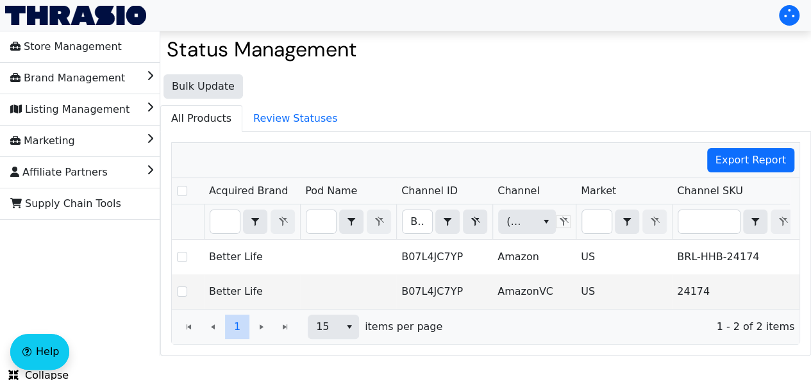
click at [419, 205] on th "B07L4JC7YP Contains" at bounding box center [444, 222] width 96 height 35
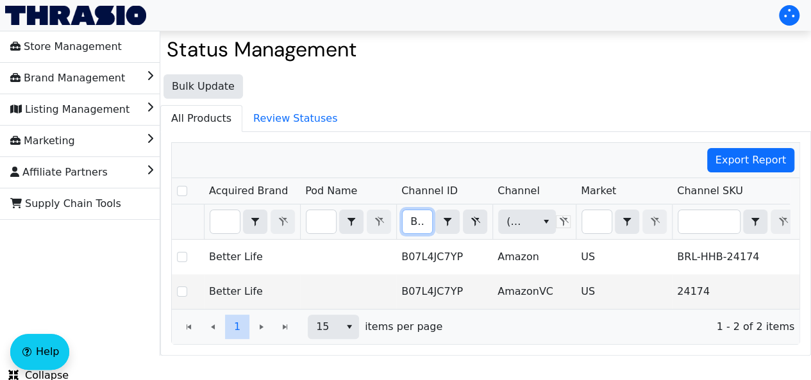
click at [423, 224] on input "B07L4JC7YP" at bounding box center [417, 221] width 29 height 23
type input "B07N7ZTMR8"
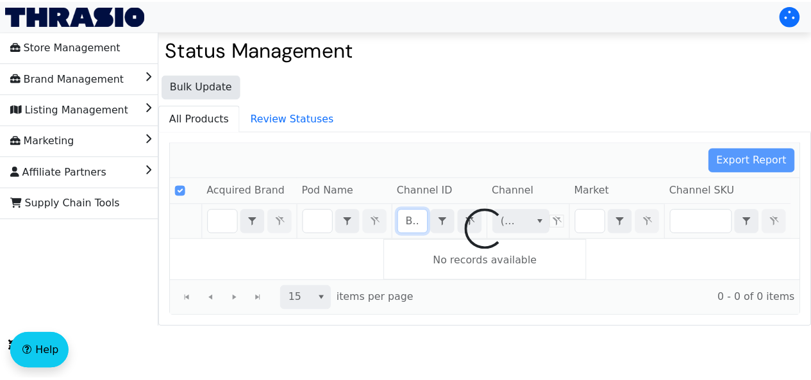
scroll to position [0, 46]
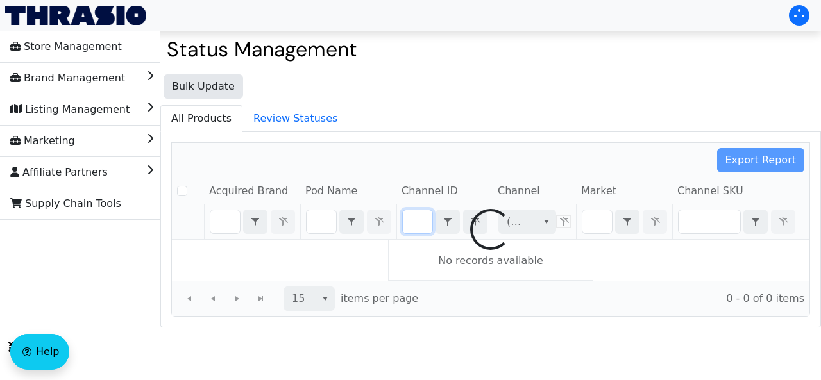
checkbox input "false"
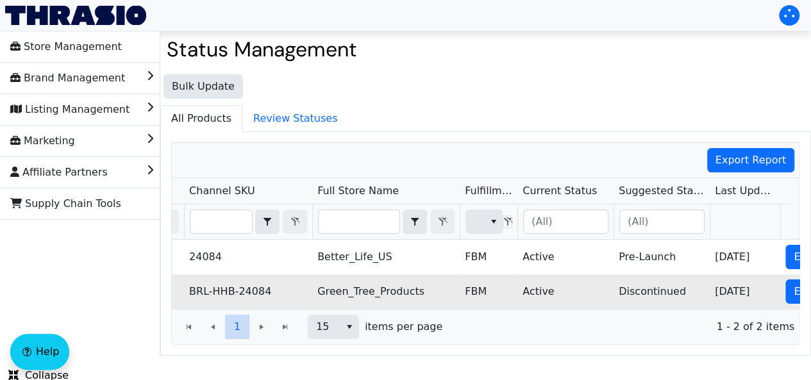
scroll to position [0, 541]
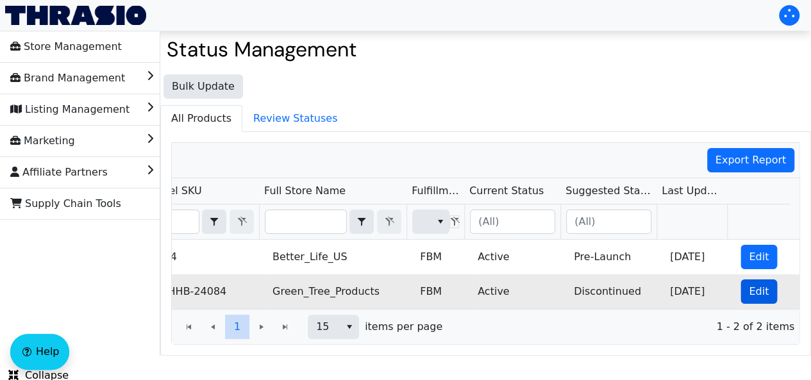
type input "B07N7ZTMR8"
click at [749, 288] on span "Edit" at bounding box center [759, 291] width 20 height 15
checkbox input "true"
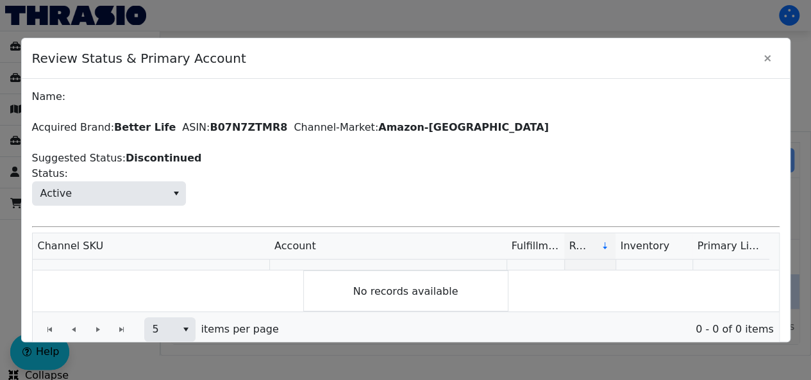
scroll to position [0, 0]
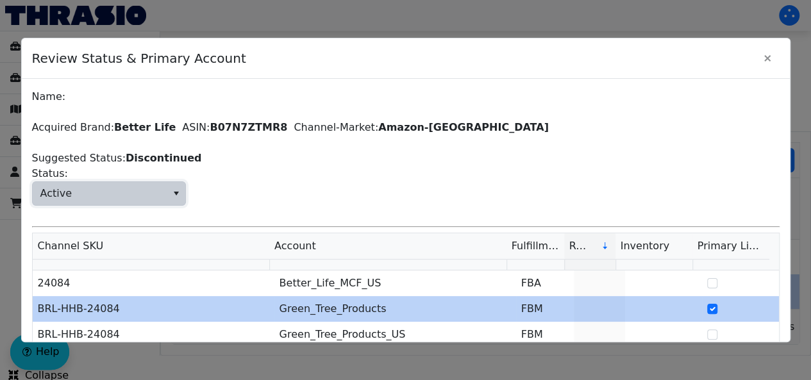
click at [165, 187] on span "Active" at bounding box center [100, 193] width 134 height 23
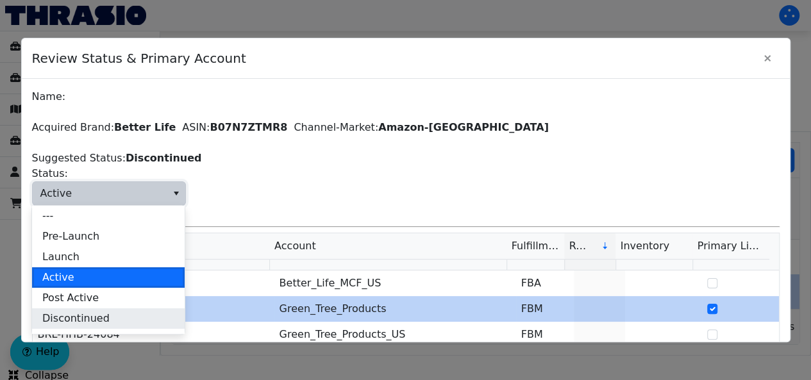
click at [98, 314] on span "Discontinued" at bounding box center [75, 318] width 67 height 15
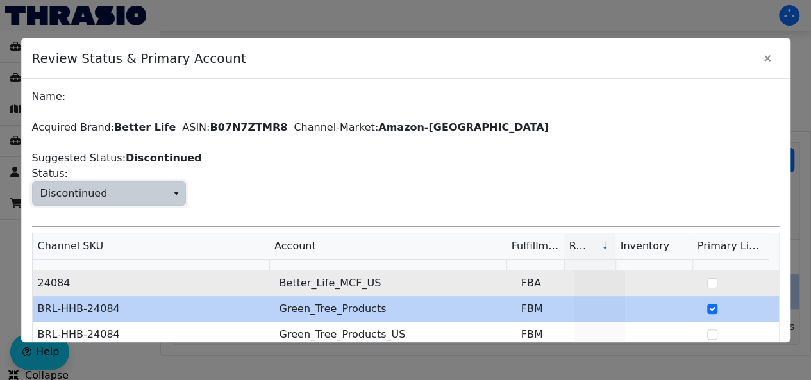
scroll to position [99, 0]
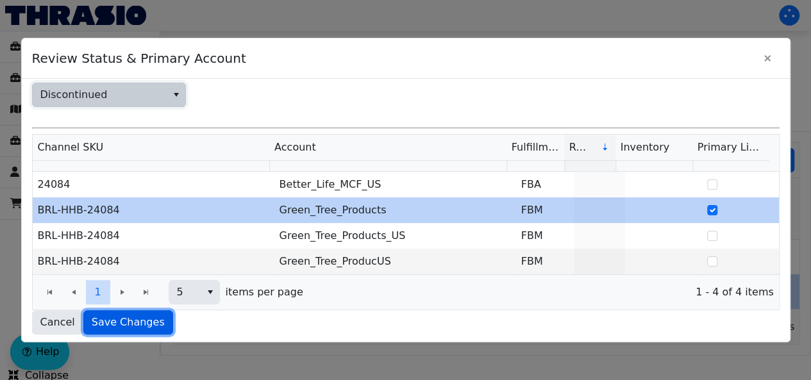
click at [127, 330] on button "Save Changes" at bounding box center [128, 322] width 90 height 24
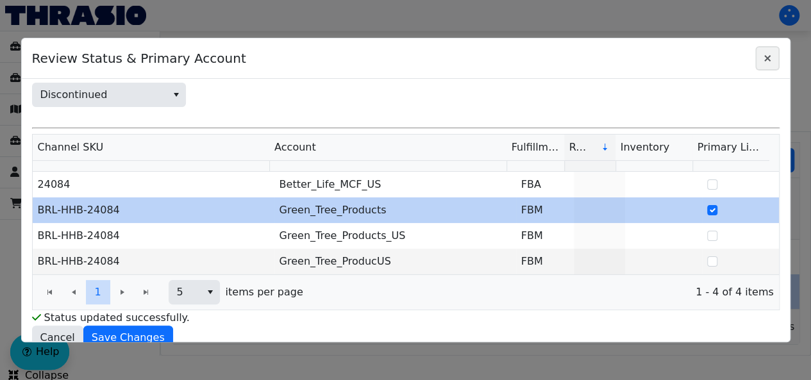
click at [771, 57] on icon "Close" at bounding box center [767, 58] width 15 height 10
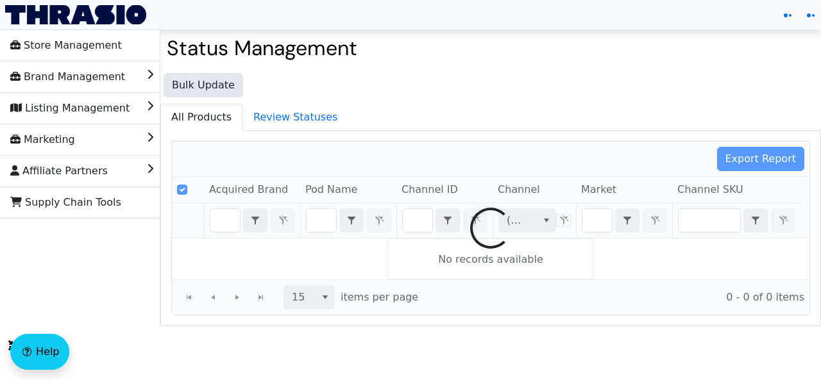
type input "B07N7ZTMR8"
checkbox input "false"
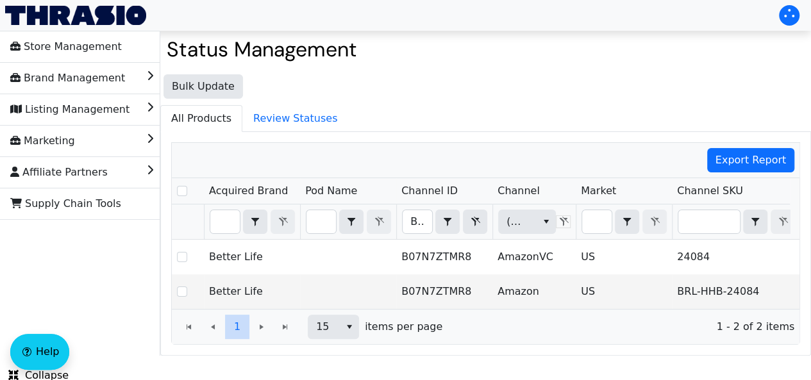
click at [532, 79] on div "Bulk Update All Products Review Statuses Export Report Acquired Brand Pod Name …" at bounding box center [485, 212] width 651 height 288
click at [413, 228] on input "B07N7ZTMR8" at bounding box center [417, 221] width 29 height 23
type input "B0DG6PT7H3"
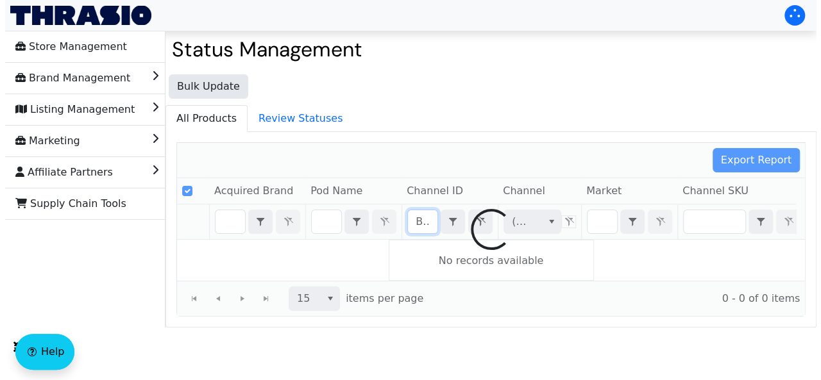
scroll to position [0, 45]
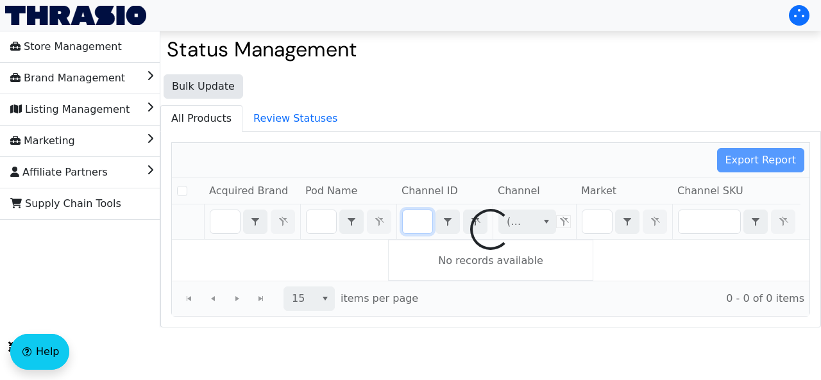
checkbox input "false"
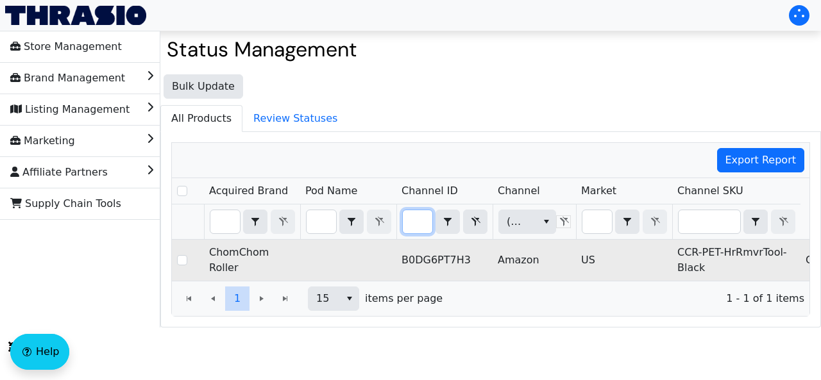
scroll to position [0, 531]
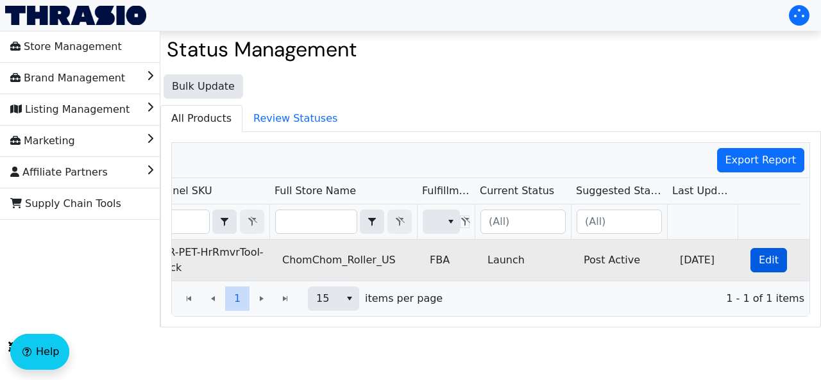
type input "B0DG6PT7H3"
click at [758, 265] on span "Edit" at bounding box center [768, 260] width 20 height 15
checkbox input "true"
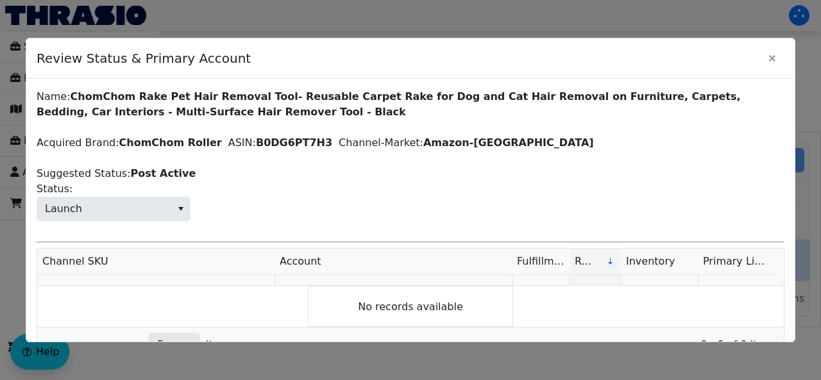
scroll to position [0, 0]
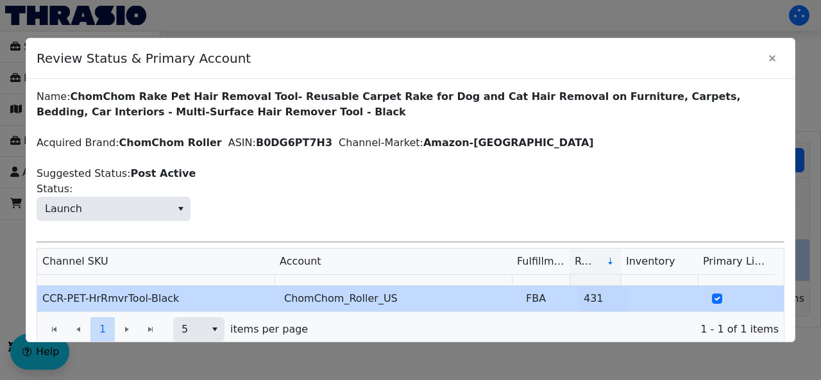
click at [113, 228] on div "Name: ChomChom Rake Pet Hair Removal Tool- Reusable Carpet Rake for Dog and Cat…" at bounding box center [411, 230] width 748 height 283
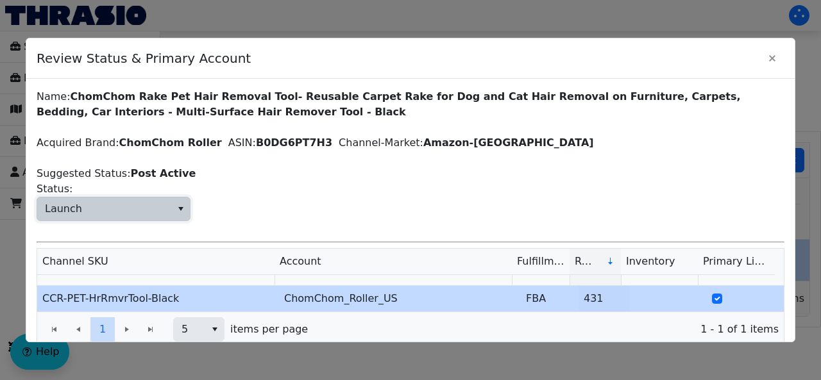
click at [85, 215] on span "Launch" at bounding box center [104, 208] width 134 height 23
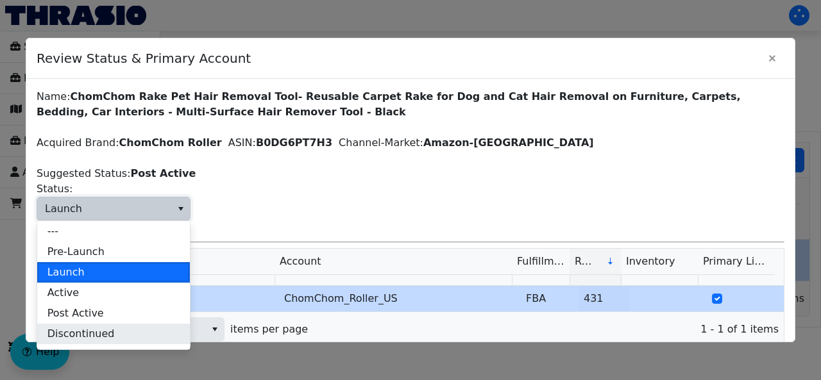
click at [86, 335] on span "Discontinued" at bounding box center [80, 333] width 67 height 15
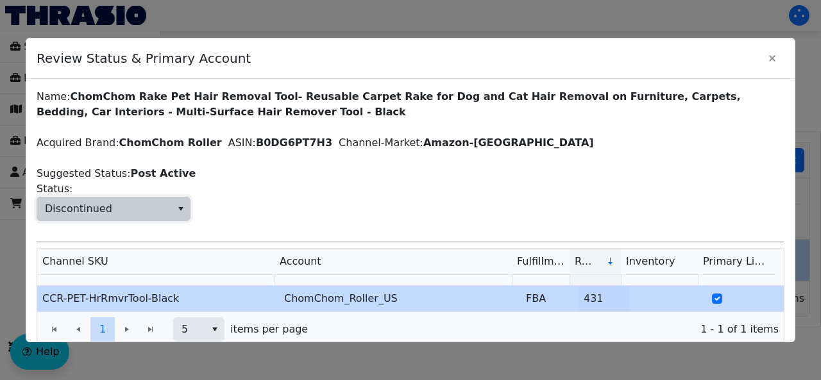
scroll to position [37, 0]
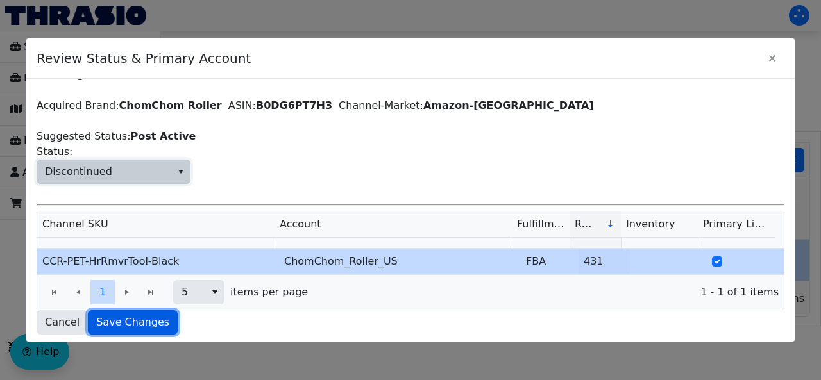
click at [115, 315] on span "Save Changes" at bounding box center [132, 322] width 73 height 15
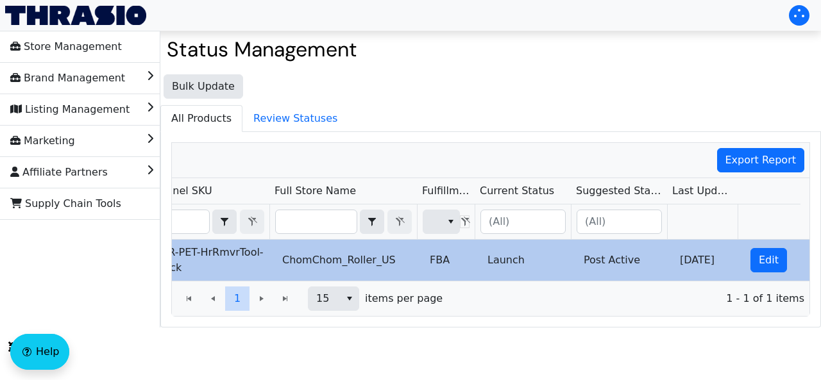
scroll to position [0, 0]
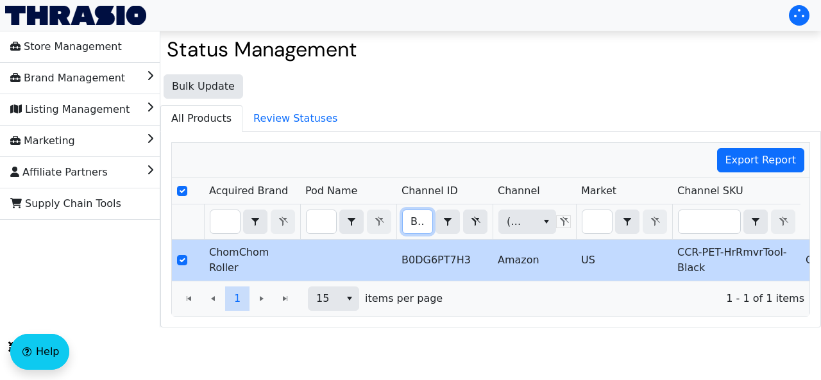
click at [412, 227] on input "B0DG6PT7H3" at bounding box center [417, 221] width 29 height 23
type input "B0DG6H35BJ"
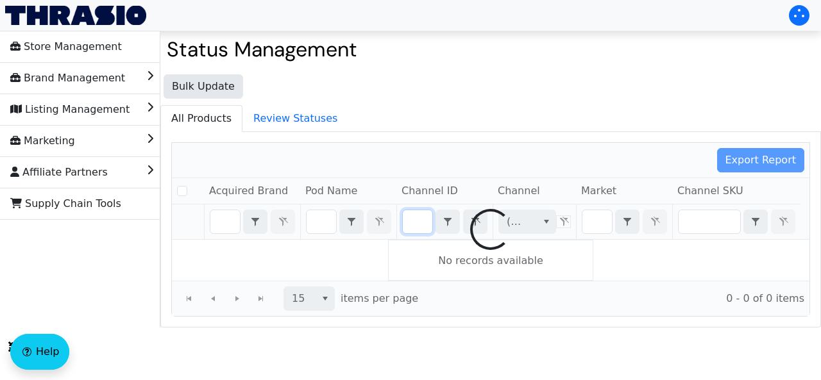
checkbox input "false"
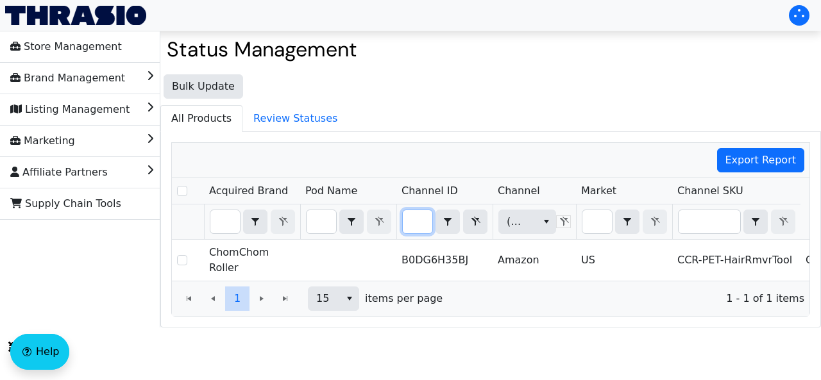
scroll to position [0, 531]
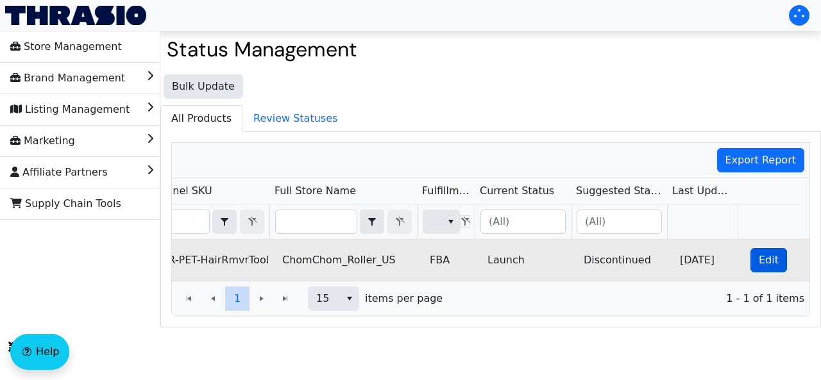
type input "B0DG6H35BJ"
click at [758, 259] on span "Edit" at bounding box center [768, 260] width 20 height 15
checkbox input "true"
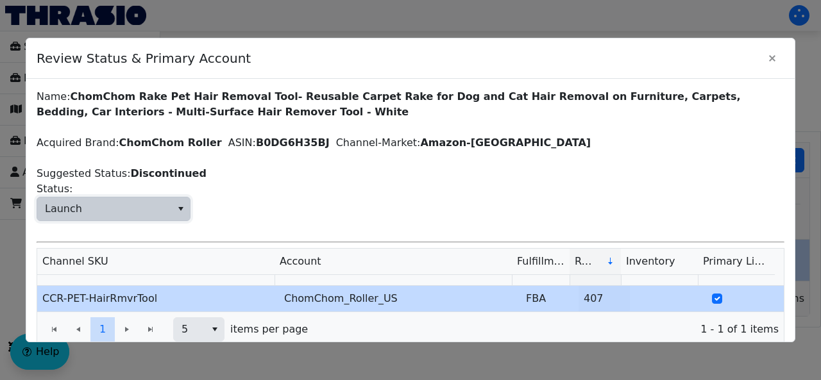
click at [95, 205] on span "Launch" at bounding box center [104, 208] width 134 height 23
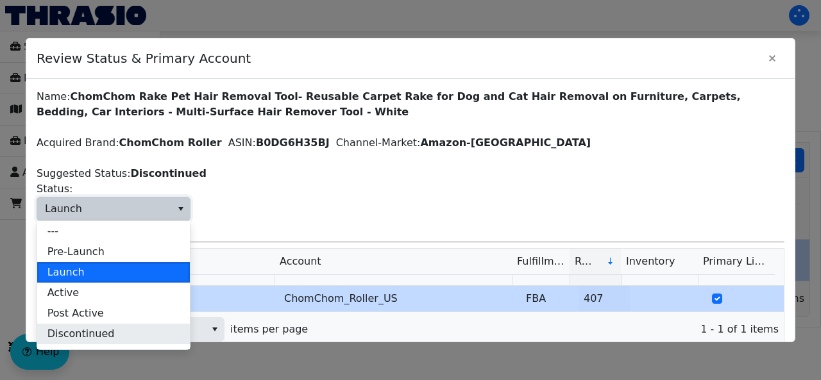
click at [85, 332] on span "Discontinued" at bounding box center [80, 333] width 67 height 15
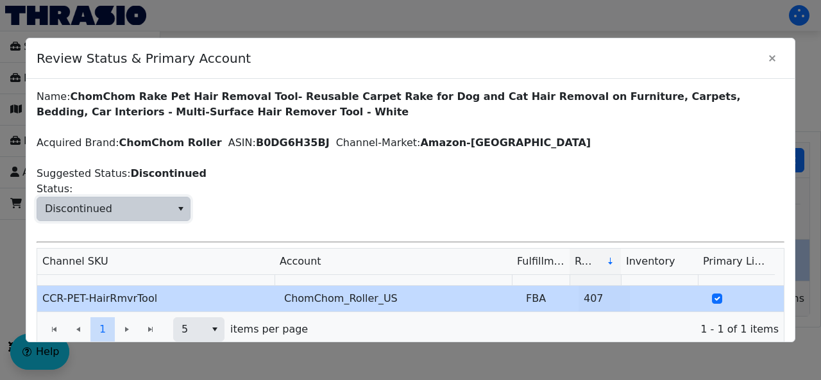
click at [376, 177] on div "Name: ChomChom Rake Pet Hair Removal Tool- Reusable Carpet Rake for Dog and Cat…" at bounding box center [411, 230] width 748 height 283
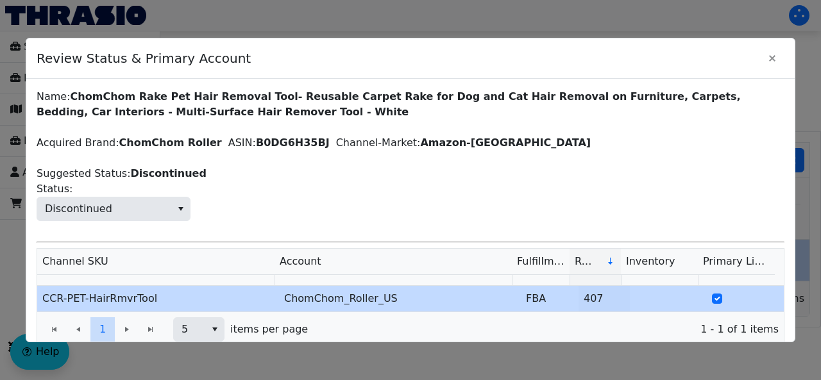
scroll to position [37, 0]
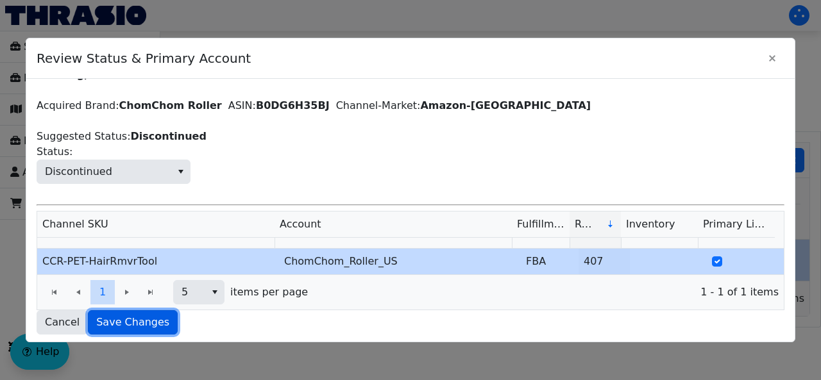
click at [122, 326] on span "Save Changes" at bounding box center [132, 322] width 73 height 15
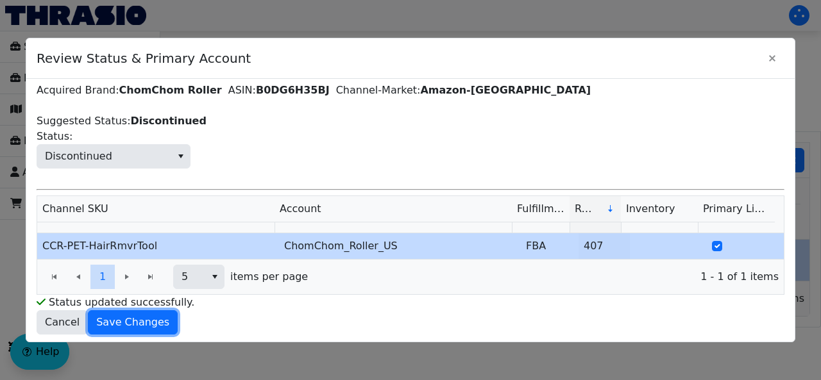
scroll to position [0, 0]
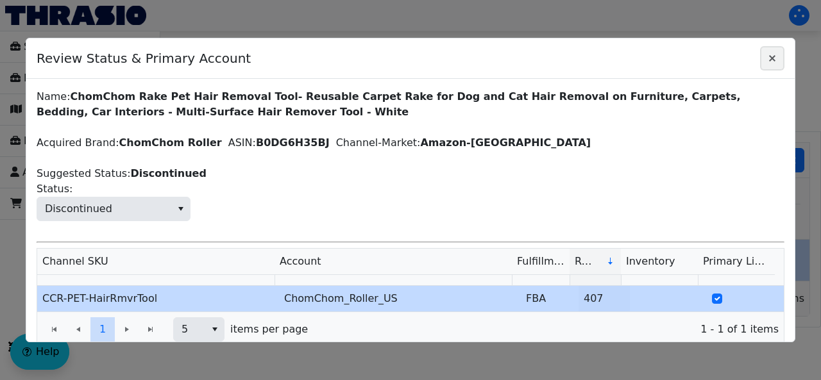
click at [776, 57] on icon "Close" at bounding box center [771, 58] width 15 height 10
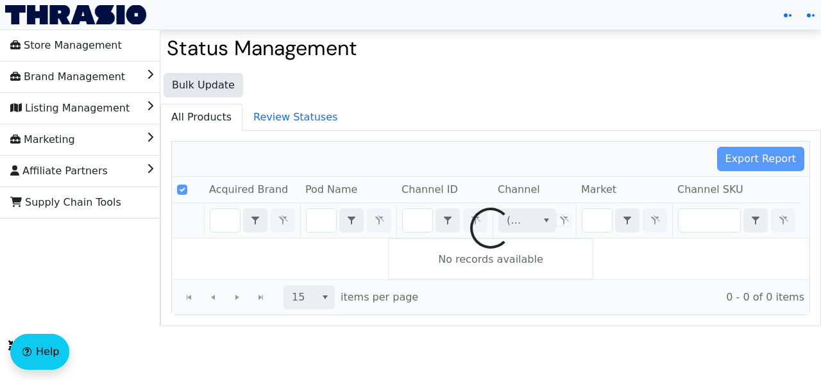
type input "B0DG6H35BJ"
checkbox input "false"
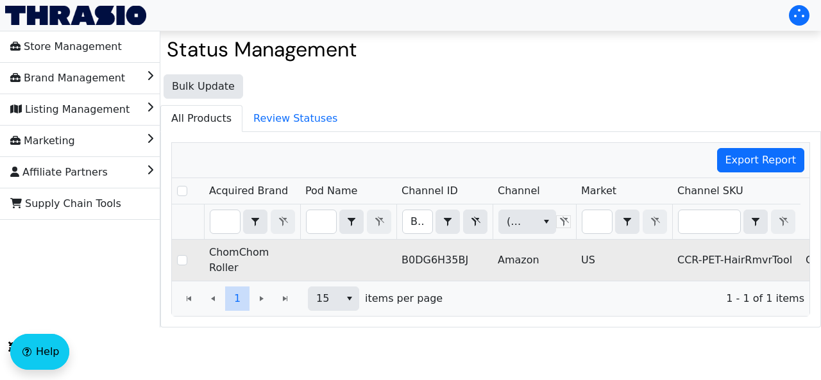
scroll to position [0, 531]
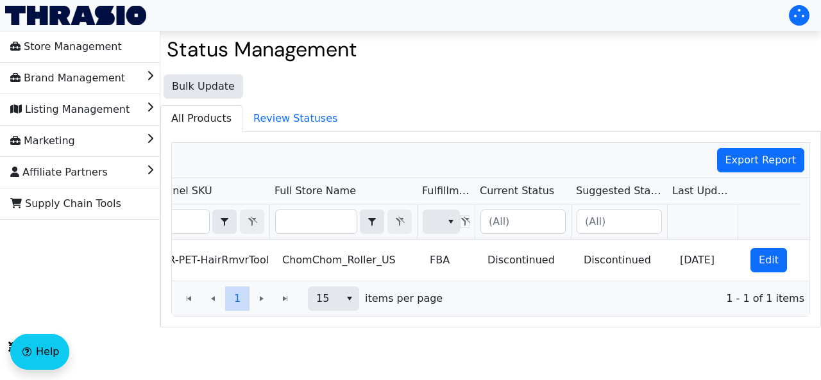
click at [447, 101] on div "Bulk Update All Products Review Statuses Export Report Acquired Brand Pod Name …" at bounding box center [490, 198] width 660 height 260
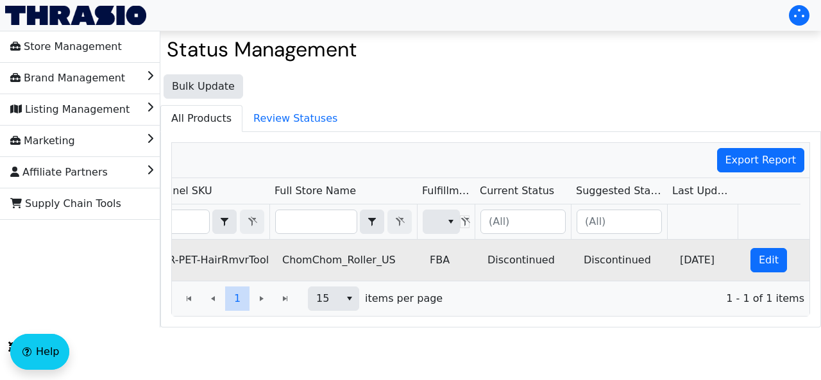
scroll to position [0, 0]
